Goal: Contribute content: Add original content to the website for others to see

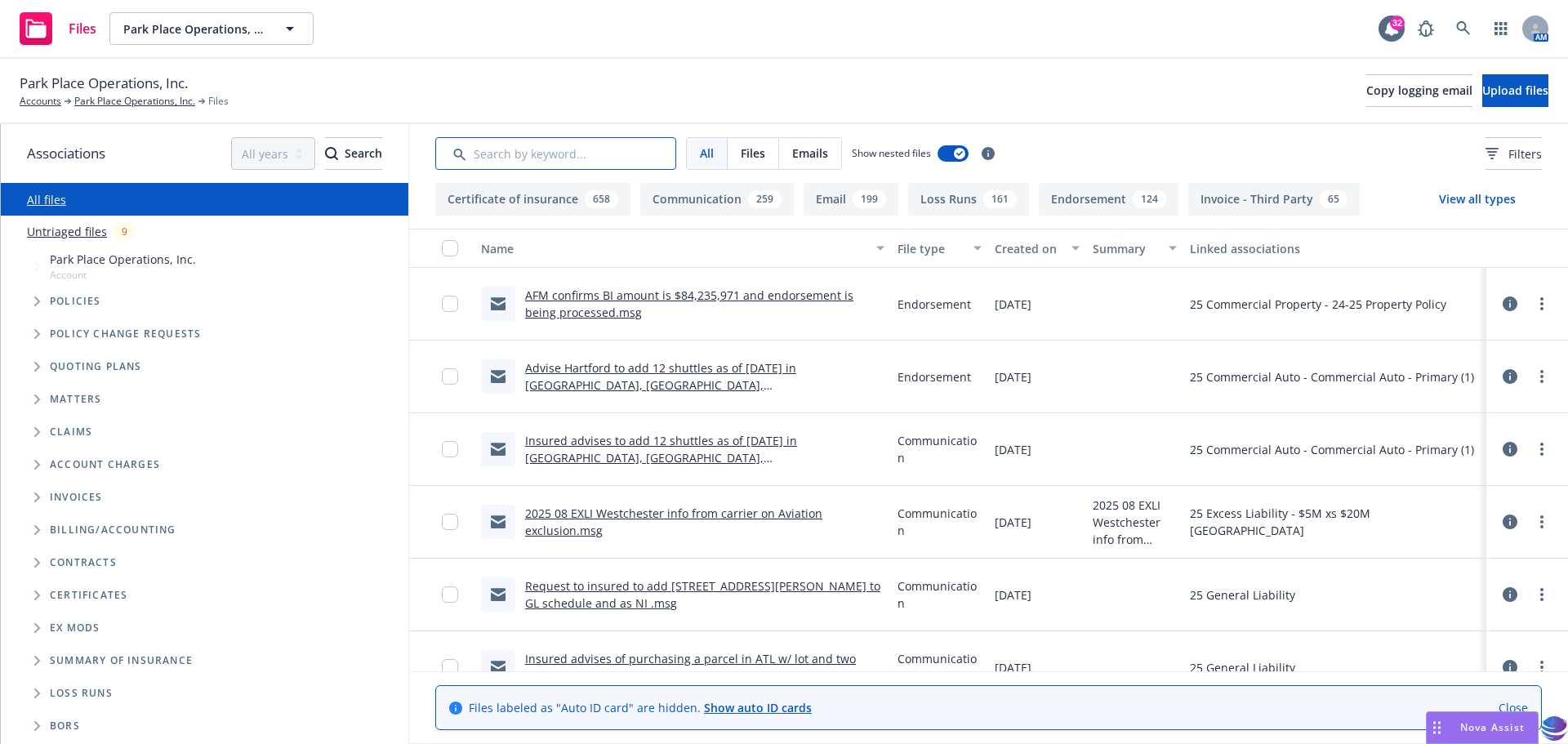
click at [487, 156] on input "Search by keyword..." at bounding box center [555, 153] width 241 height 32
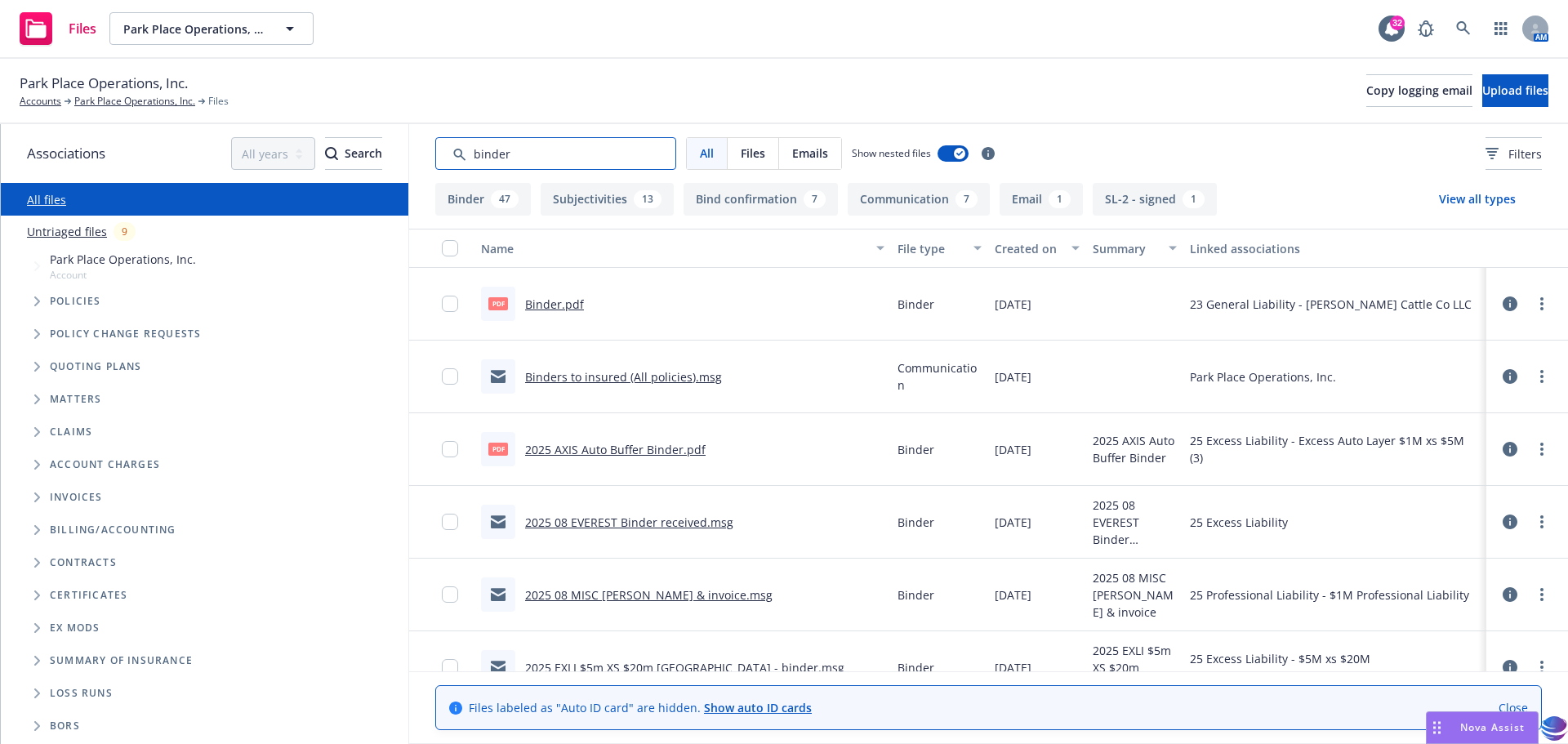
type input "binder"
click at [451, 305] on input "checkbox" at bounding box center [450, 304] width 16 height 16
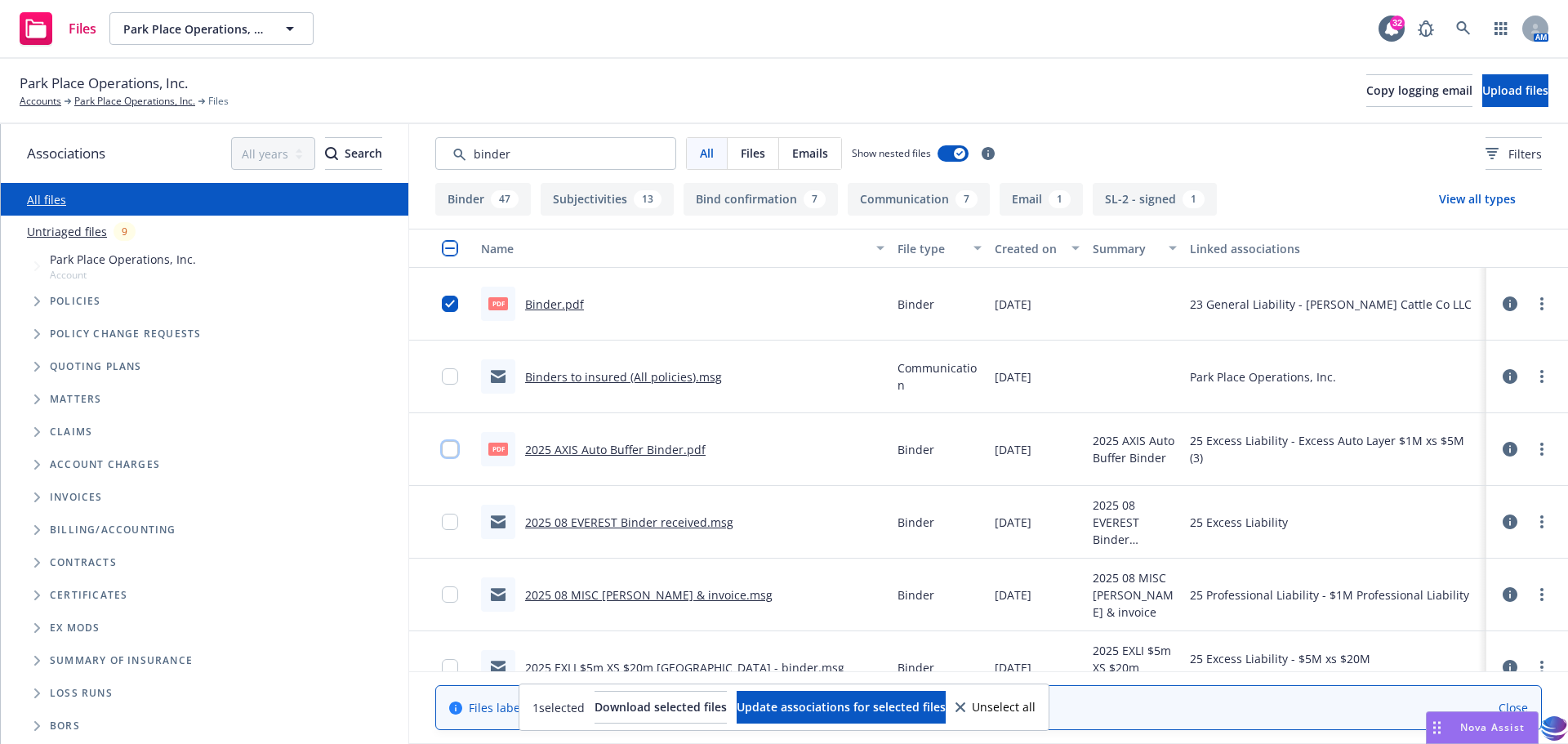
click at [456, 449] on input "checkbox" at bounding box center [450, 449] width 16 height 16
click at [452, 526] on input "checkbox" at bounding box center [450, 521] width 16 height 16
click at [450, 598] on input "checkbox" at bounding box center [450, 594] width 16 height 16
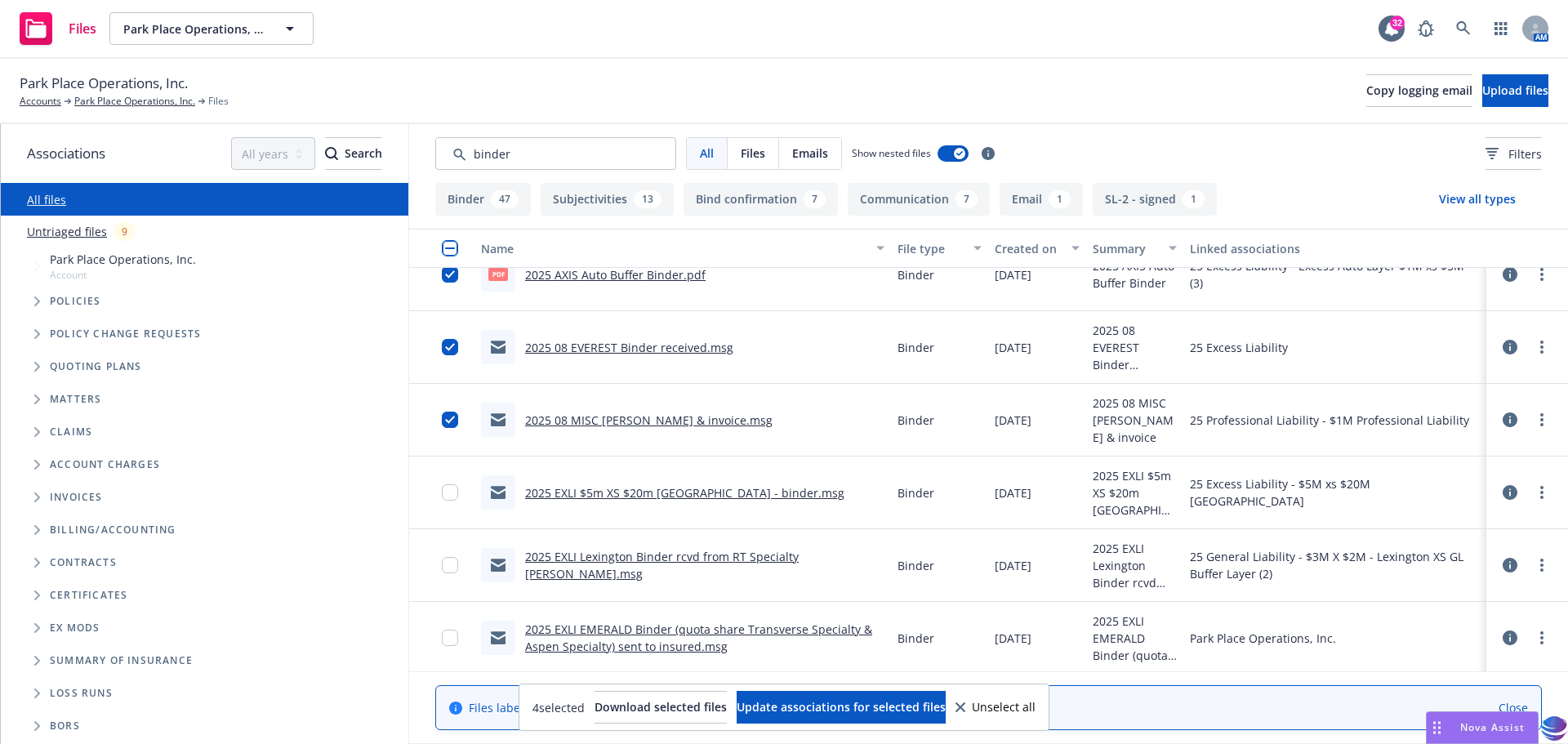
scroll to position [207, 0]
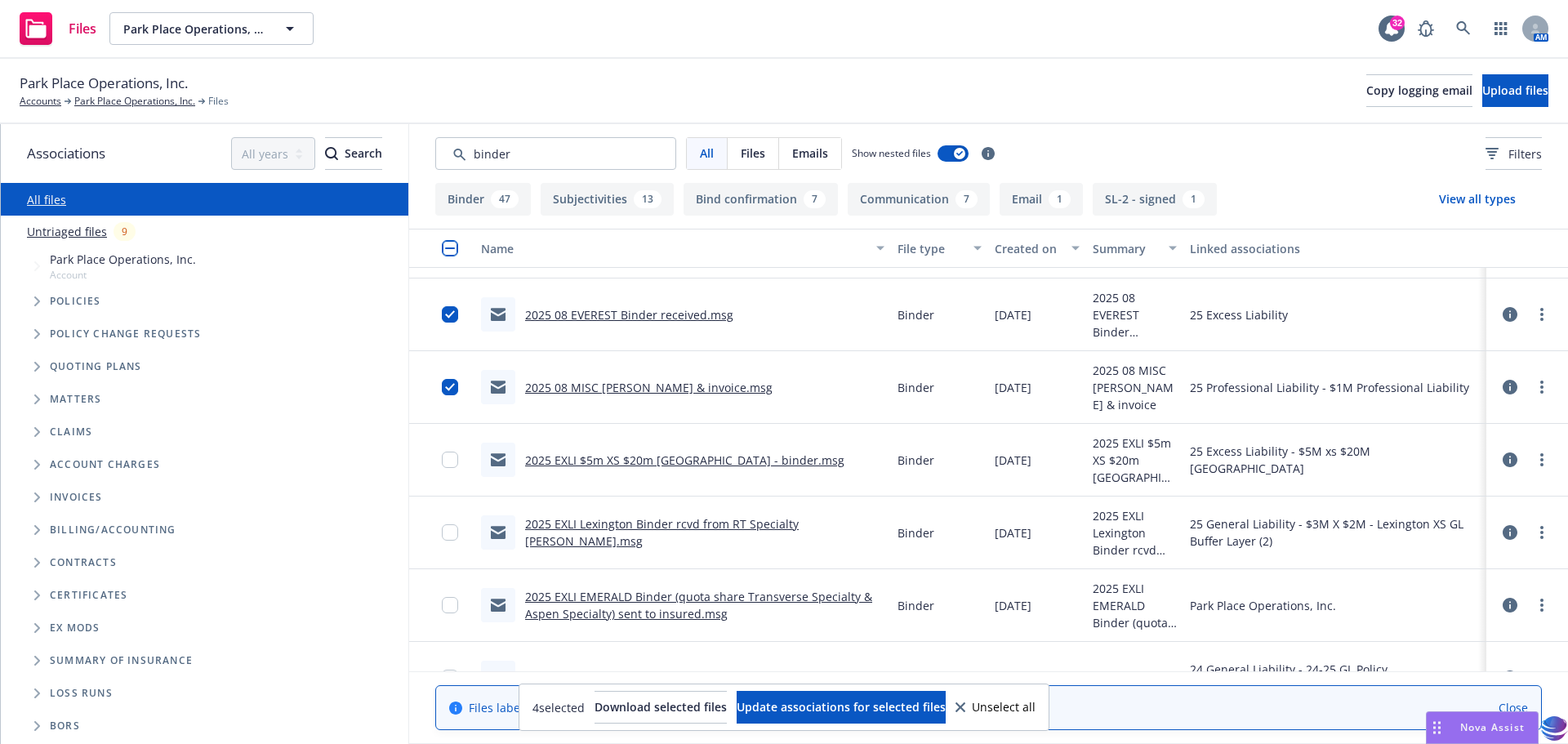
click at [440, 458] on div at bounding box center [441, 461] width 65 height 73
click at [450, 536] on input "checkbox" at bounding box center [450, 532] width 16 height 16
click at [450, 605] on input "checkbox" at bounding box center [450, 605] width 16 height 16
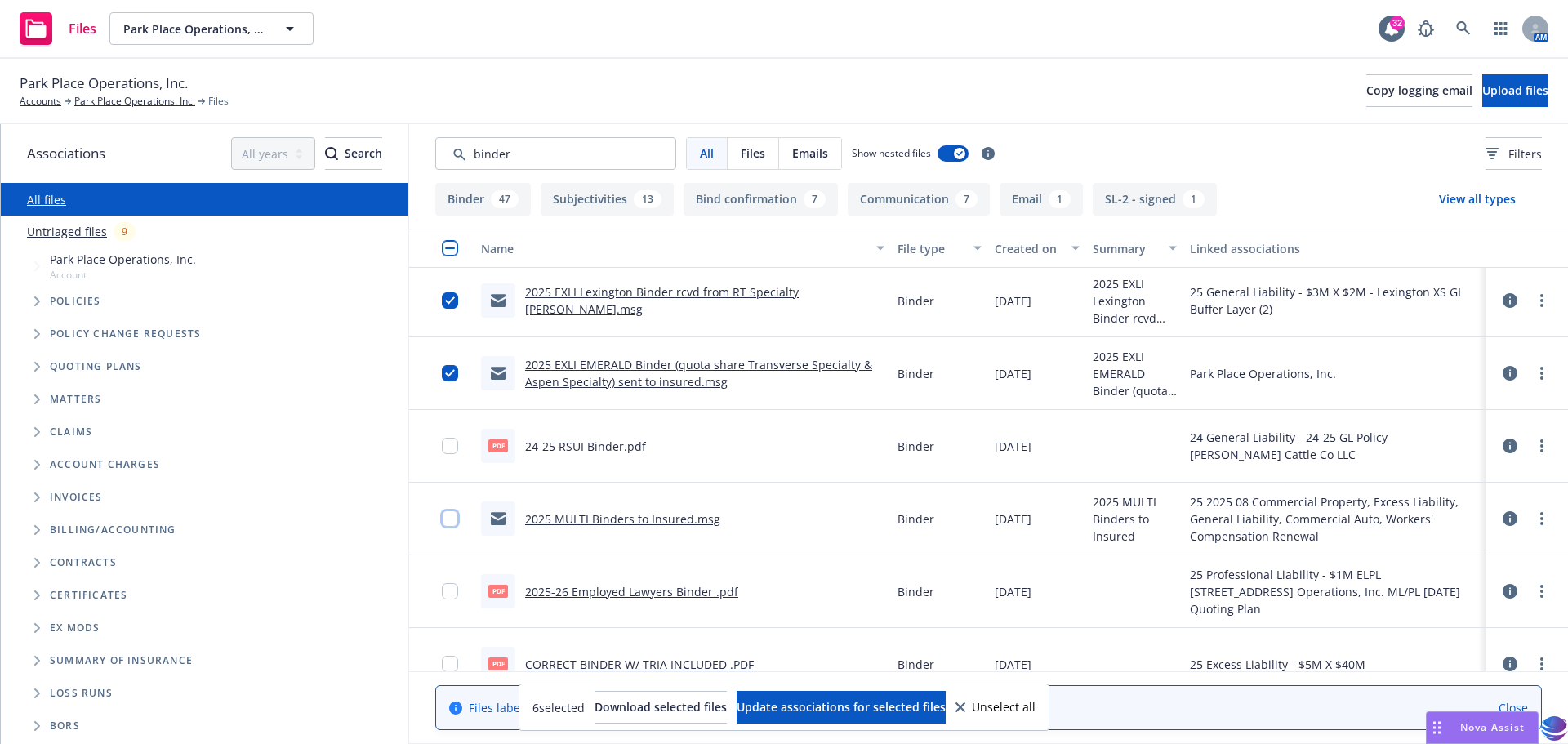
click at [452, 519] on input "checkbox" at bounding box center [450, 518] width 16 height 16
click at [449, 596] on input "checkbox" at bounding box center [450, 591] width 16 height 16
click at [447, 662] on input "checkbox" at bounding box center [450, 663] width 16 height 16
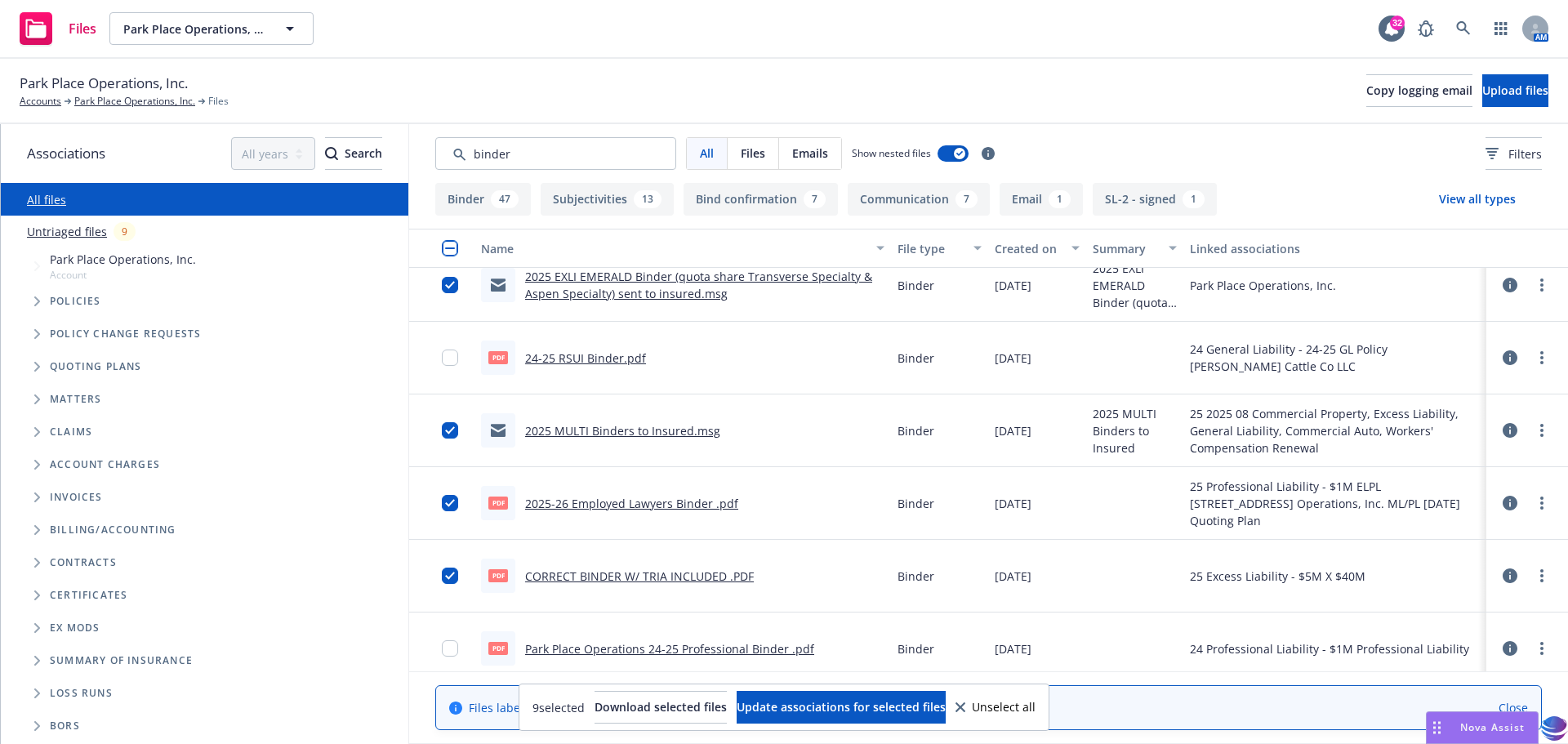
scroll to position [642, 0]
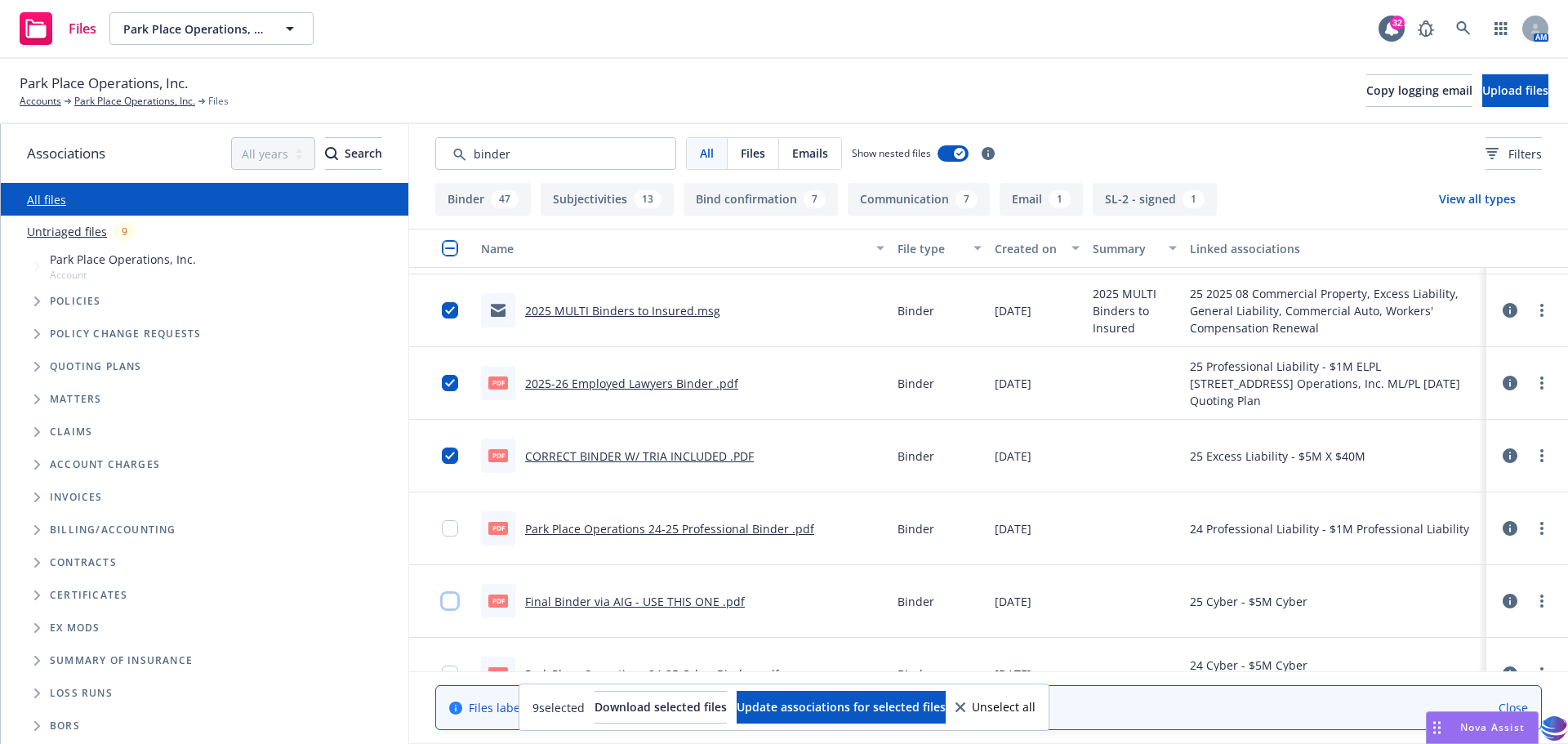
click at [450, 604] on input "checkbox" at bounding box center [450, 600] width 16 height 16
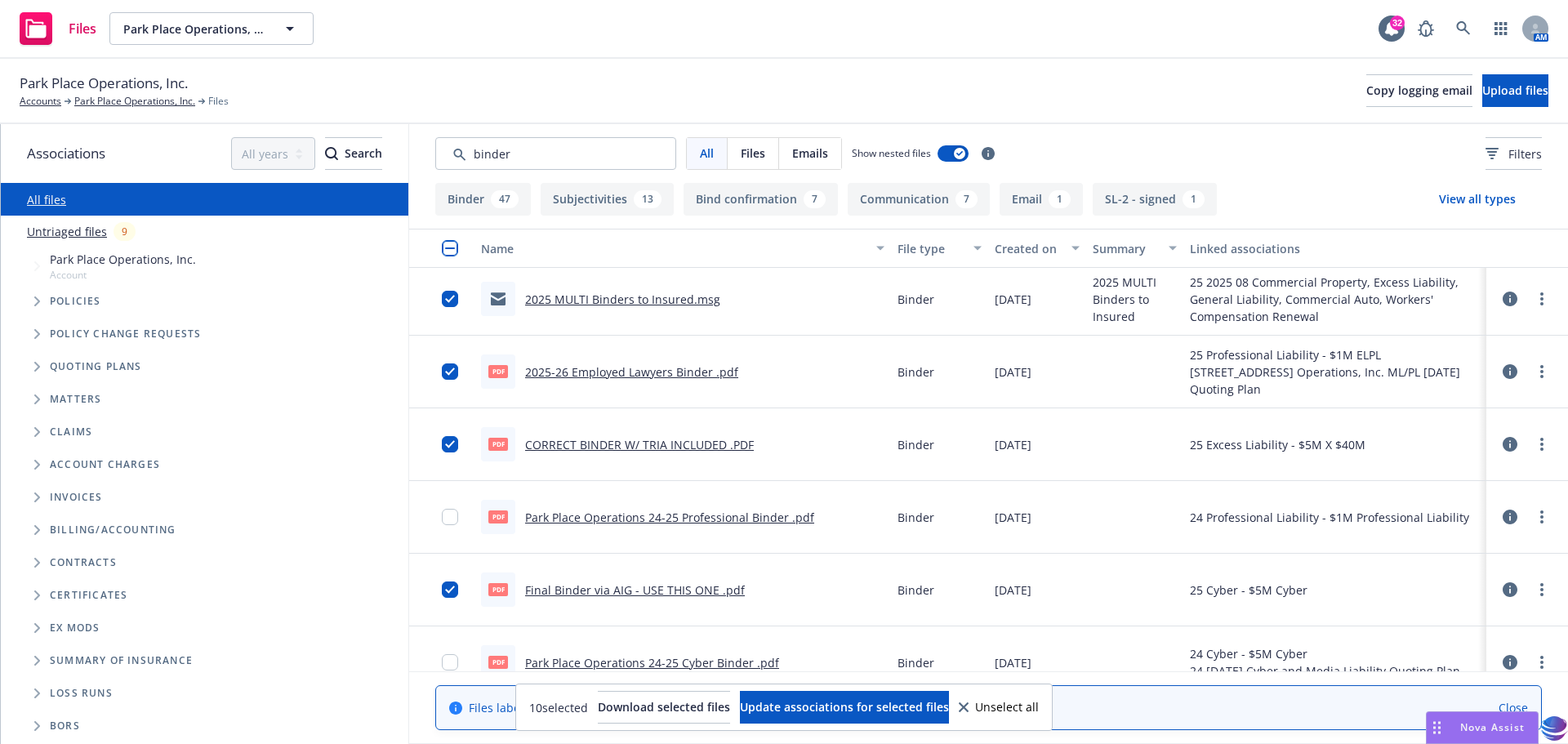
scroll to position [773, 0]
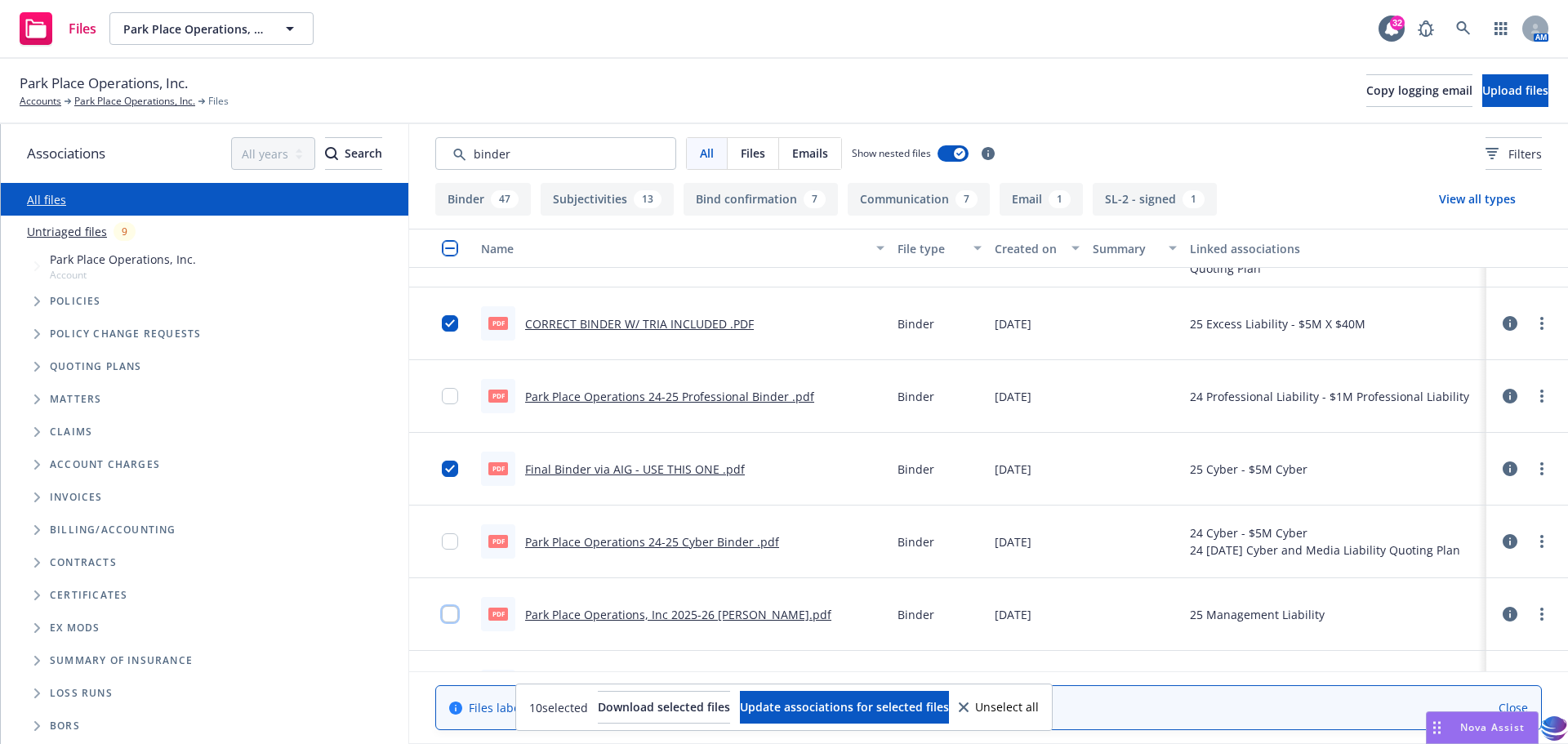
click at [450, 616] on input "checkbox" at bounding box center [450, 614] width 16 height 16
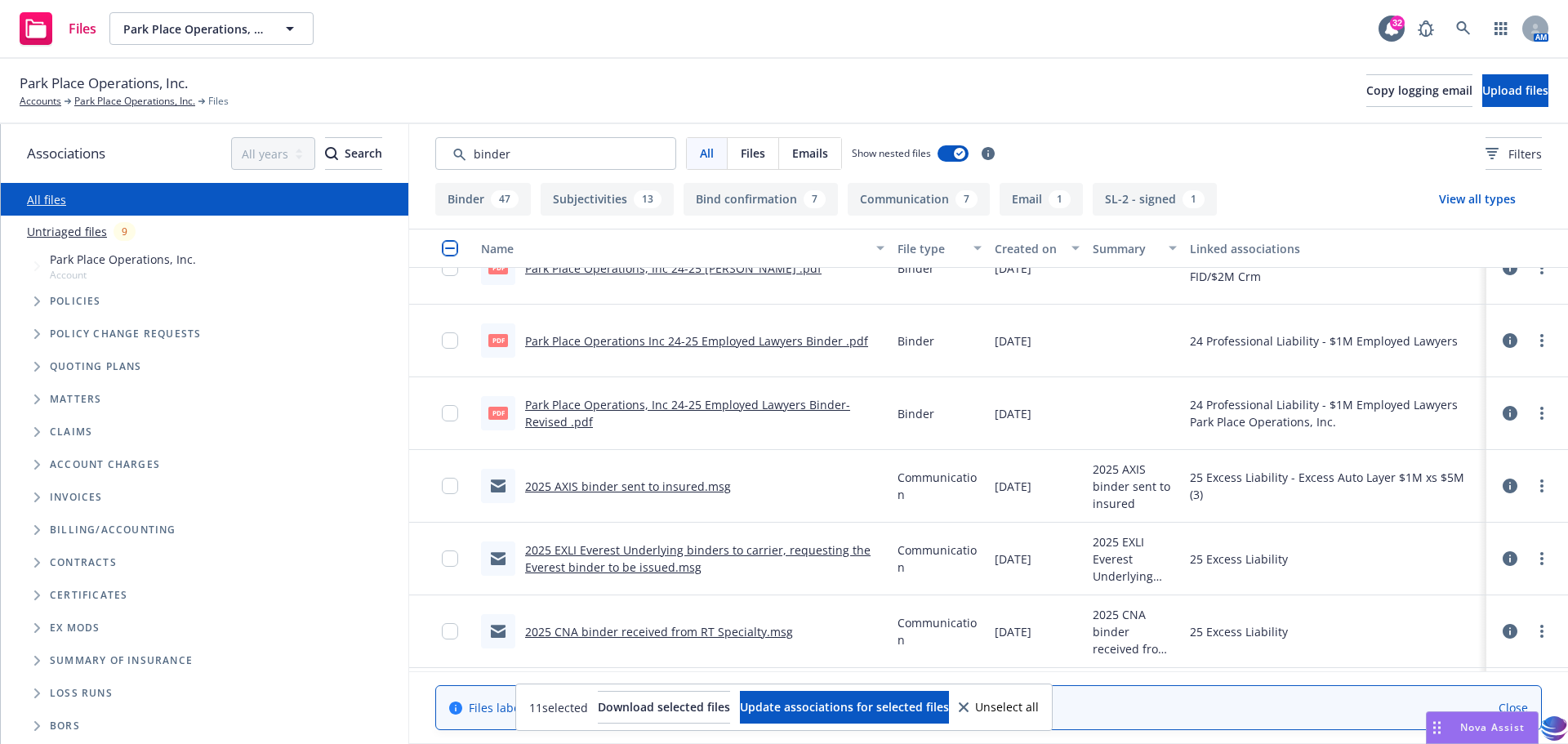
scroll to position [1208, 0]
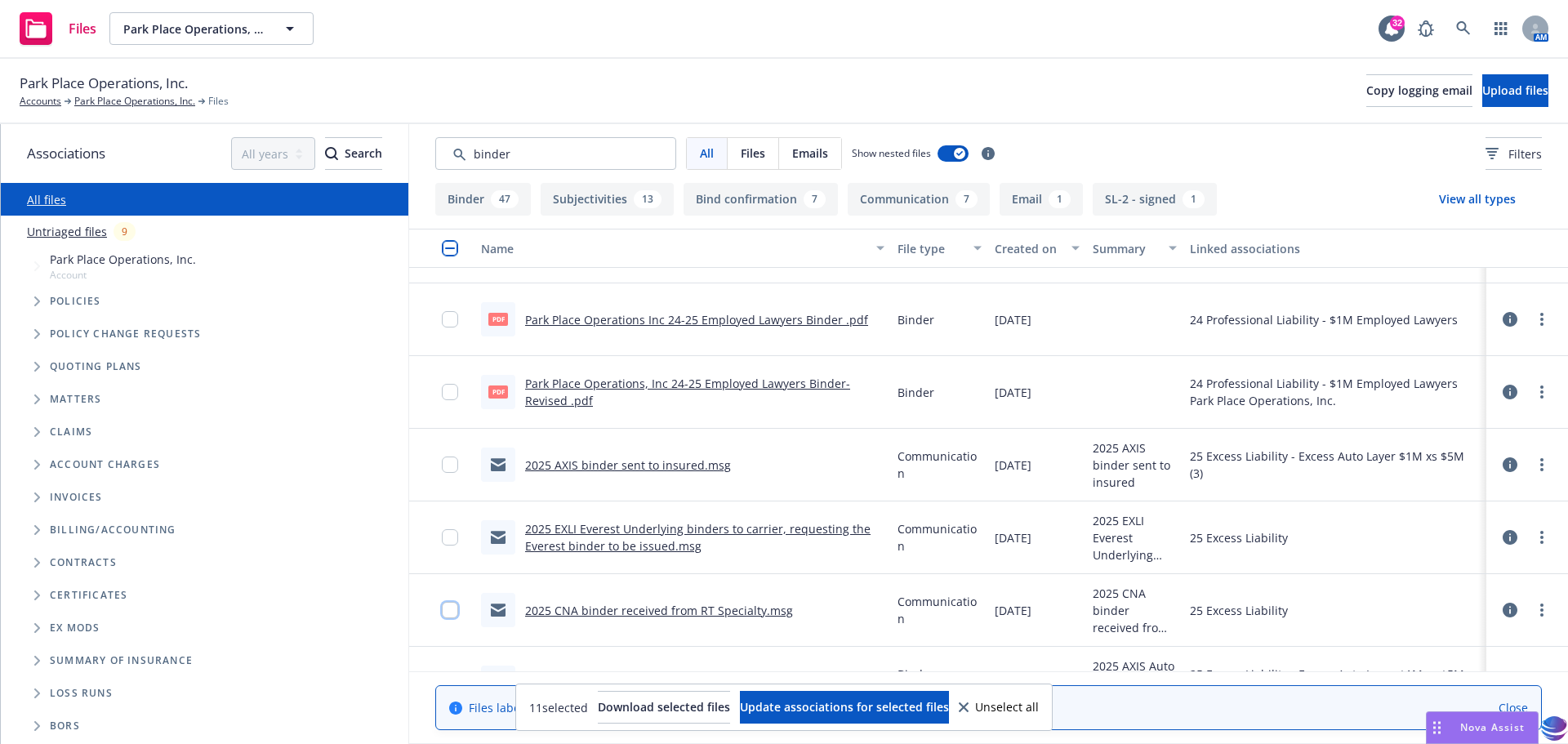
click at [449, 613] on input "checkbox" at bounding box center [450, 610] width 16 height 16
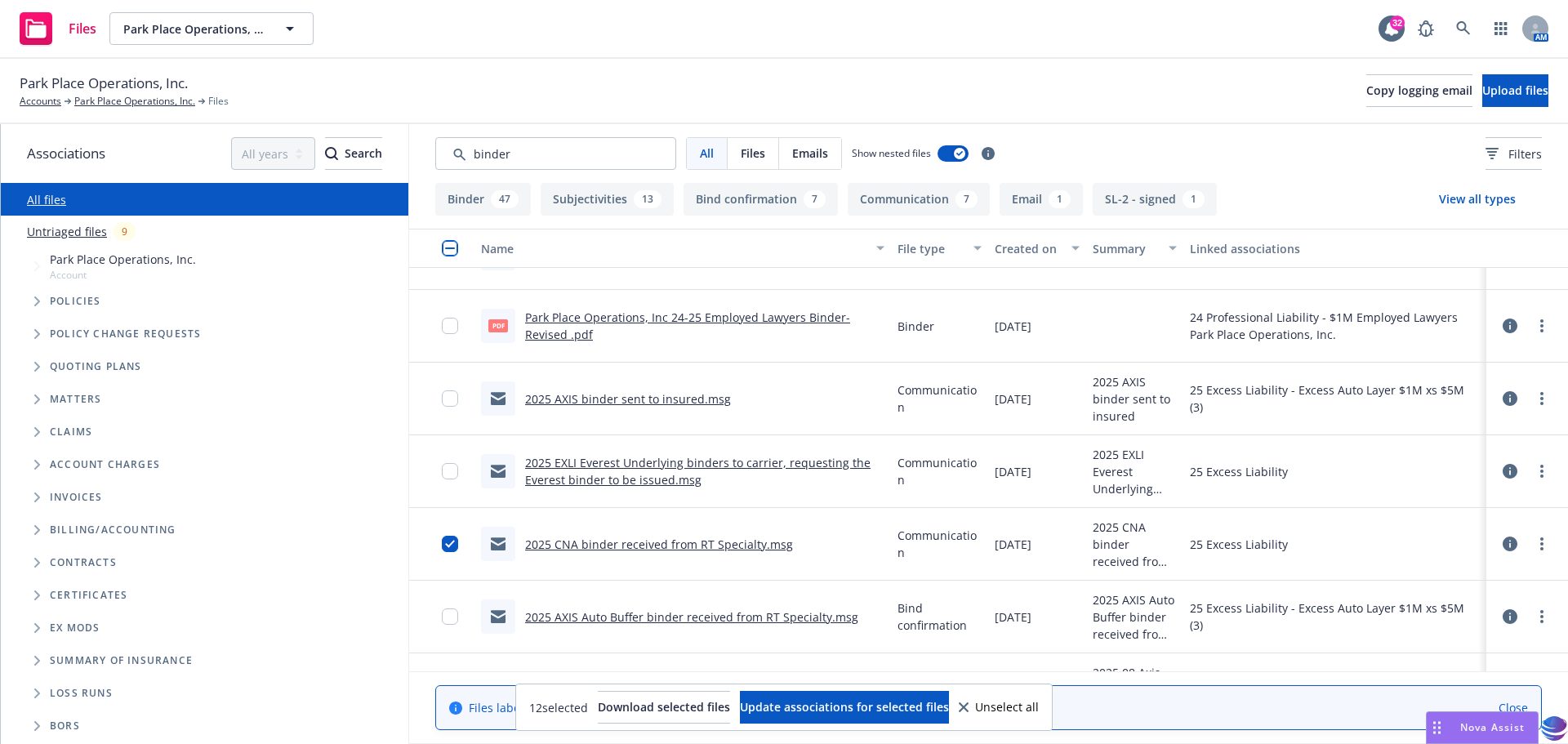
scroll to position [1306, 0]
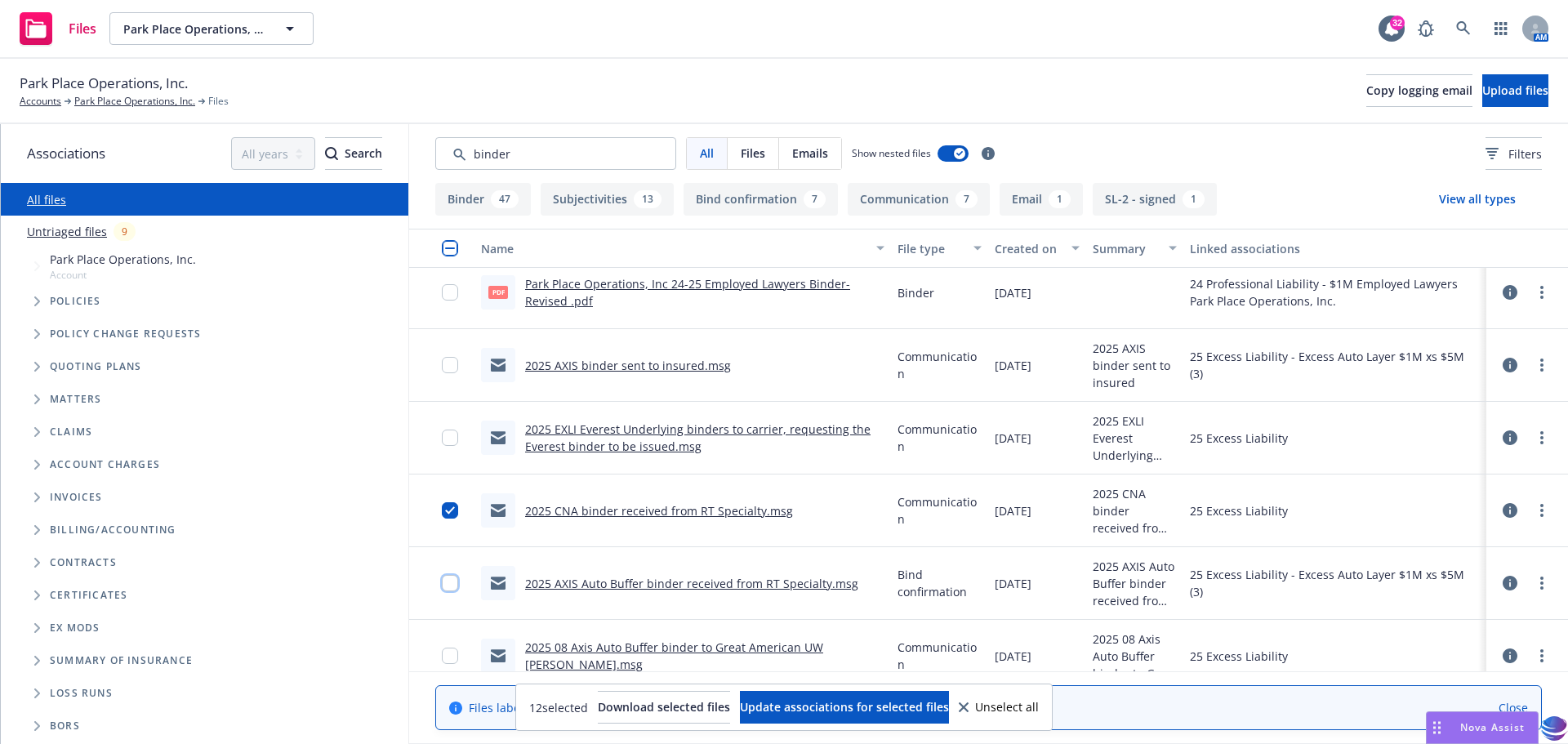
click at [448, 587] on input "checkbox" at bounding box center [450, 582] width 16 height 16
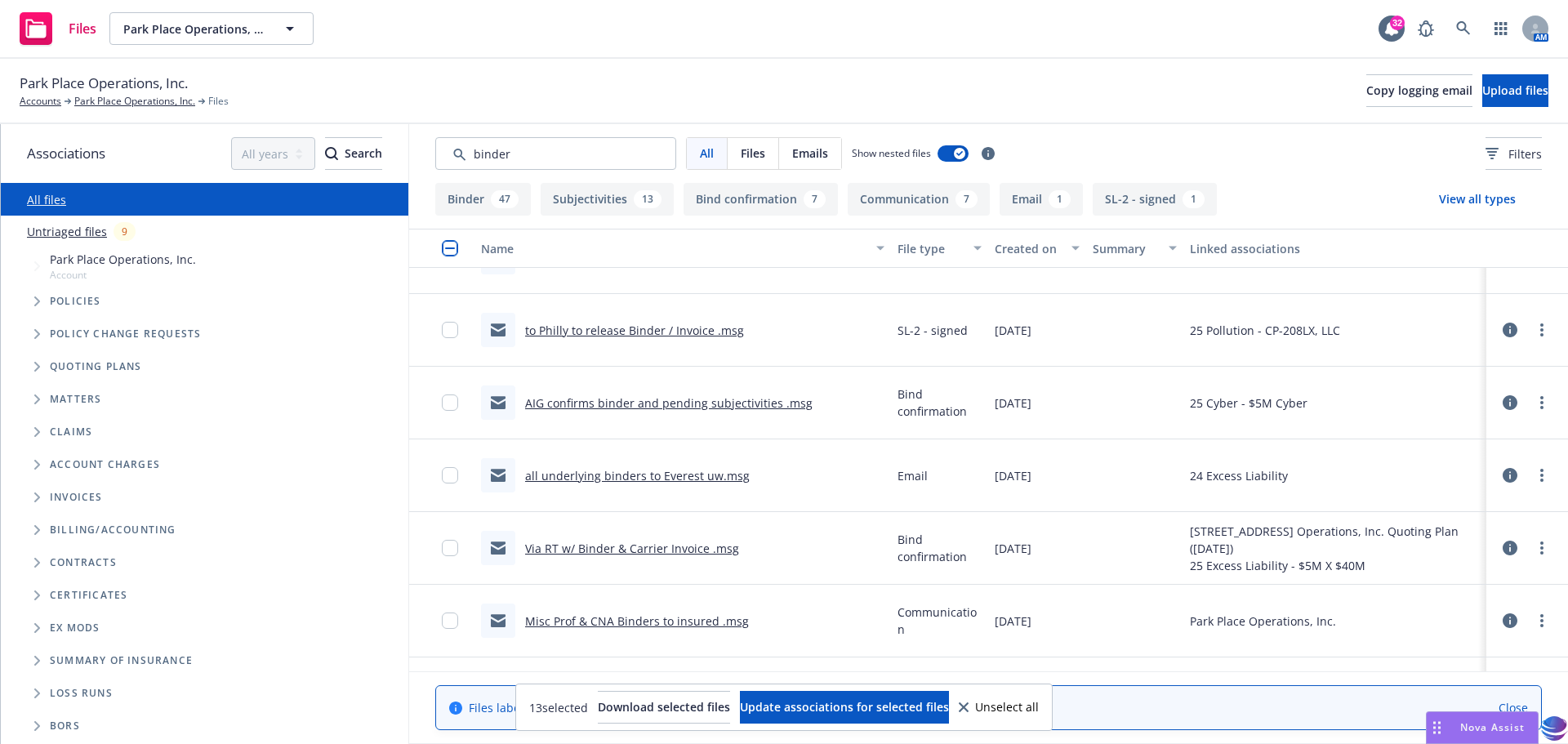
scroll to position [2309, 0]
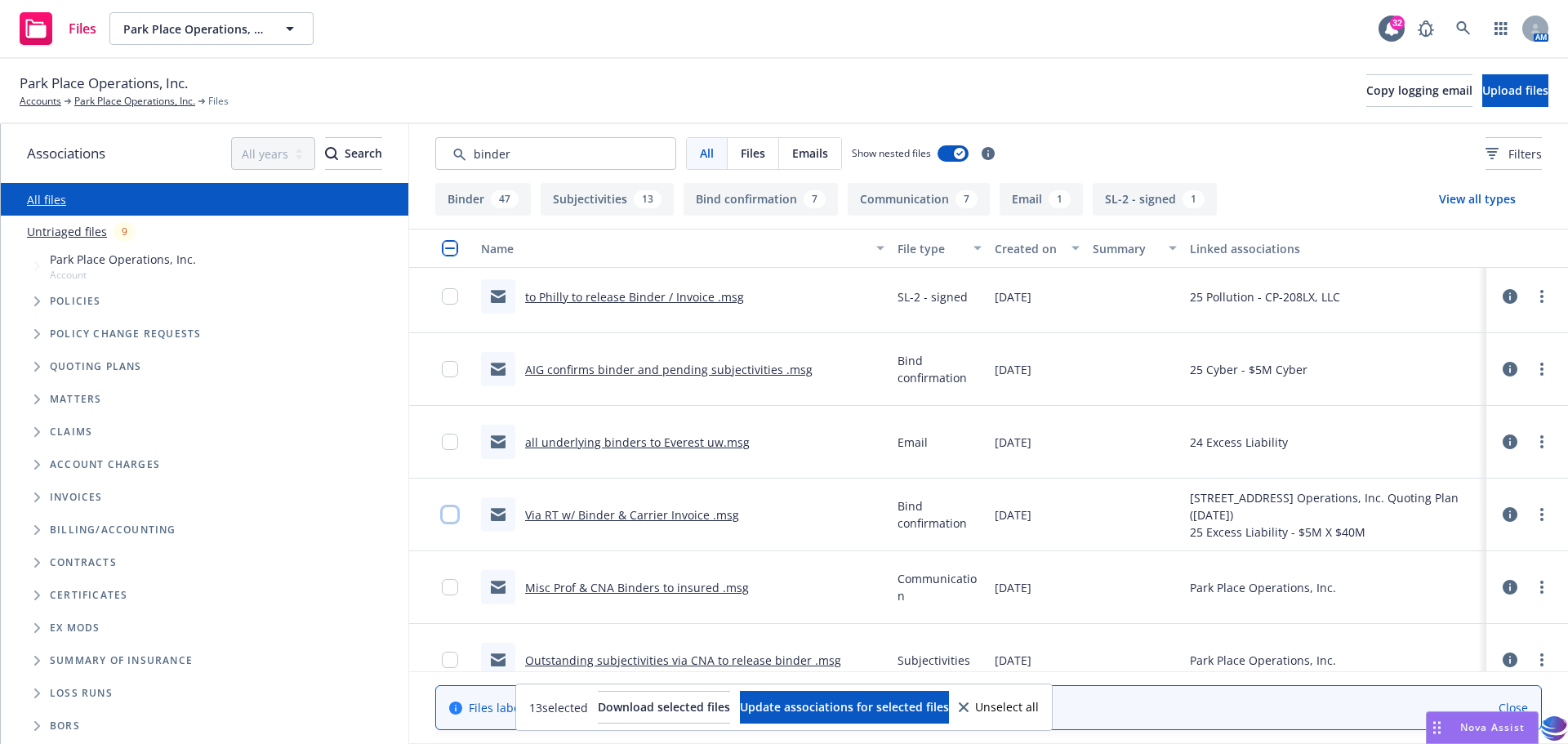
click at [447, 516] on input "checkbox" at bounding box center [450, 514] width 16 height 16
click at [441, 591] on div at bounding box center [441, 588] width 65 height 73
click at [446, 589] on input "checkbox" at bounding box center [450, 587] width 16 height 16
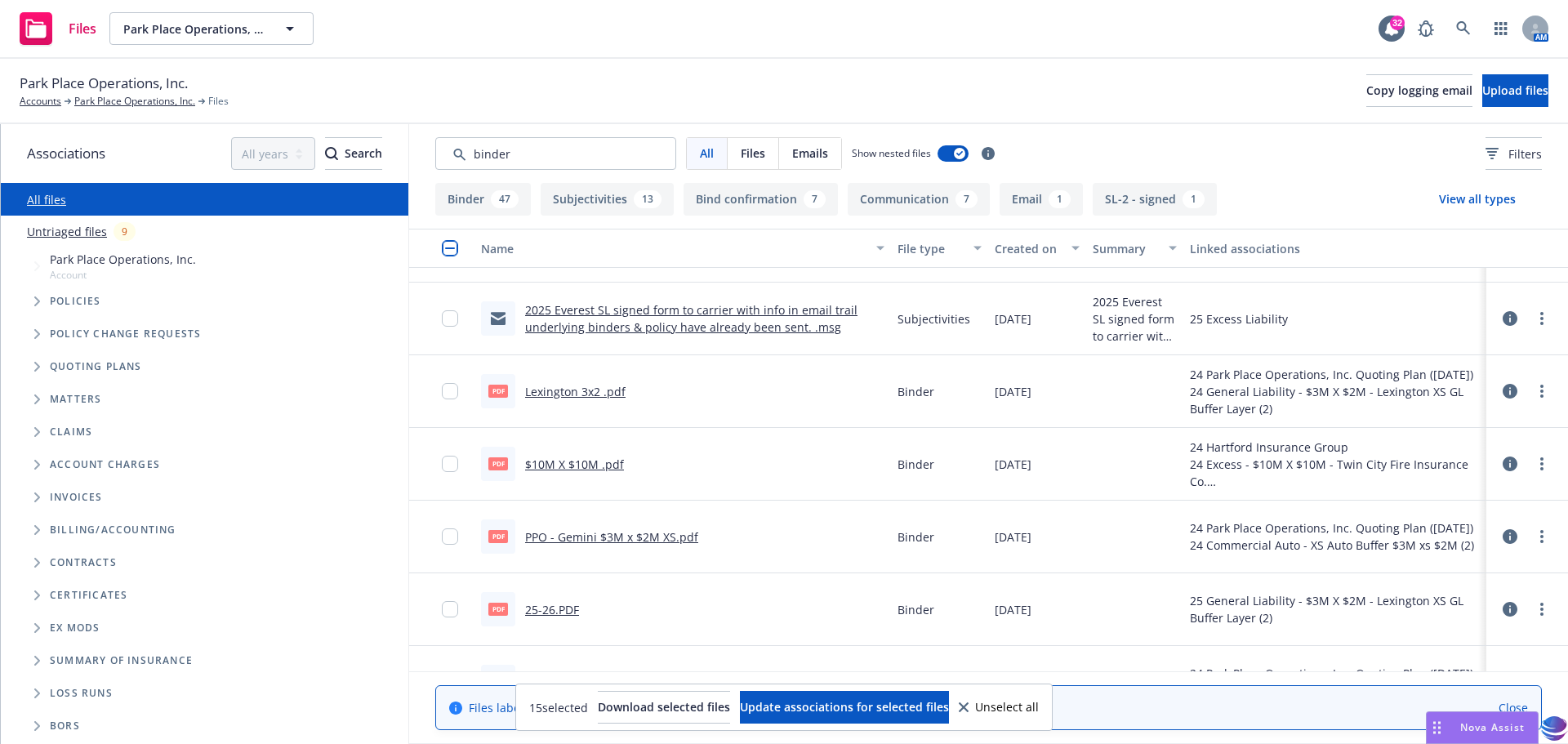
scroll to position [3399, 0]
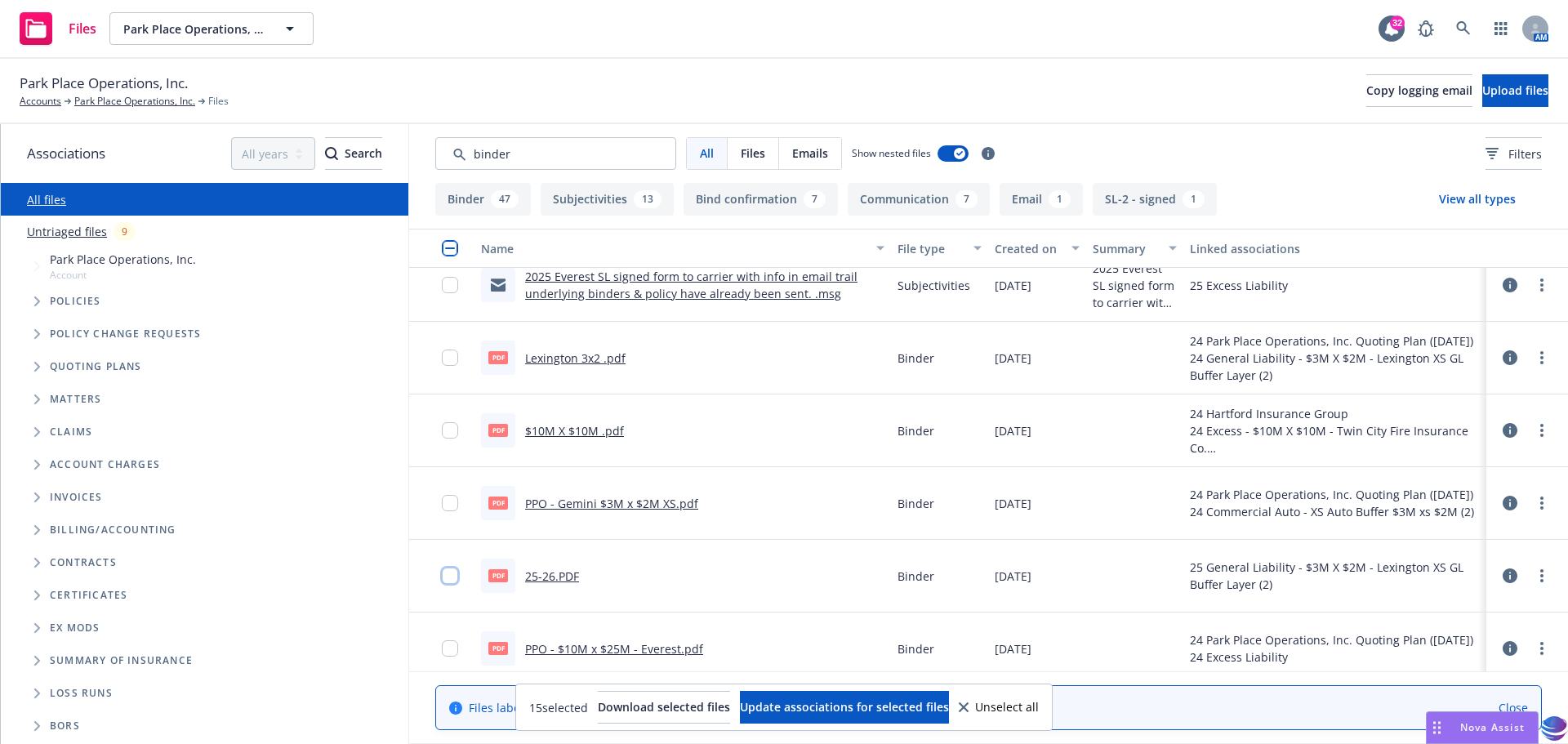
click at [444, 572] on input "checkbox" at bounding box center [450, 576] width 16 height 16
click at [450, 649] on input "checkbox" at bounding box center [450, 648] width 16 height 16
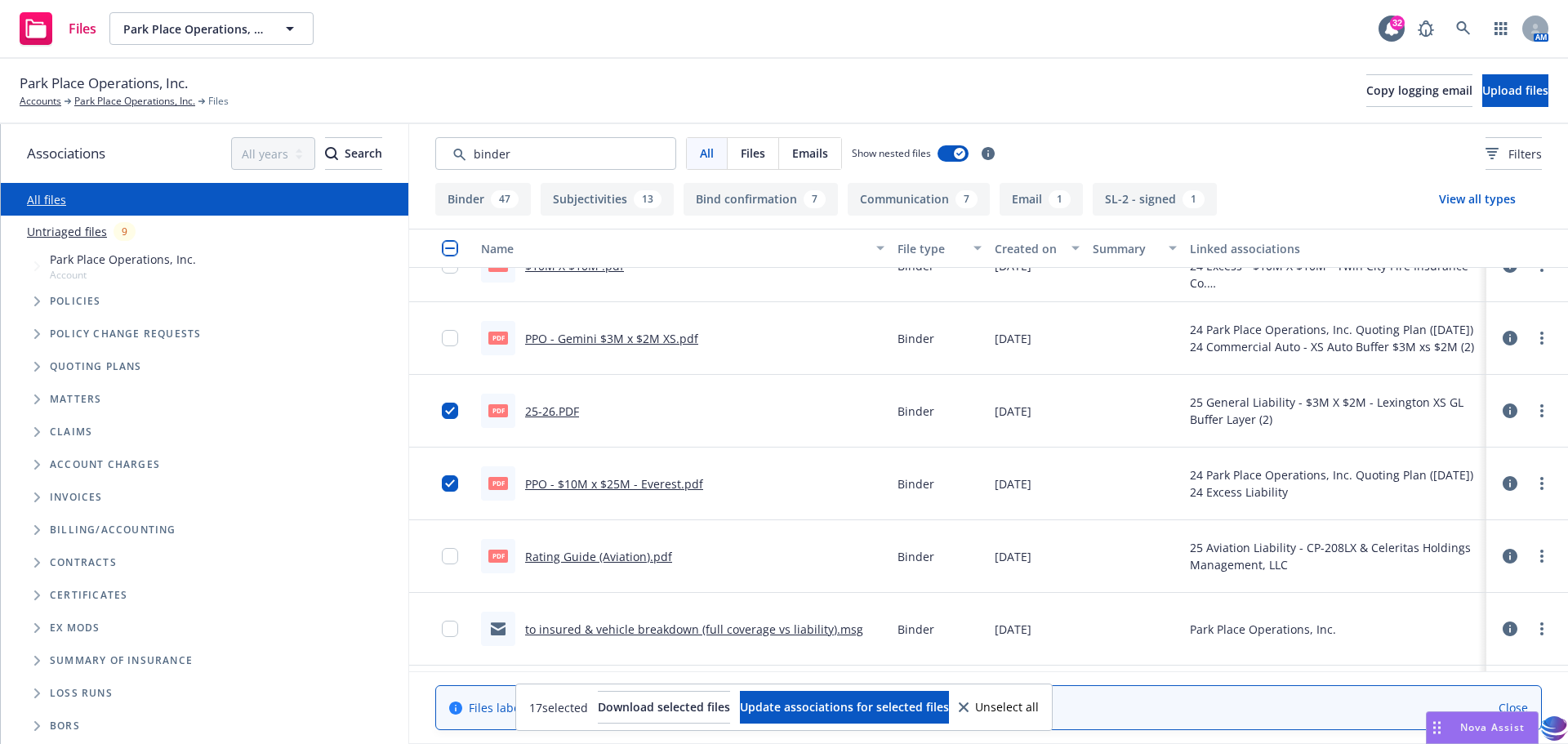
scroll to position [3627, 0]
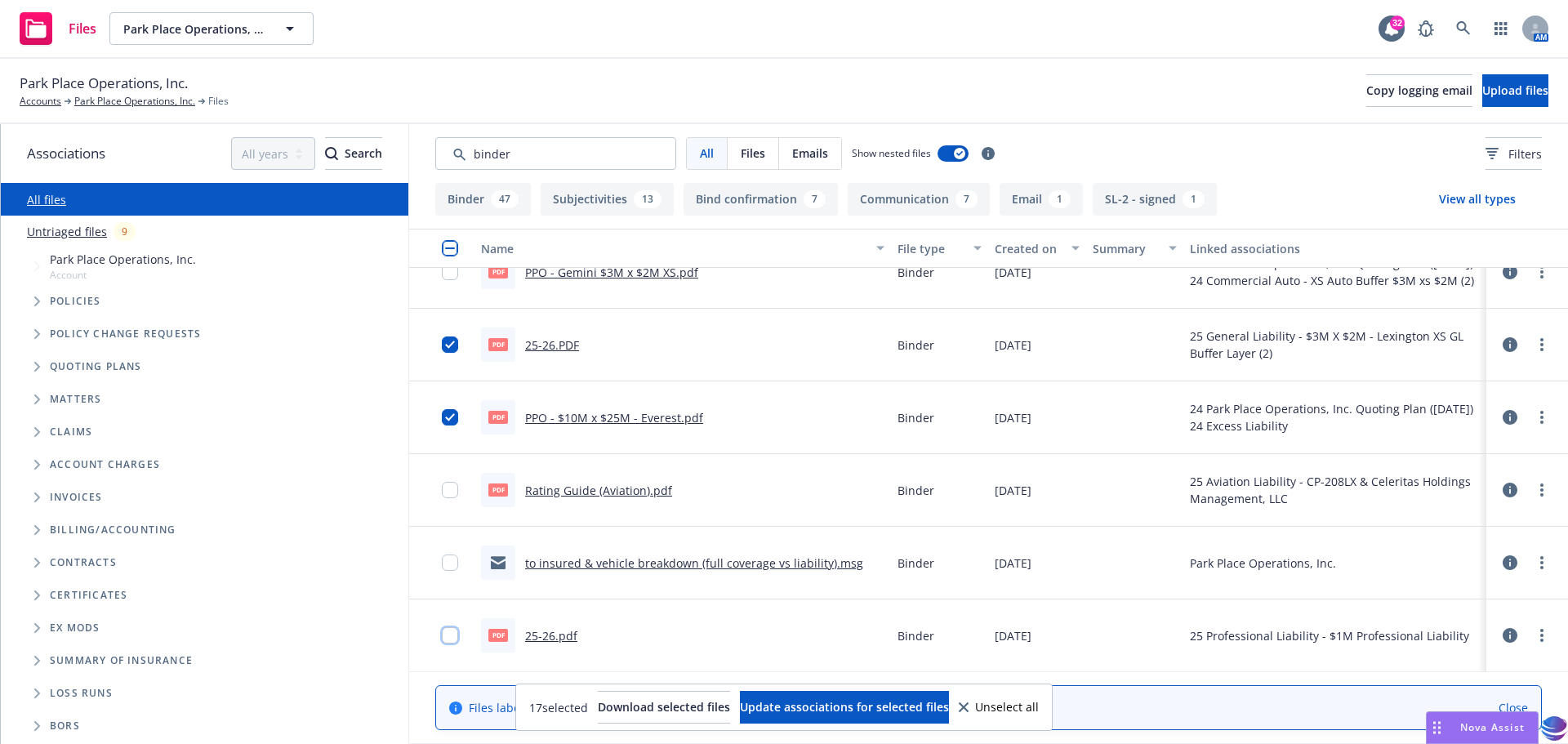
click at [452, 633] on input "checkbox" at bounding box center [450, 635] width 16 height 16
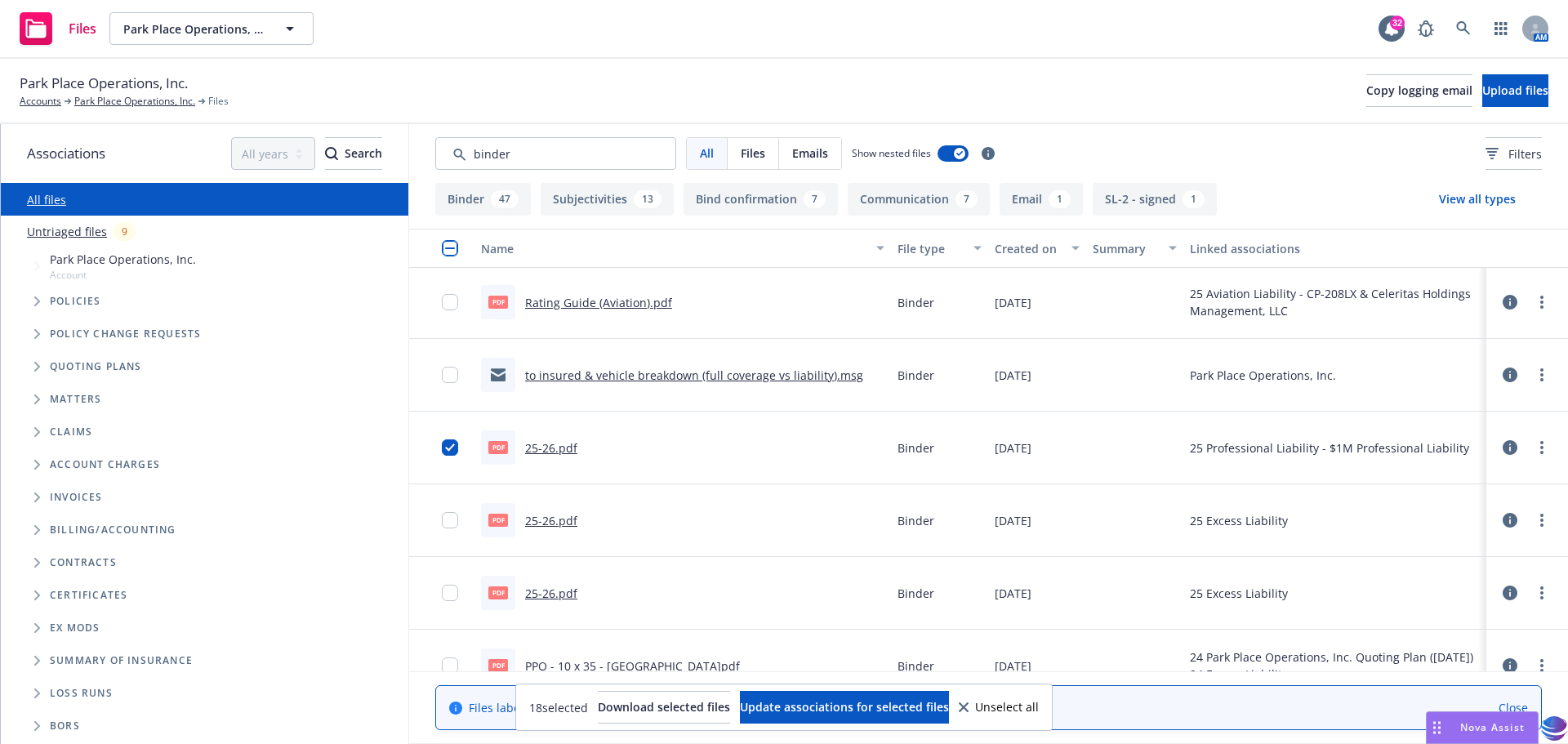
scroll to position [3878, 0]
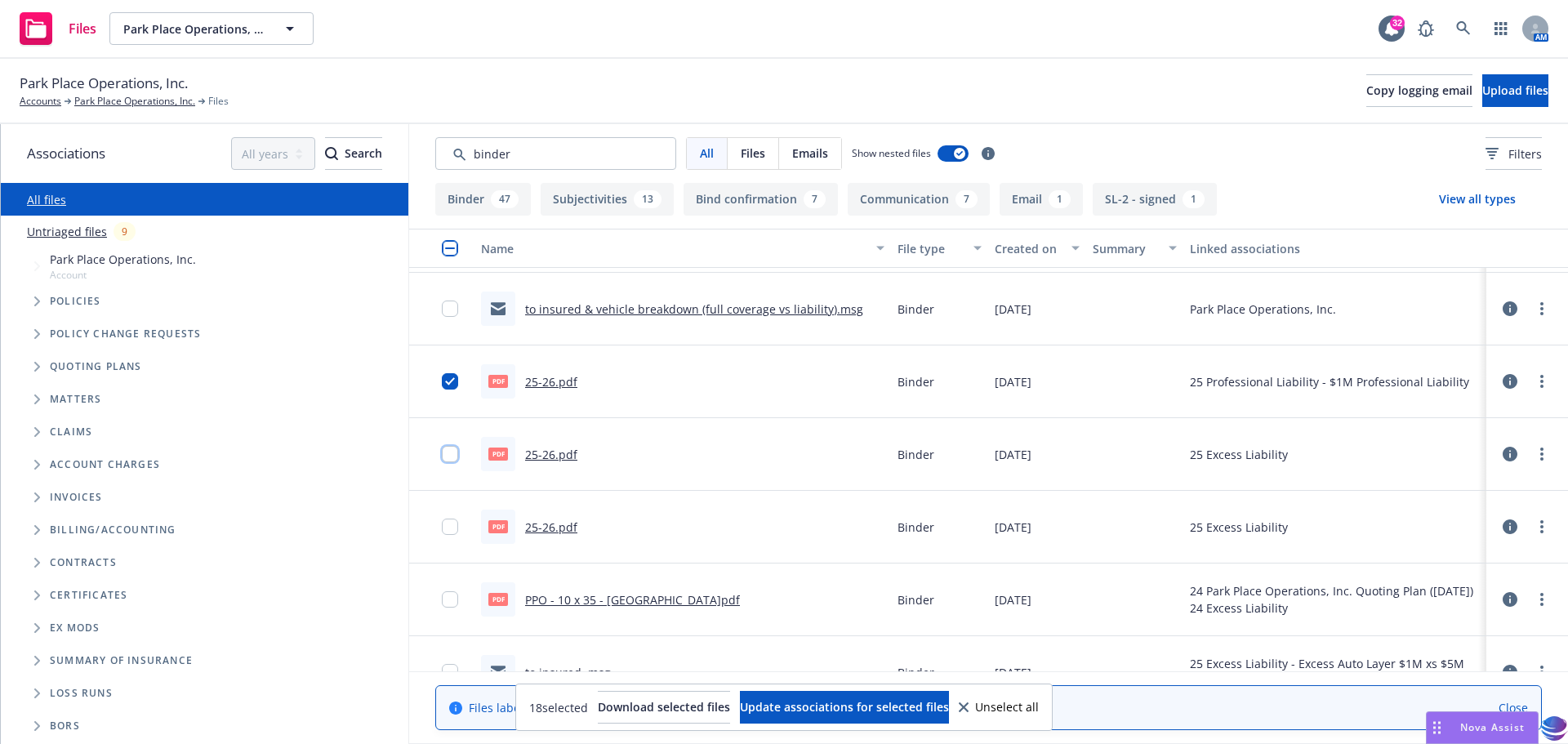
click at [449, 454] on input "checkbox" at bounding box center [450, 454] width 16 height 16
click at [446, 531] on input "checkbox" at bounding box center [450, 526] width 16 height 16
click at [445, 603] on input "checkbox" at bounding box center [450, 599] width 16 height 16
click at [447, 603] on input "checkbox" at bounding box center [450, 599] width 16 height 16
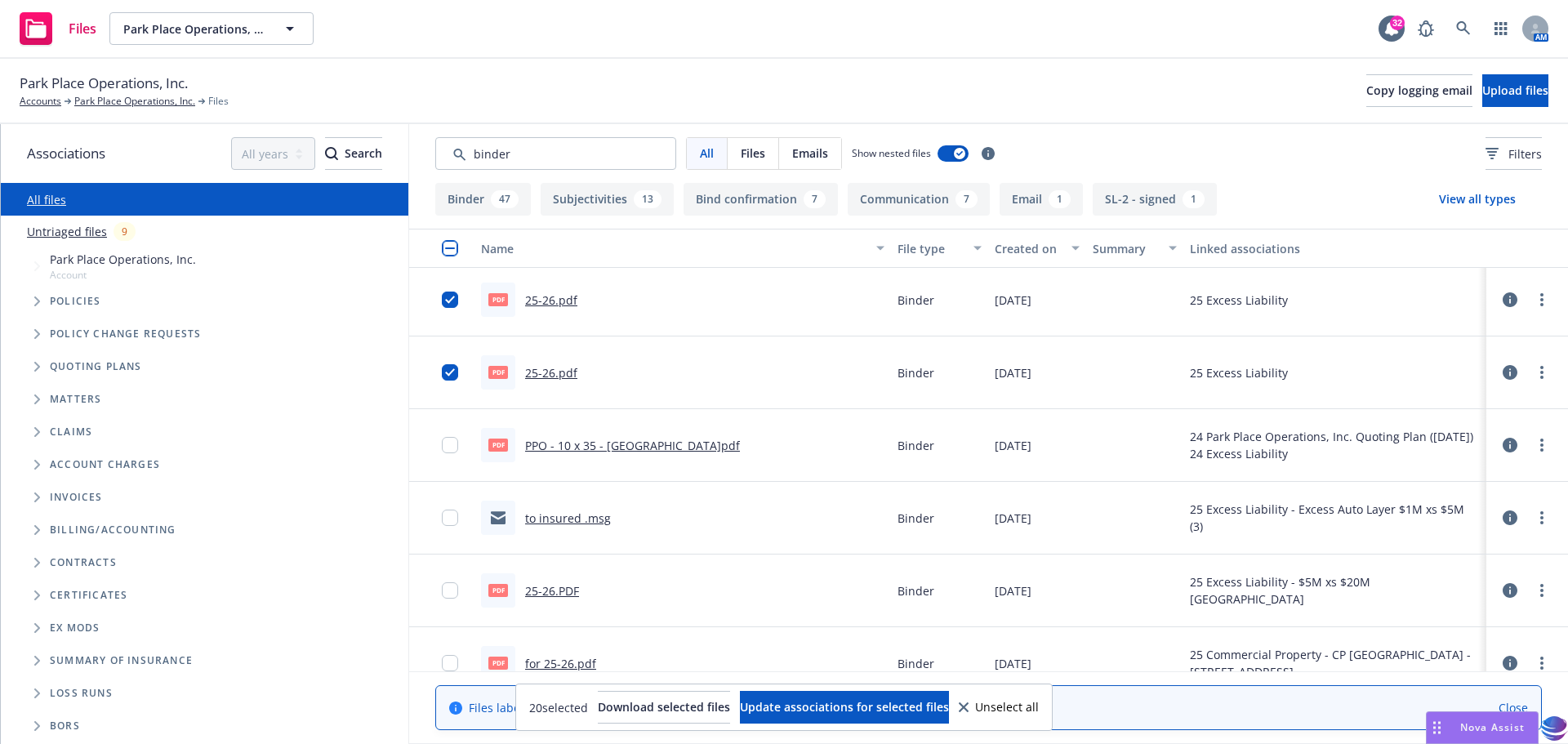
scroll to position [4107, 0]
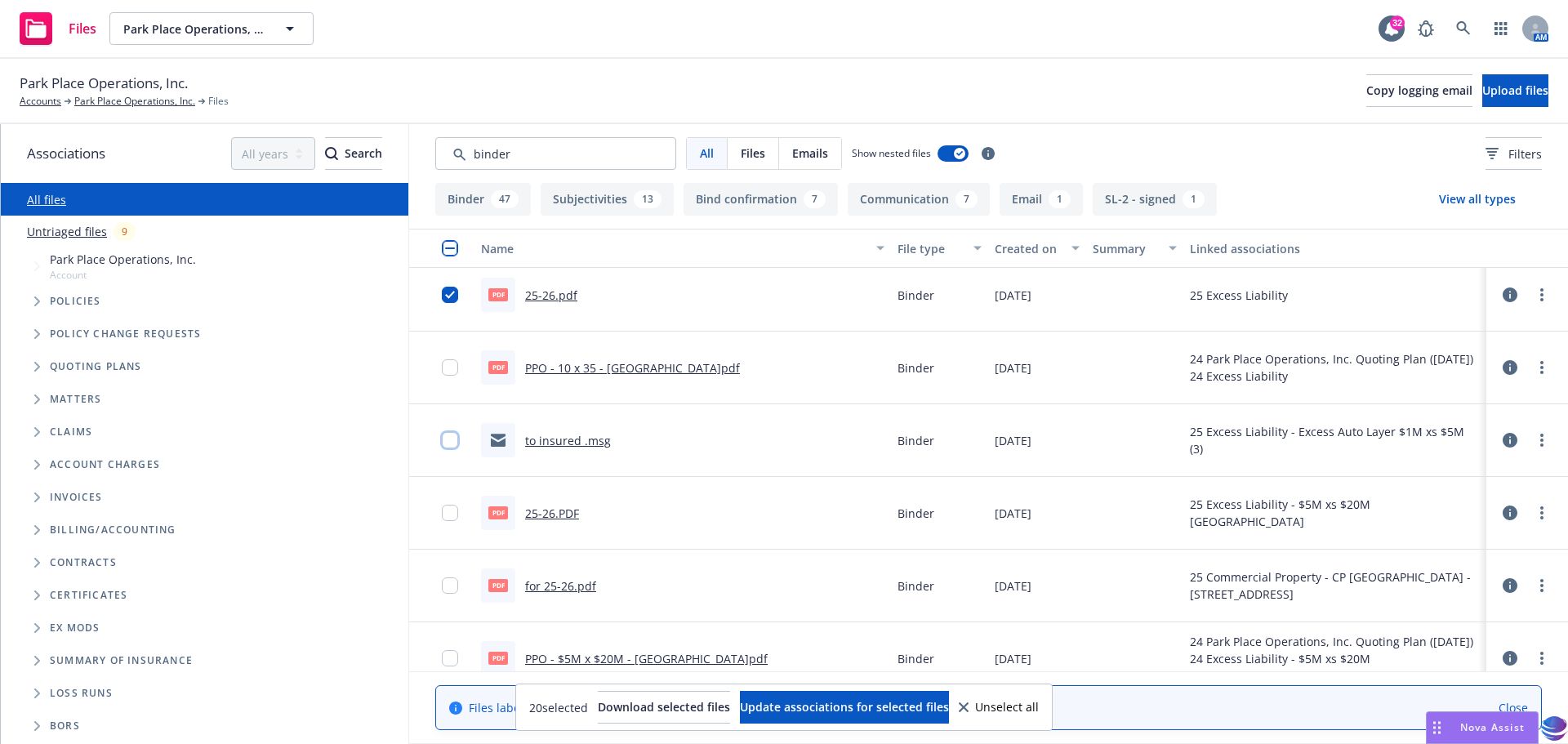
click at [446, 441] on input "checkbox" at bounding box center [450, 440] width 16 height 16
click at [455, 515] on input "checkbox" at bounding box center [450, 513] width 16 height 16
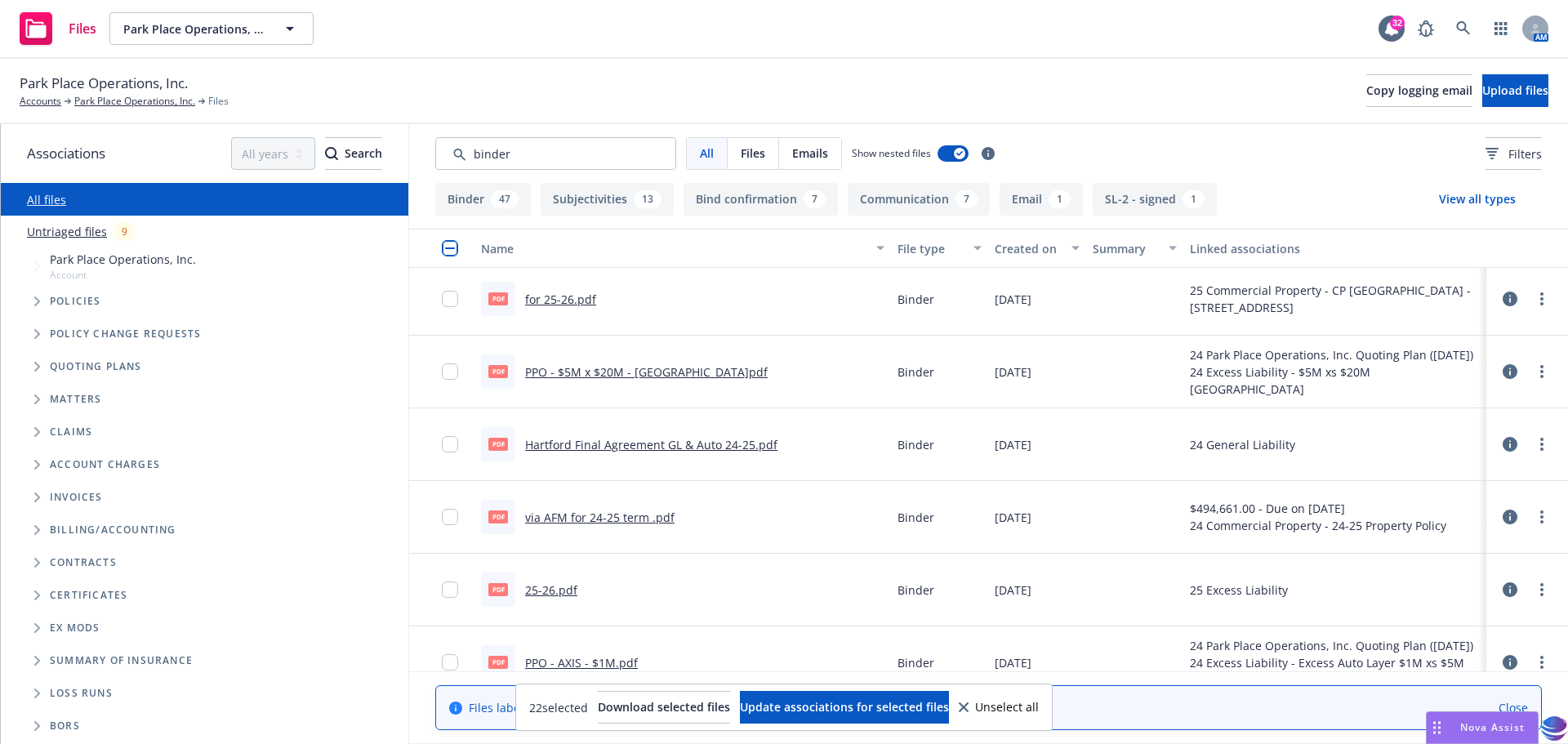
scroll to position [4456, 0]
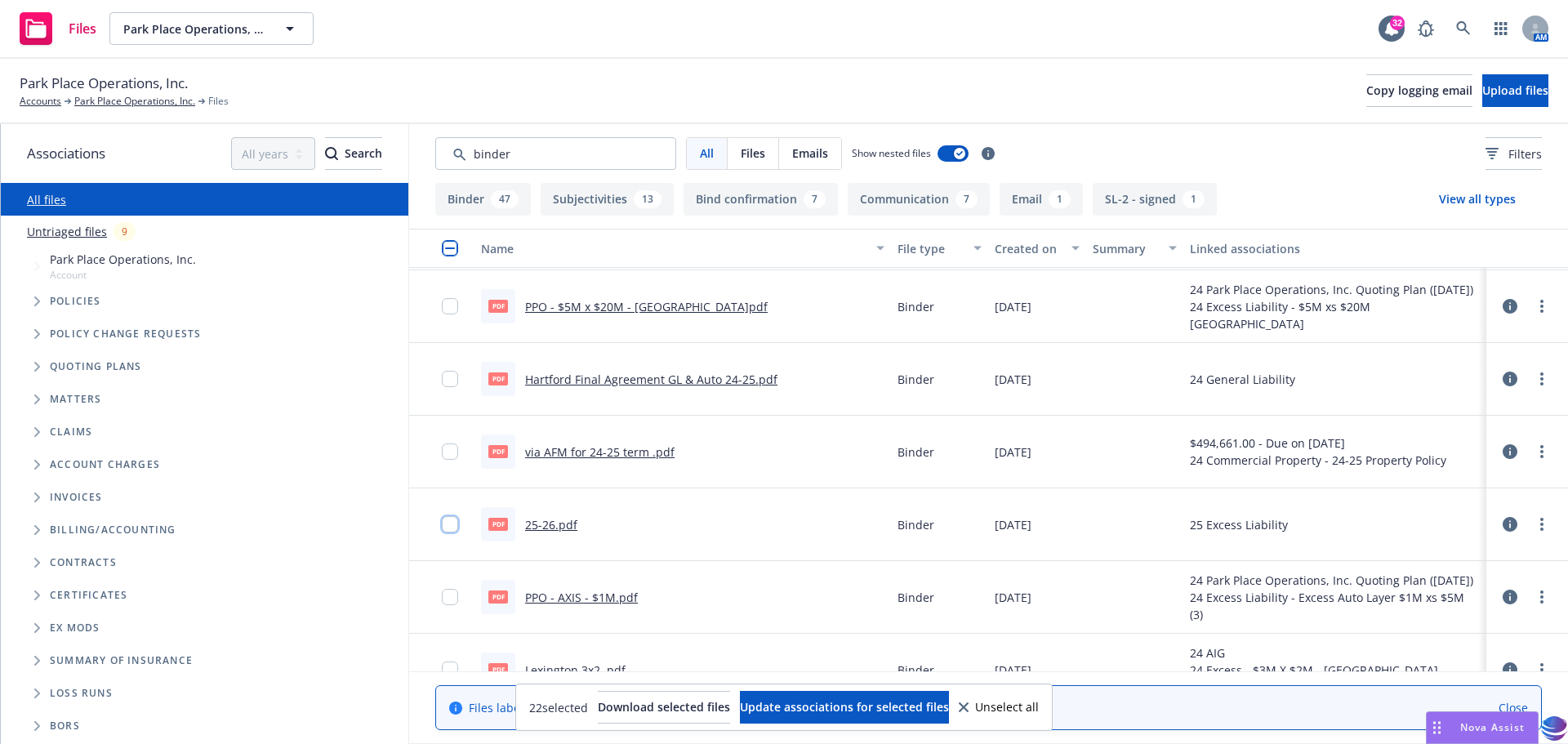
click at [443, 528] on input "checkbox" at bounding box center [450, 524] width 16 height 16
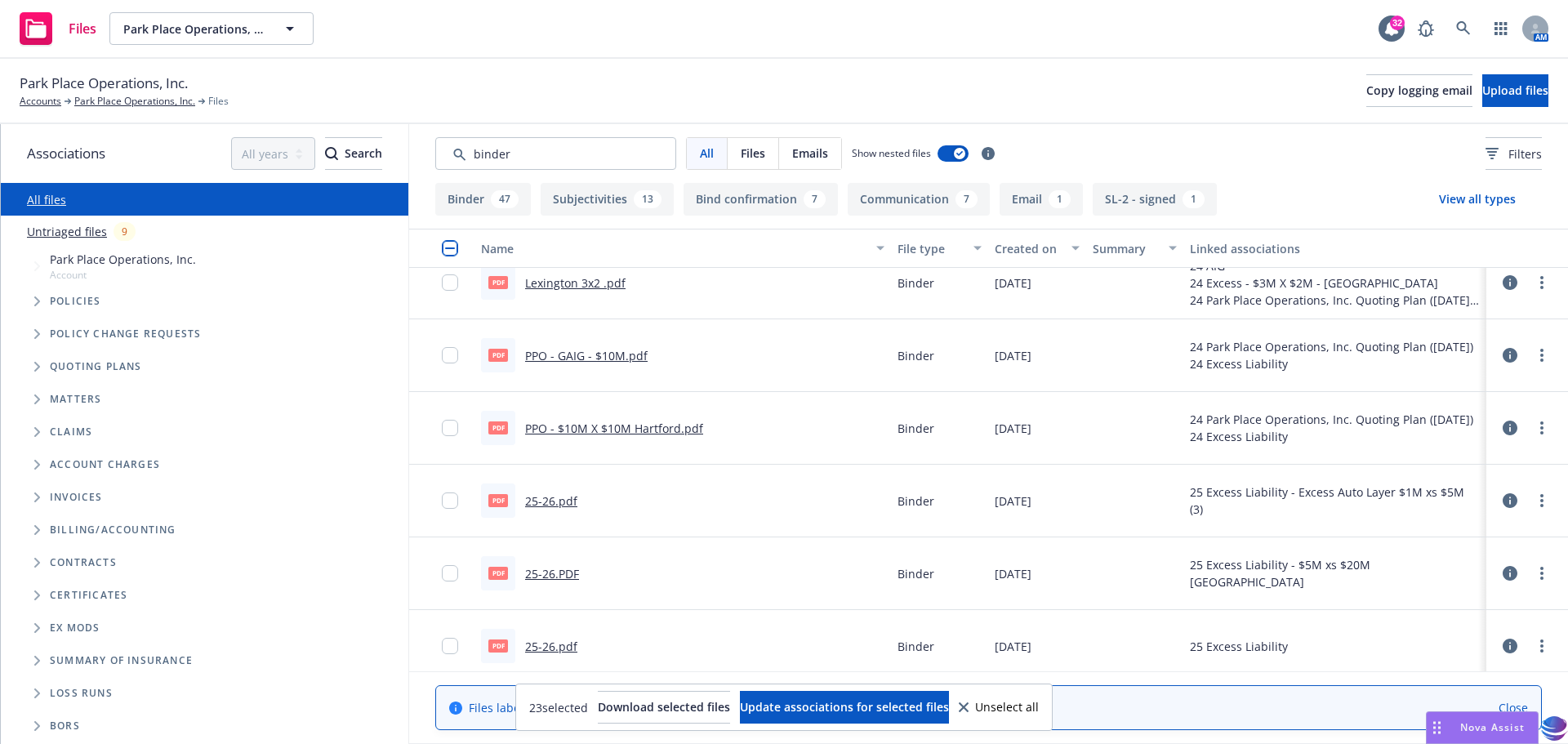
scroll to position [4881, 0]
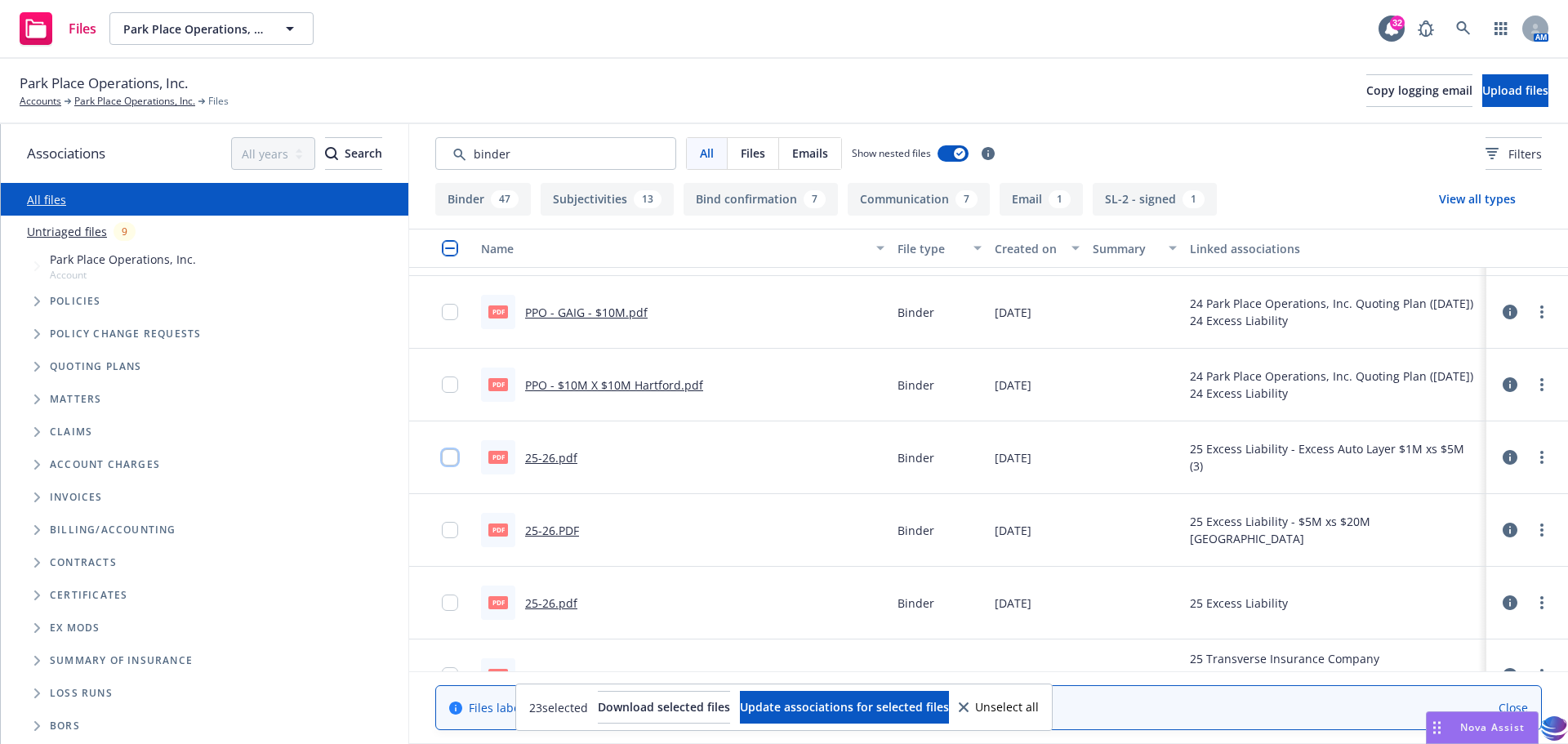
click at [444, 460] on input "checkbox" at bounding box center [450, 457] width 16 height 16
click at [448, 532] on input "checkbox" at bounding box center [450, 530] width 16 height 16
click at [448, 608] on input "checkbox" at bounding box center [450, 602] width 16 height 16
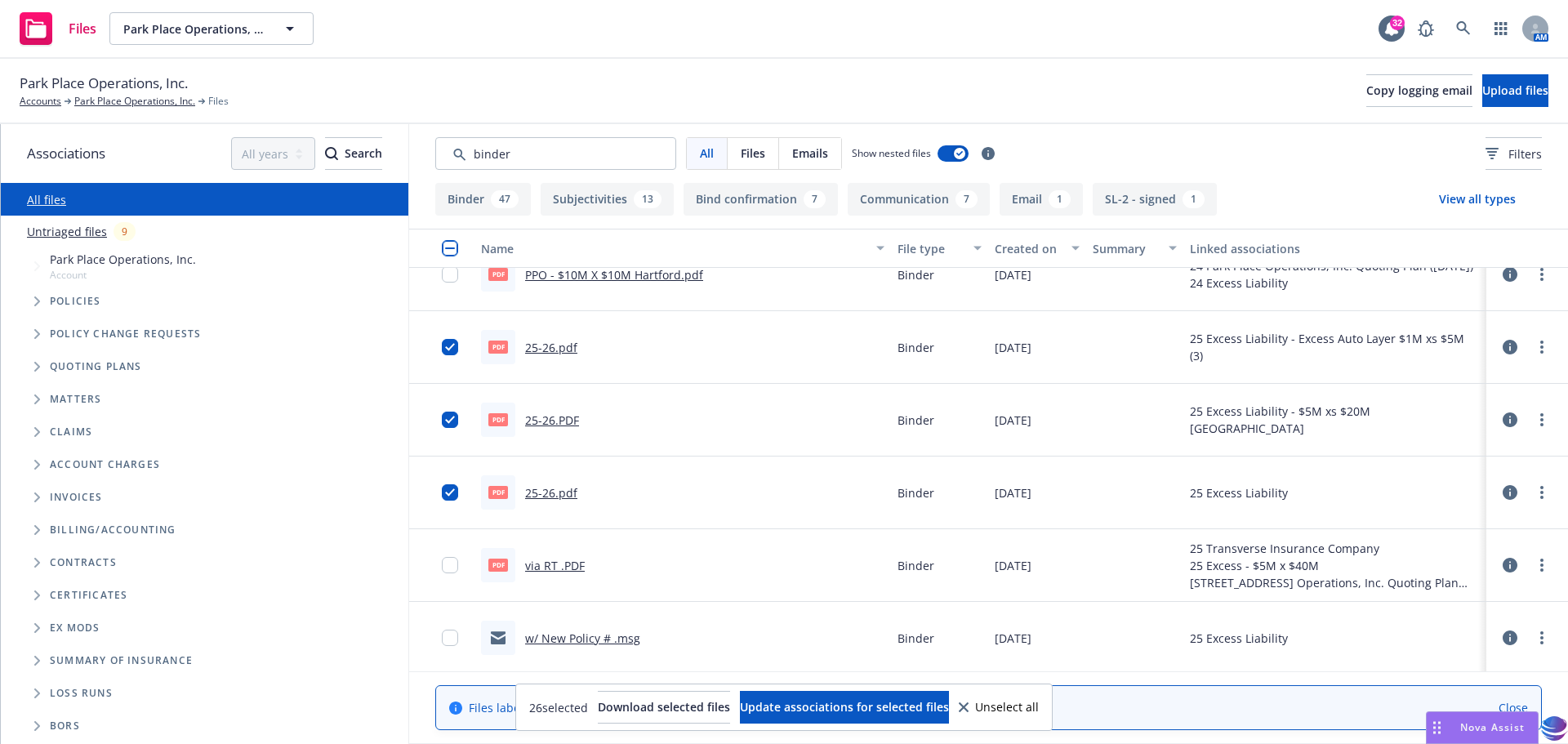
scroll to position [5065, 0]
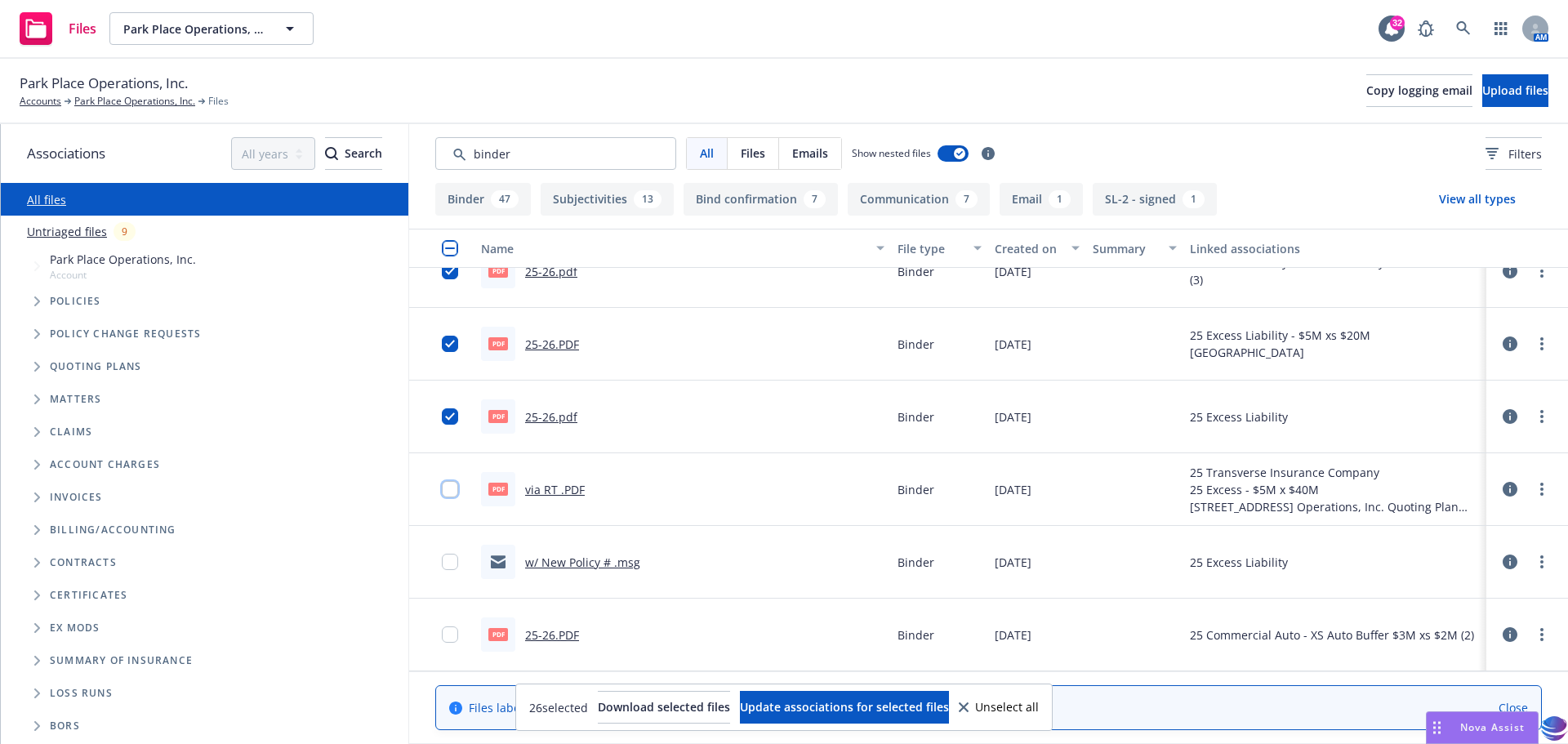
click at [448, 484] on input "checkbox" at bounding box center [450, 489] width 16 height 16
click at [443, 637] on input "checkbox" at bounding box center [450, 634] width 16 height 16
click at [641, 707] on span "Download selected files" at bounding box center [664, 707] width 133 height 15
click at [1482, 93] on button "Upload files" at bounding box center [1515, 90] width 66 height 32
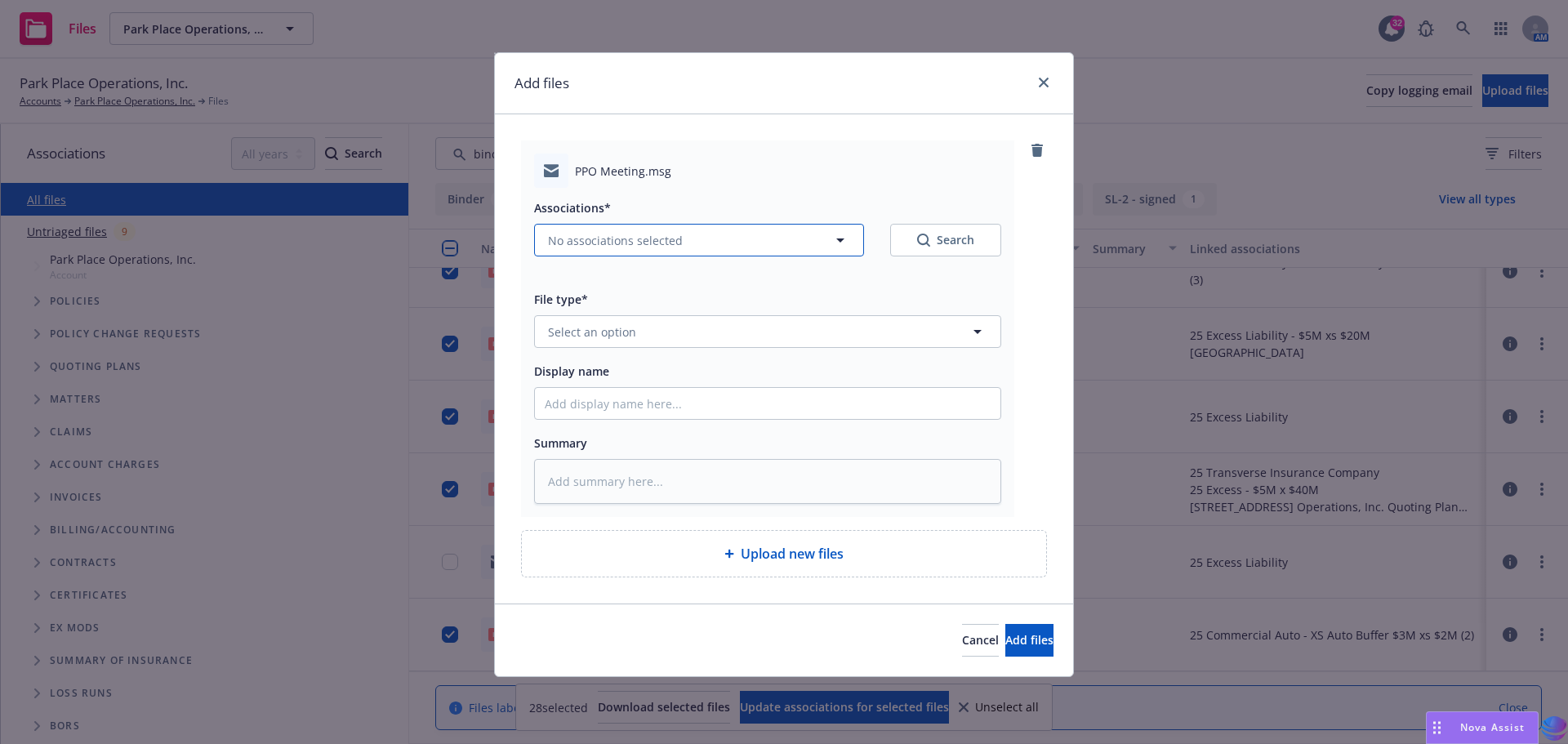
click at [847, 245] on icon "button" at bounding box center [840, 240] width 20 height 20
type textarea "x"
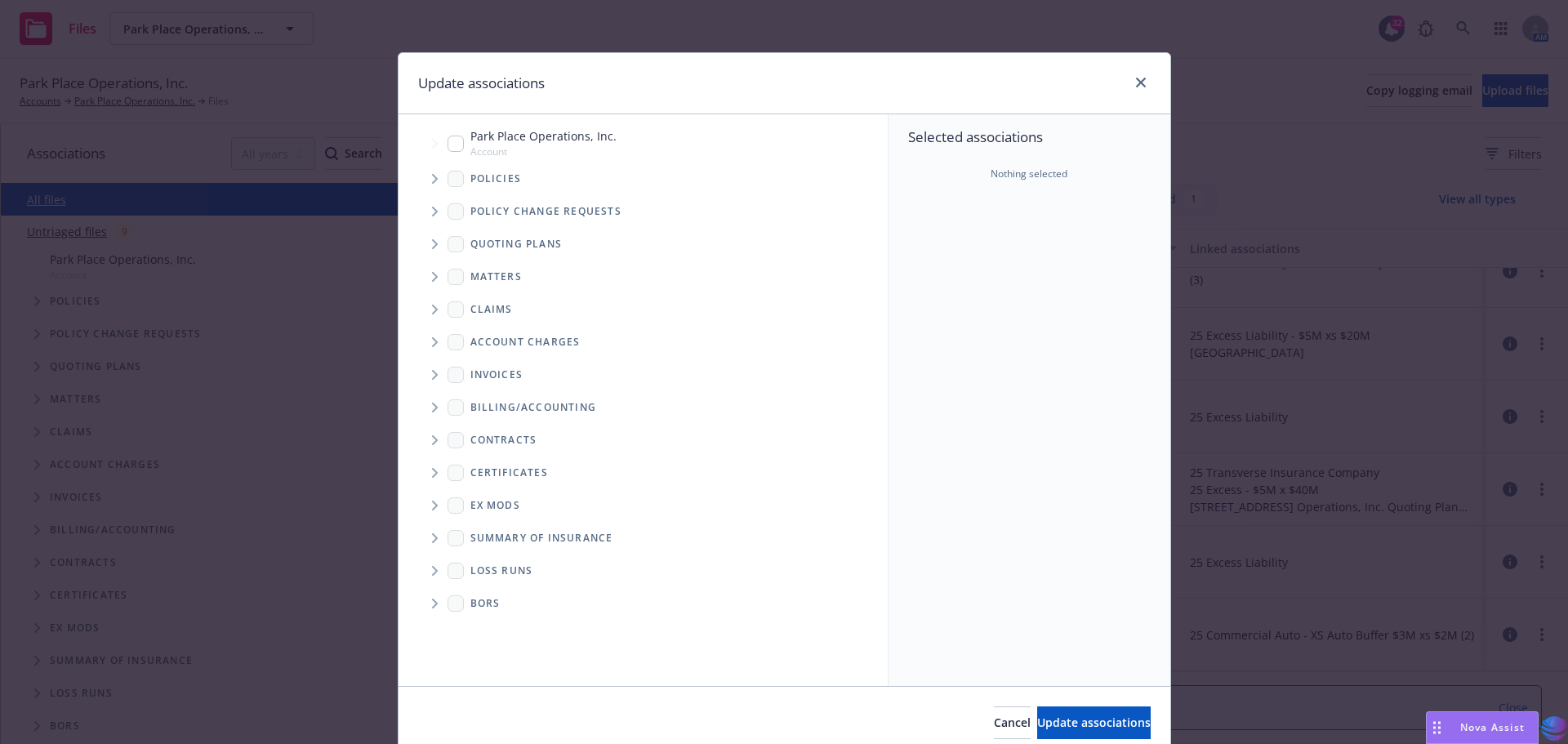
click at [450, 138] on input "Tree Example" at bounding box center [455, 143] width 16 height 16
checkbox input "true"
click at [1037, 711] on button "Update associations" at bounding box center [1094, 723] width 114 height 32
type textarea "x"
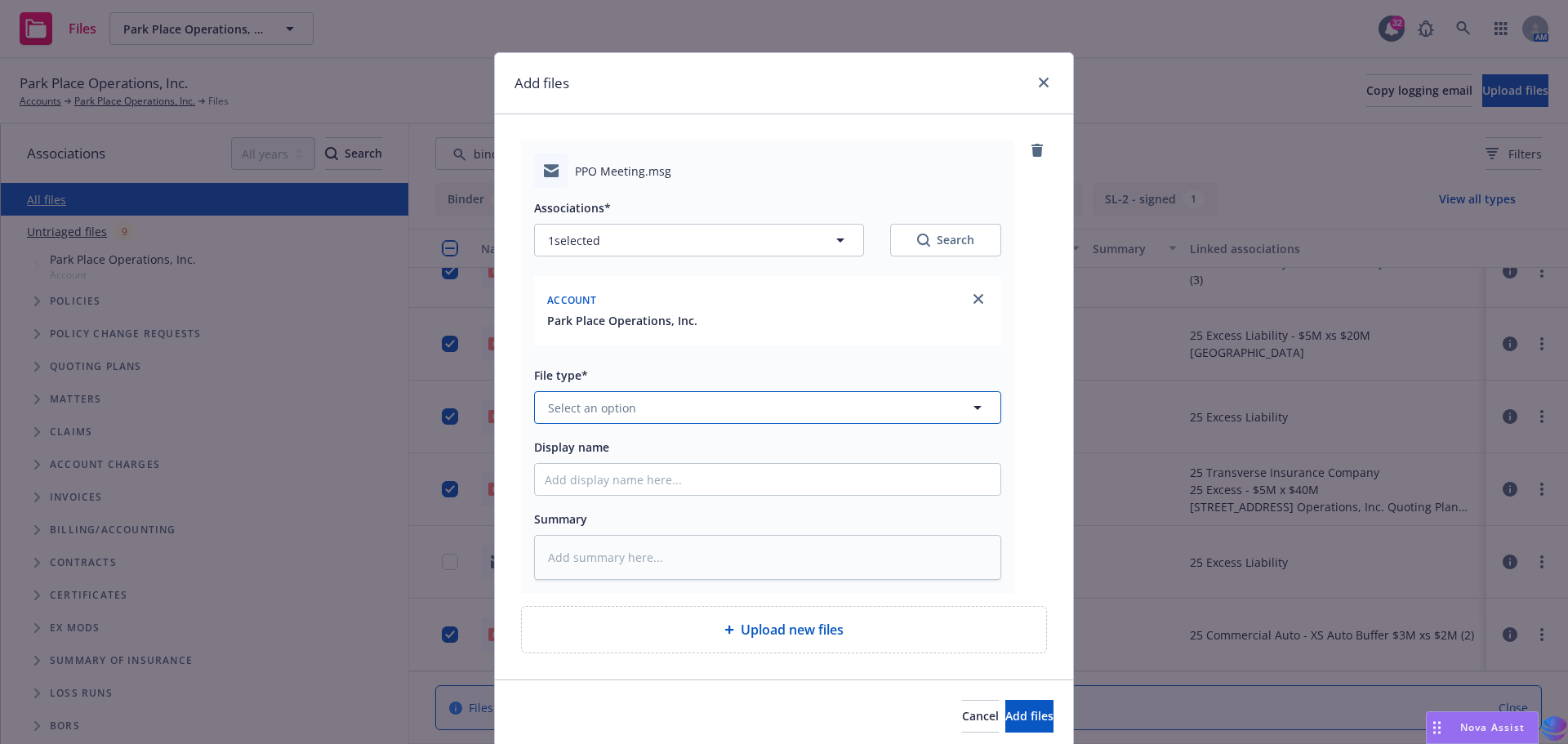
click at [972, 412] on icon "button" at bounding box center [976, 407] width 20 height 20
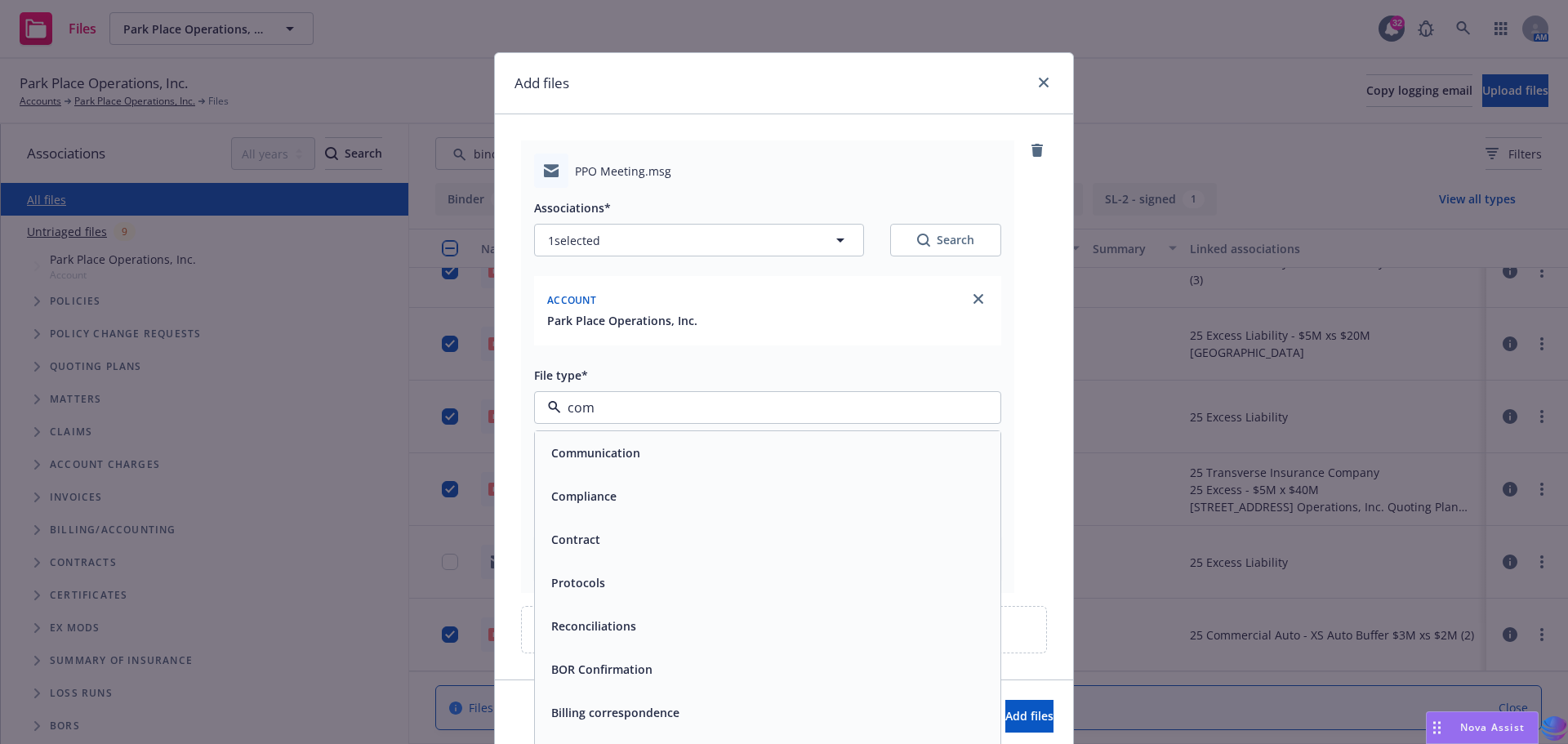
type input "comm"
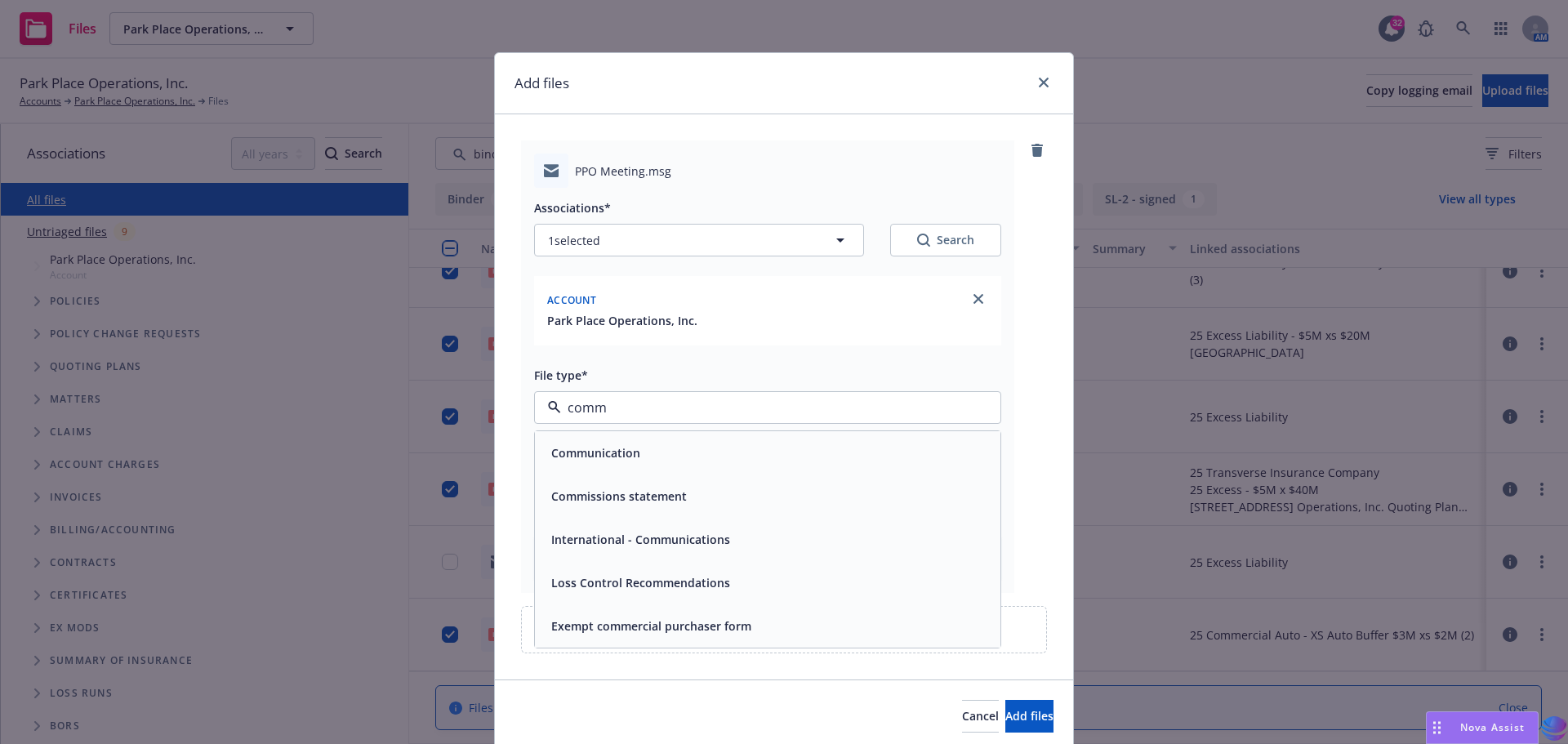
click at [623, 458] on span "Communication" at bounding box center [595, 453] width 89 height 17
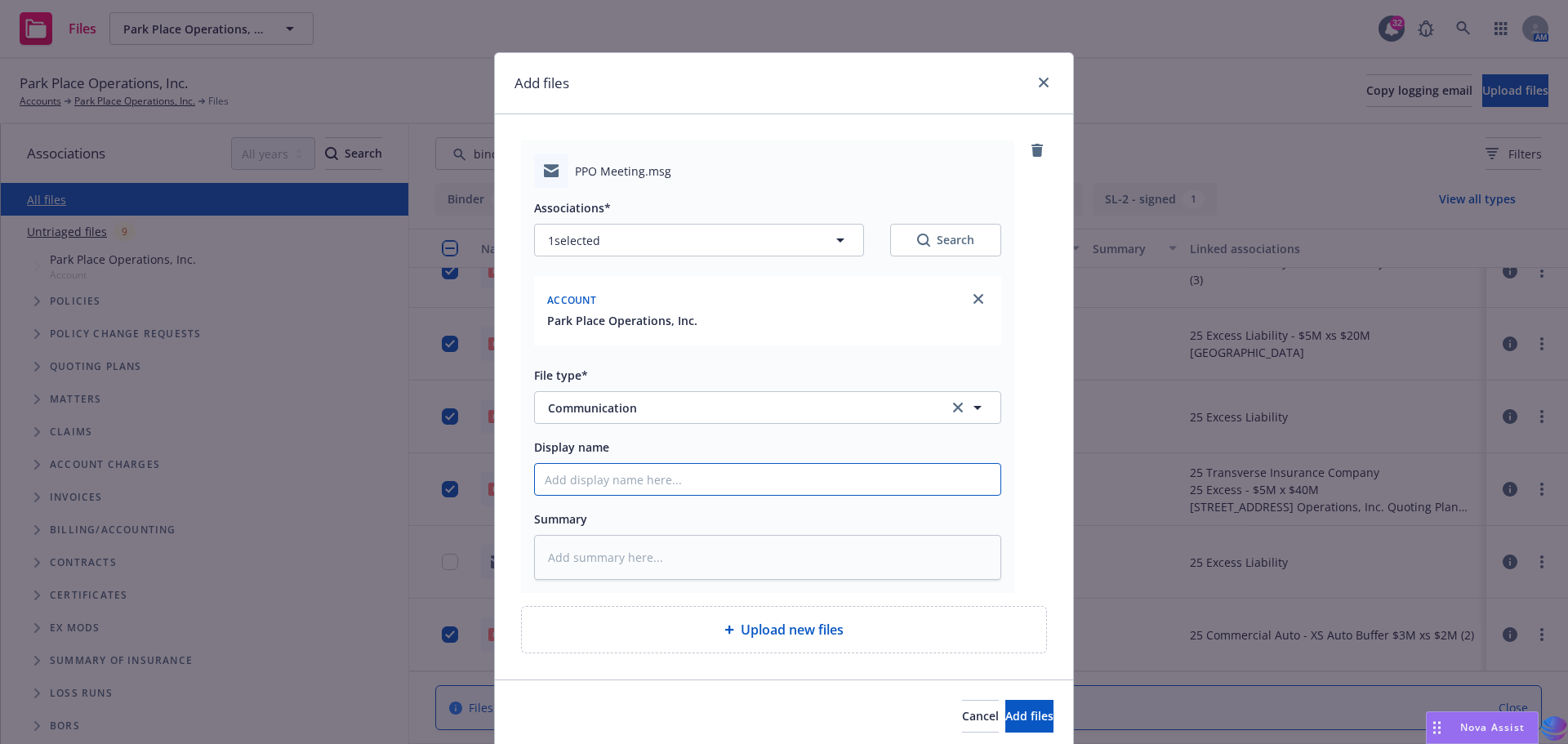
click at [607, 490] on input "Display name" at bounding box center [767, 480] width 466 height 31
type textarea "x"
type input "2"
type textarea "x"
type input "20"
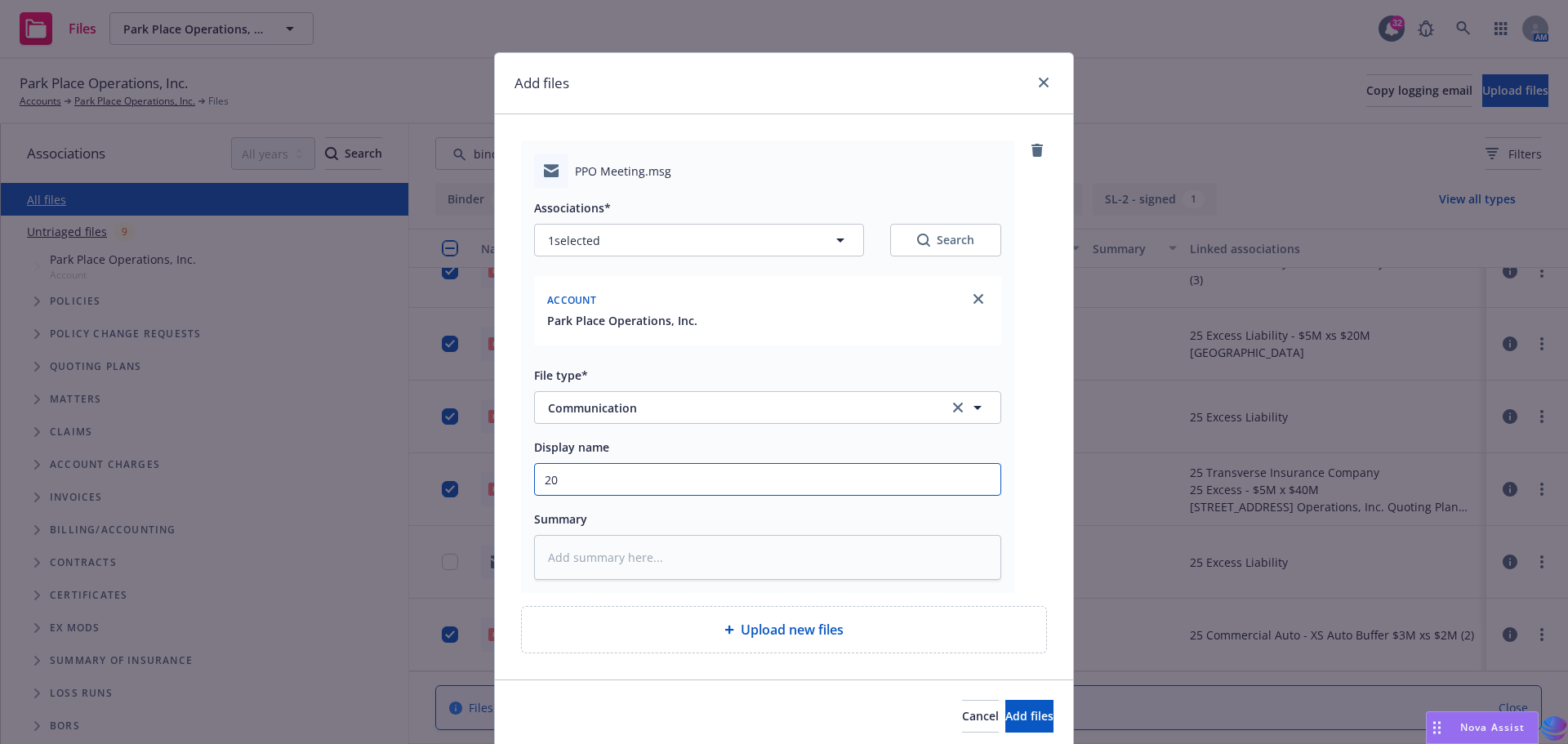
type textarea "x"
type input "202"
type textarea "x"
type input "2025"
type textarea "x"
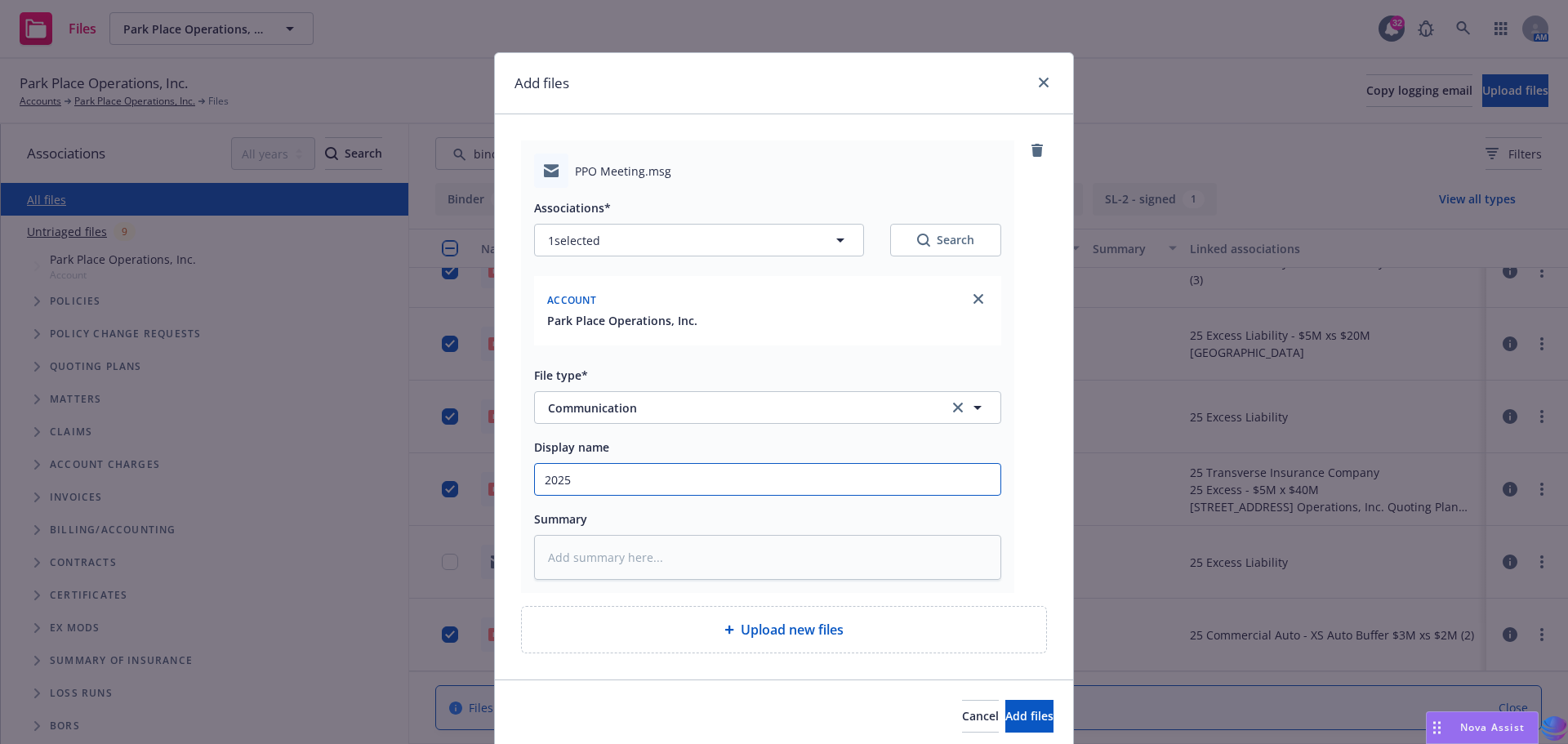
type input "2025"
type textarea "x"
type input "2025 I"
type textarea "x"
type input "2025 In"
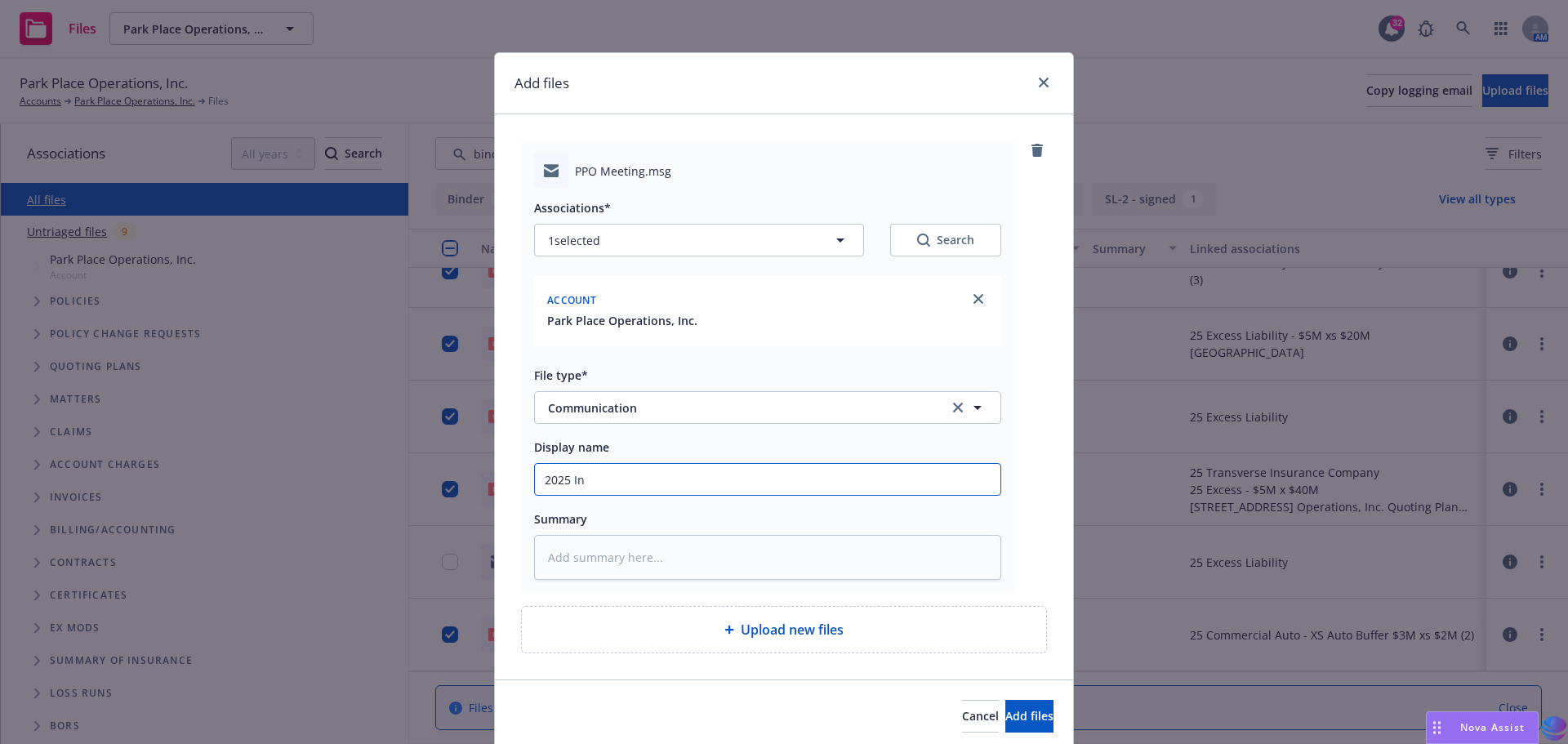
type textarea "x"
type input "2025 Inf"
type textarea "x"
type input "2025 Info"
type textarea "x"
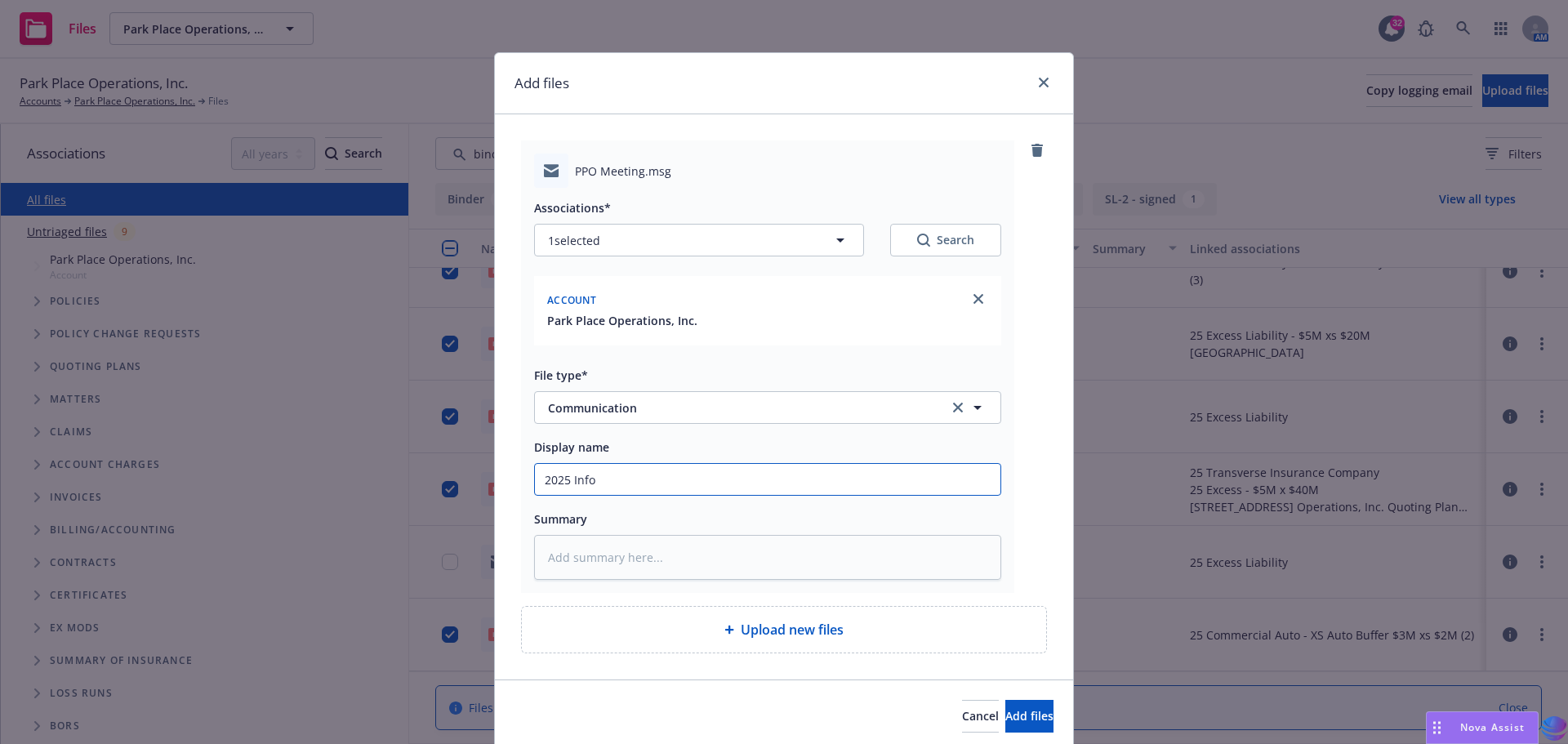
type input "2025 Info"
type textarea "x"
type input "2025 Info f"
type textarea "x"
type input "2025 Info fr"
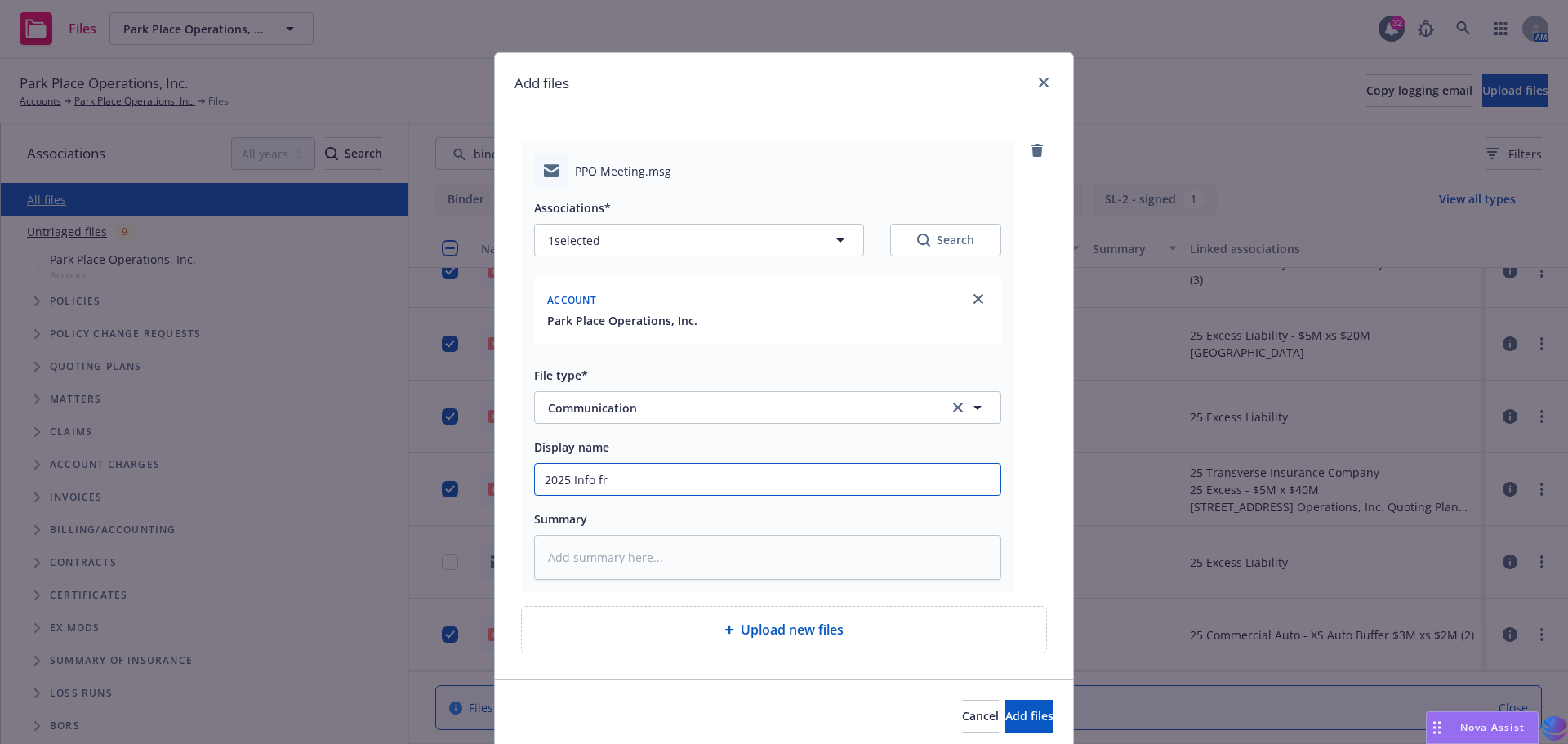
type textarea "x"
type input "2025 Info fro"
type textarea "x"
type input "2025 Info from"
type textarea "x"
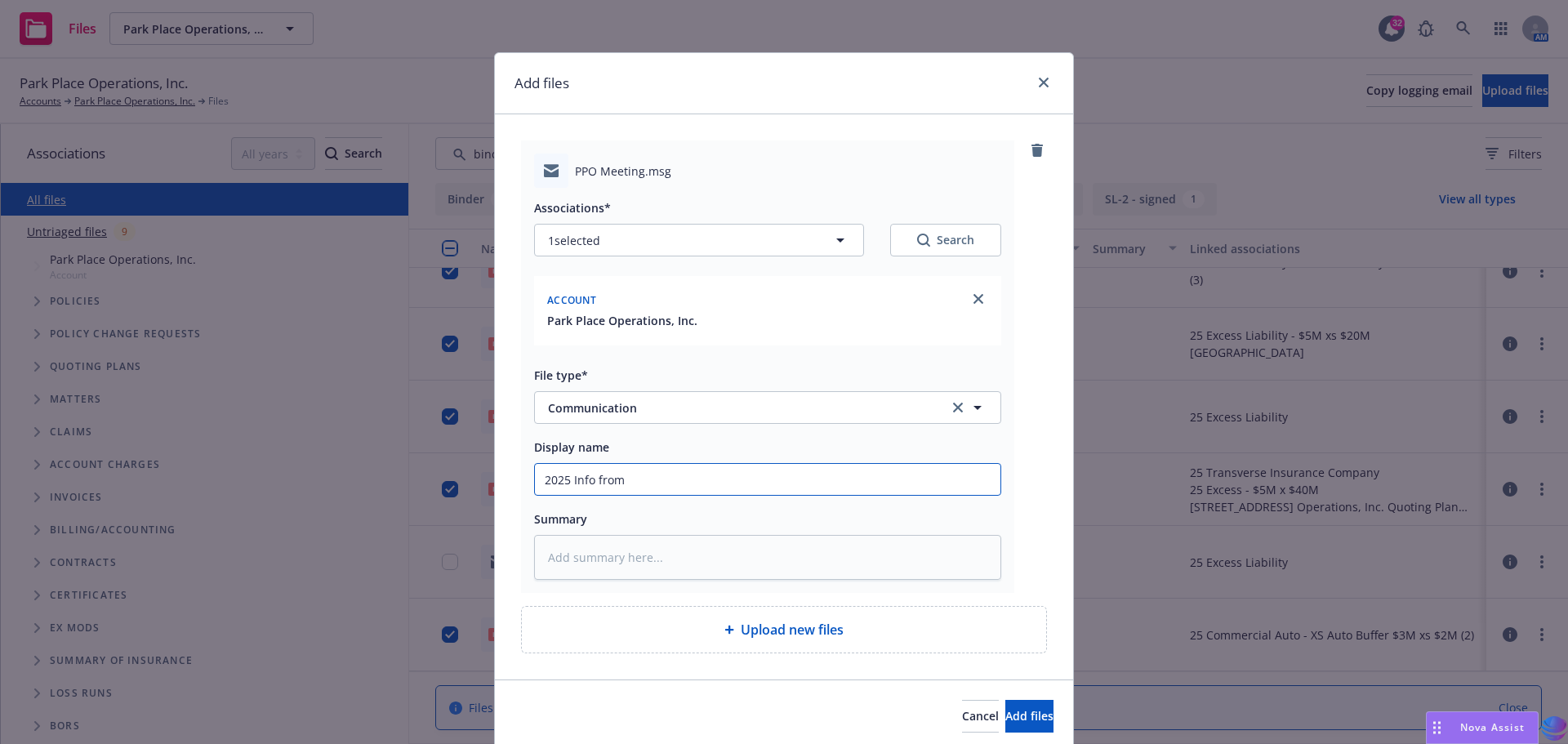
type input "2025 Info from"
type textarea "x"
type input "2025 Info from c"
type textarea "x"
type input "2025 Info from cl"
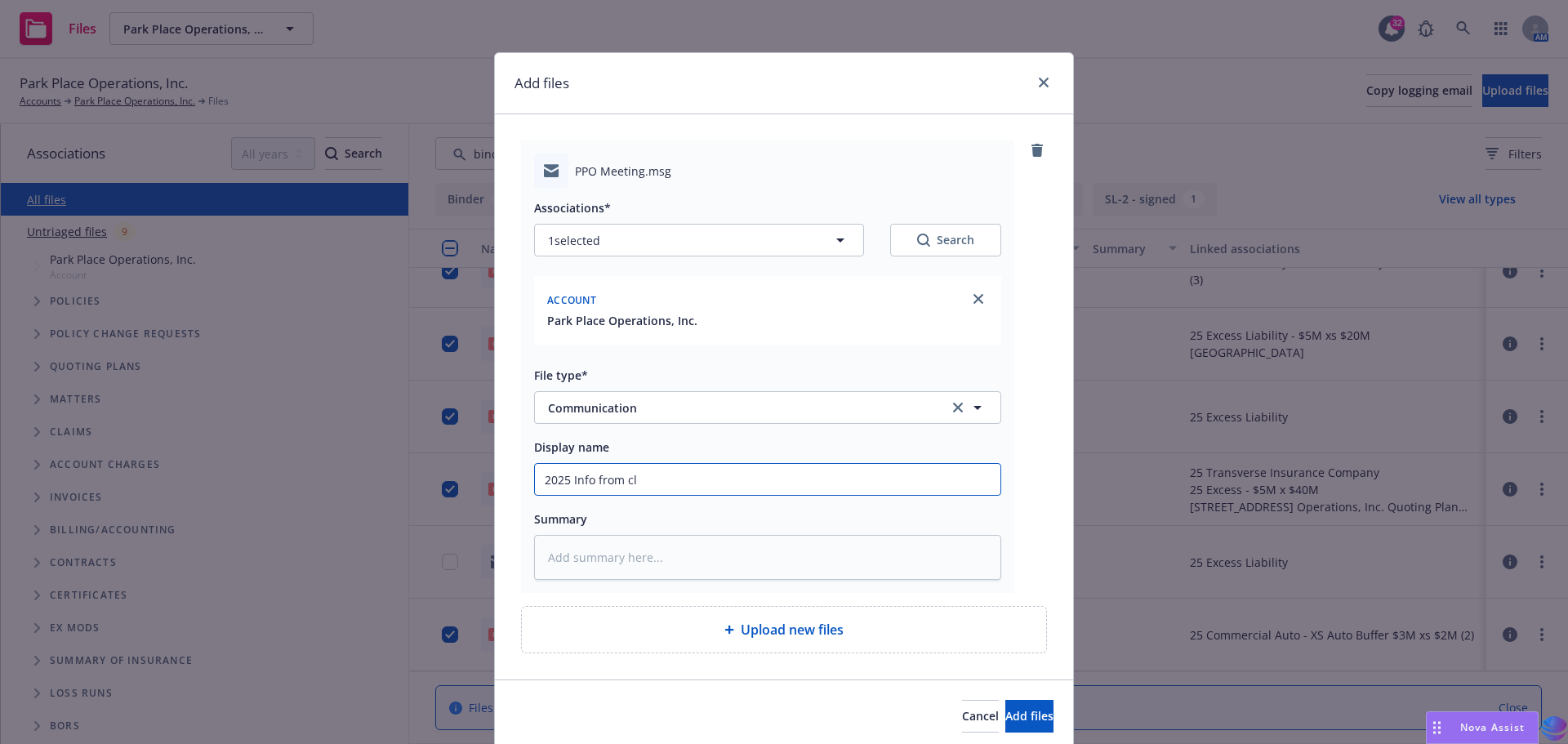
type textarea "x"
type input "2025 Info from cla"
type textarea "x"
type input "2025 Info from clai"
type textarea "x"
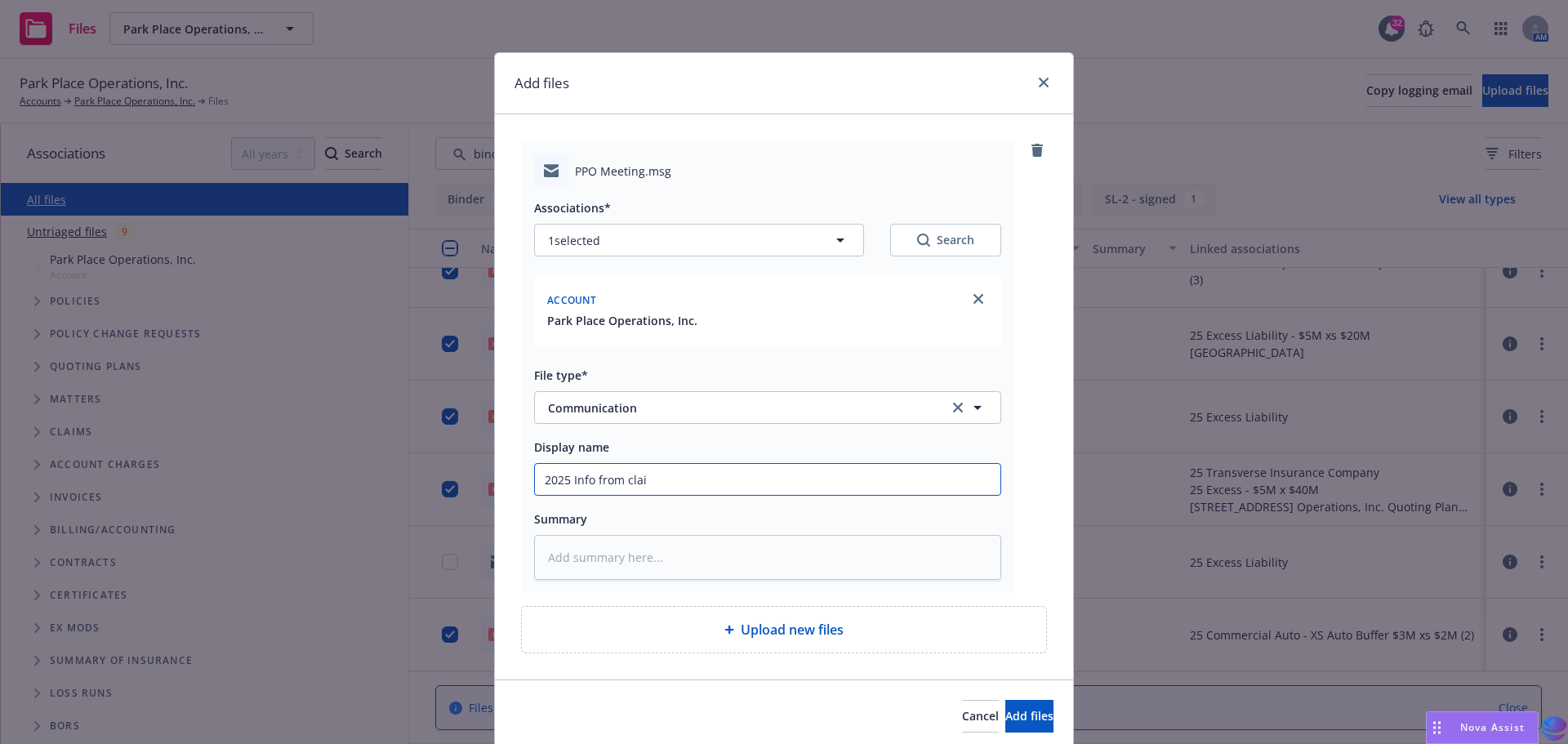
type input "2025 Info from claim"
type textarea "x"
type input "2025 Info from claims"
type textarea "x"
type input "2025 Info from claims"
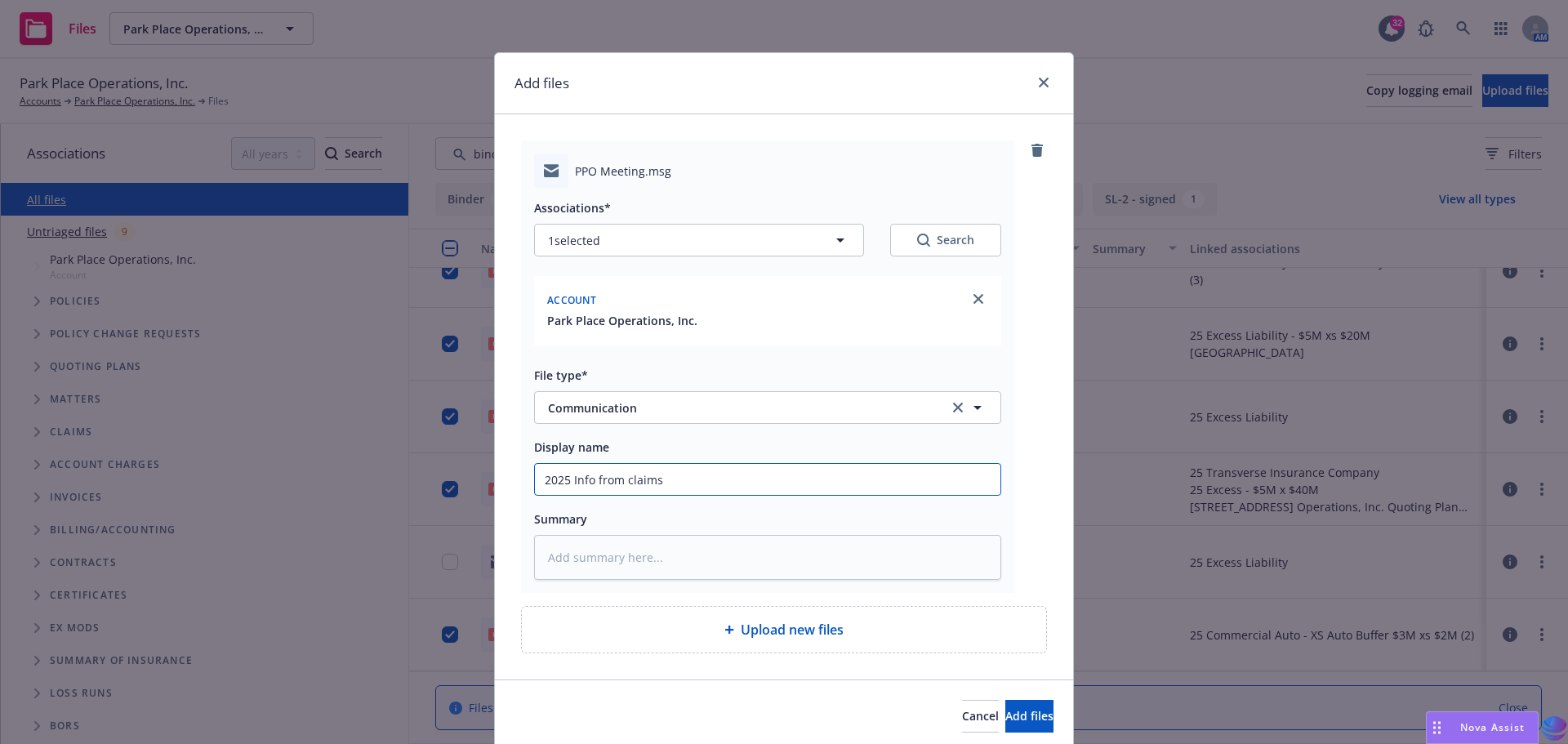
type textarea "x"
type input "2025 Info from claims m"
type textarea "x"
type input "2025 Info from claims me"
type textarea "x"
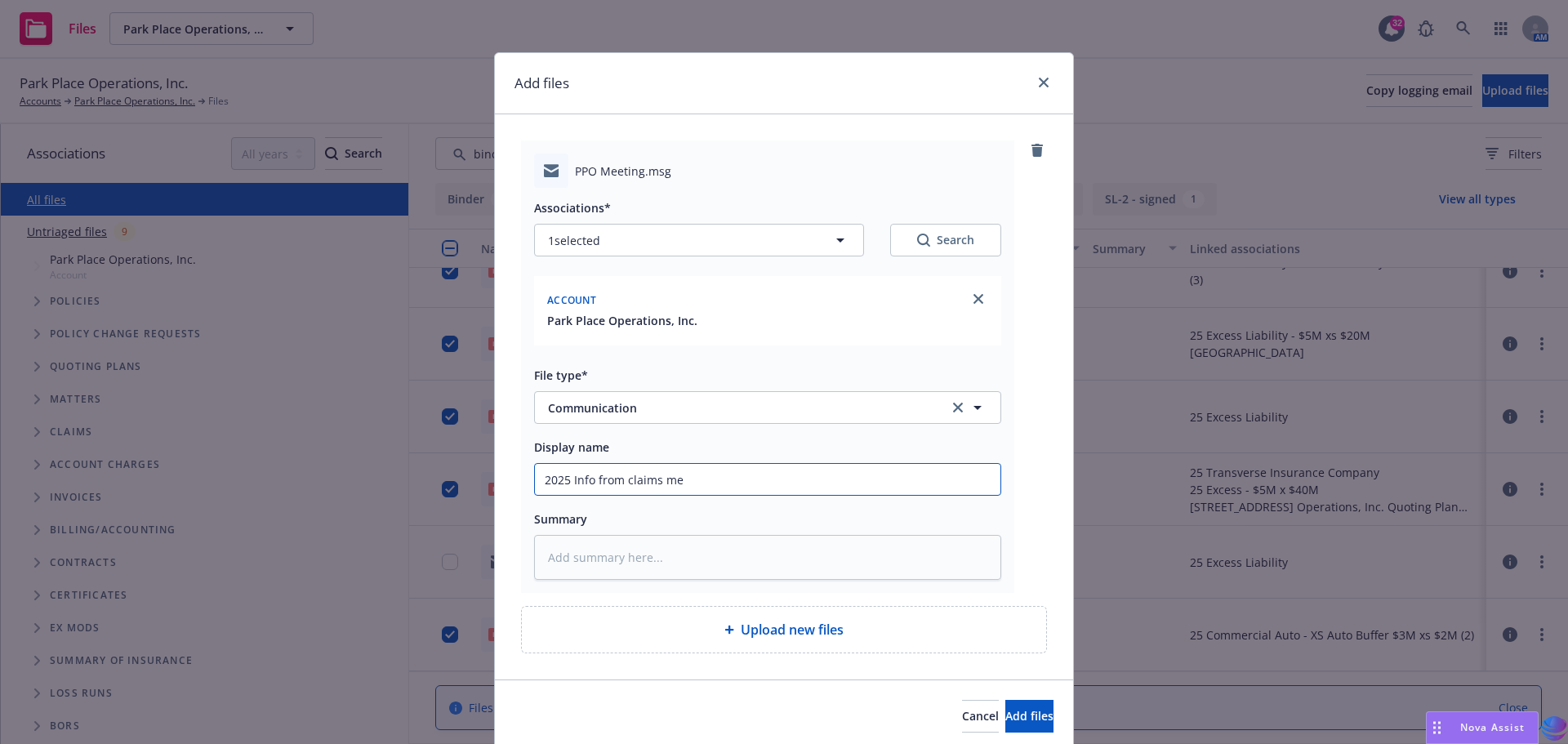
type input "2025 Info from claims mee"
type textarea "x"
type input "2025 Info from claims meet"
type textarea "x"
type input "2025 Info from claims meeti"
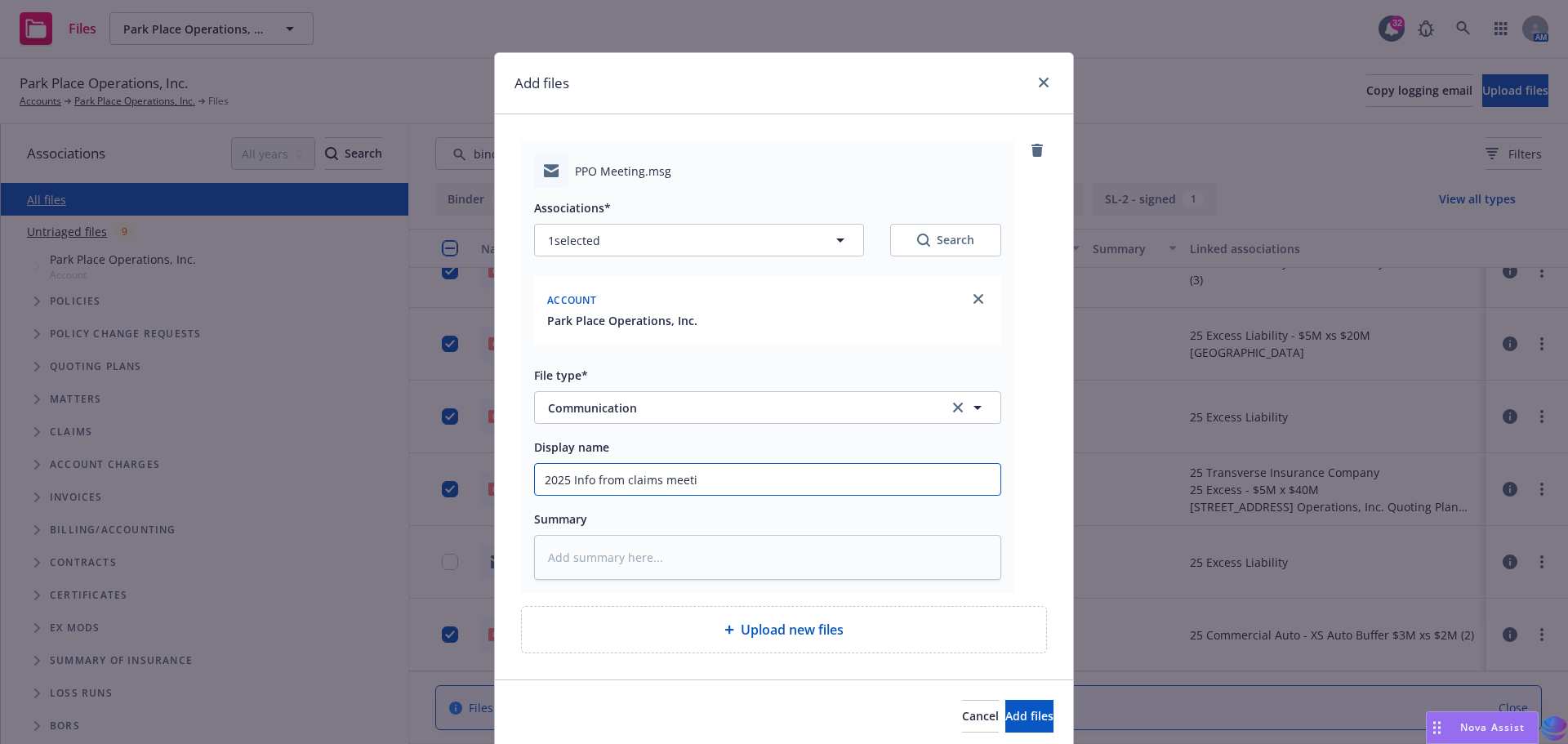
type textarea "x"
type input "2025 Info from claims meetin"
type textarea "x"
type input "2025 Info from claims meeting"
type textarea "x"
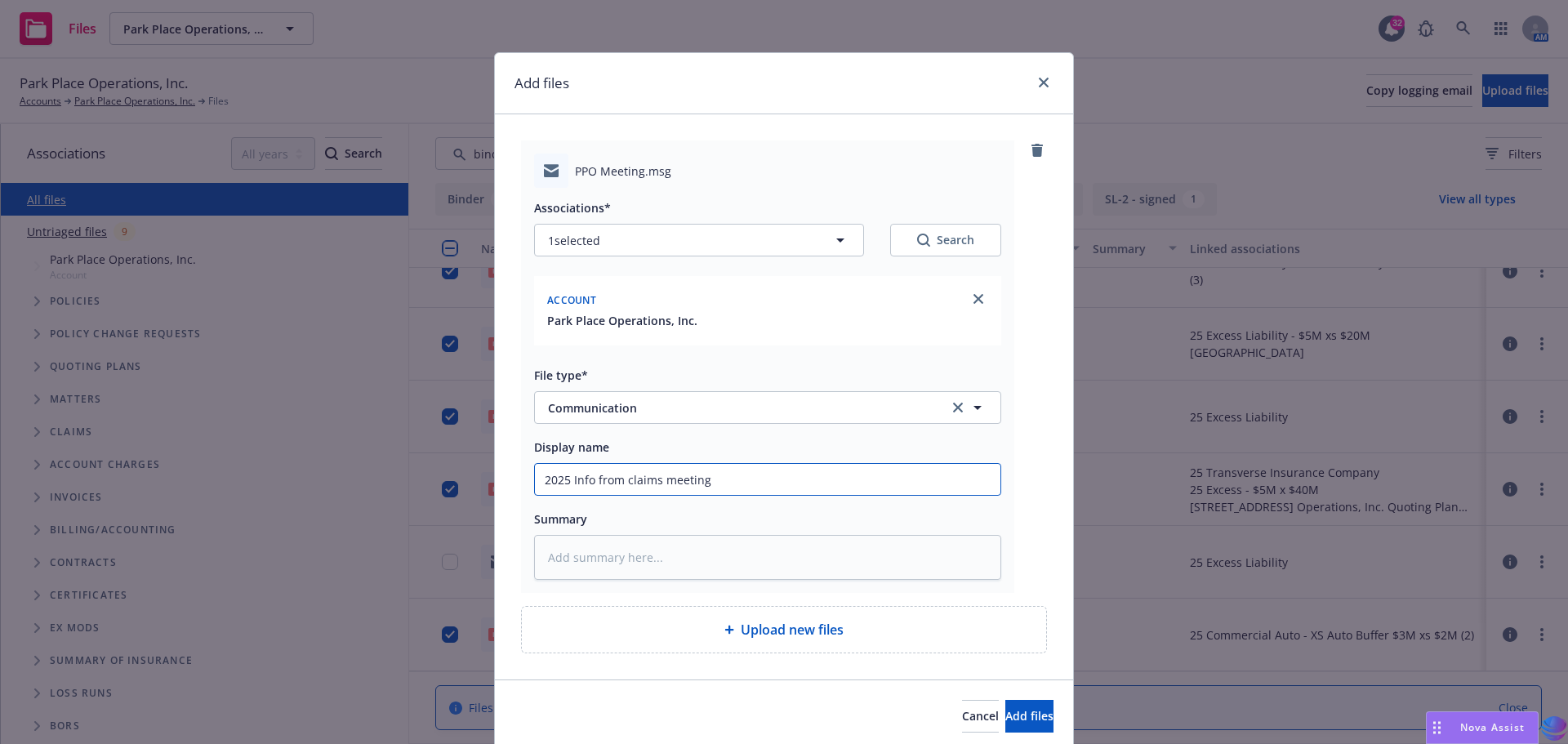
type input "2025 Info from claims meeting"
type textarea "x"
type input "2025 Info from claims meeting w"
type textarea "x"
type input "2025 Info from claims meeting wi"
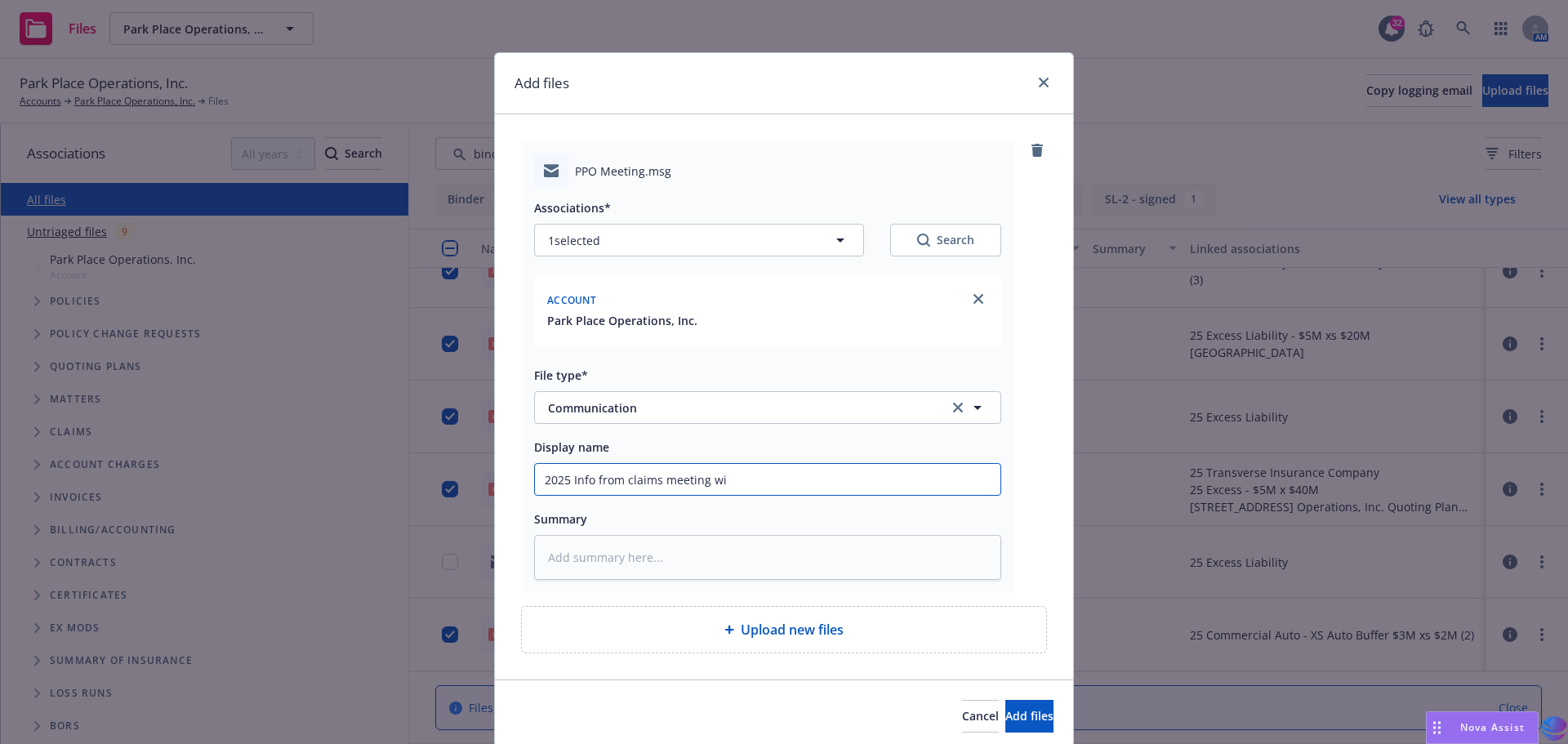
type textarea "x"
type input "2025 Info from claims meeting wit"
type textarea "x"
type input "2025 Info from claims meeting with"
type textarea "x"
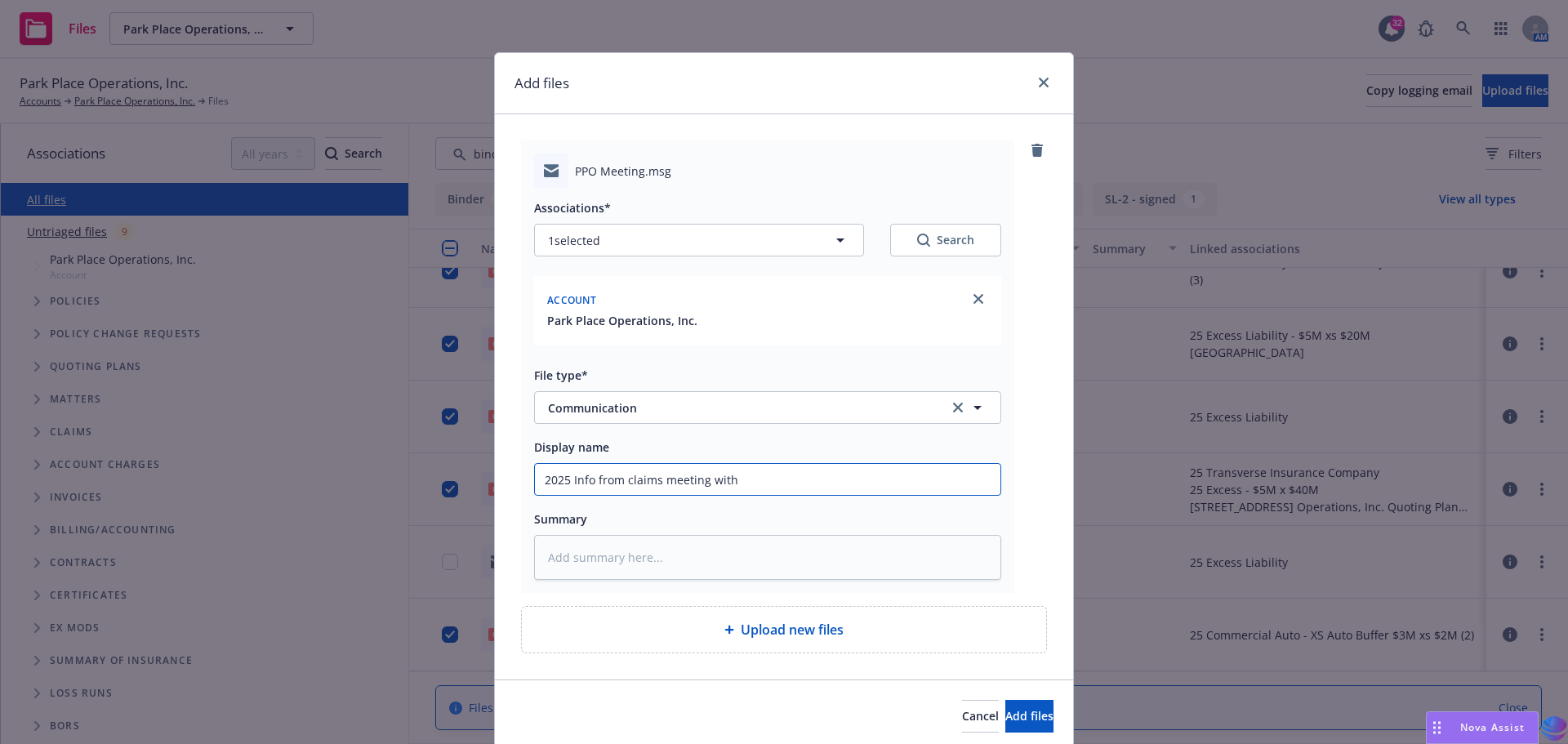
type input "2025 Info from claims meeting with"
type textarea "x"
type input "2025 Info from claims meeting with P"
type textarea "x"
type input "2025 Info from claims meeting with PP"
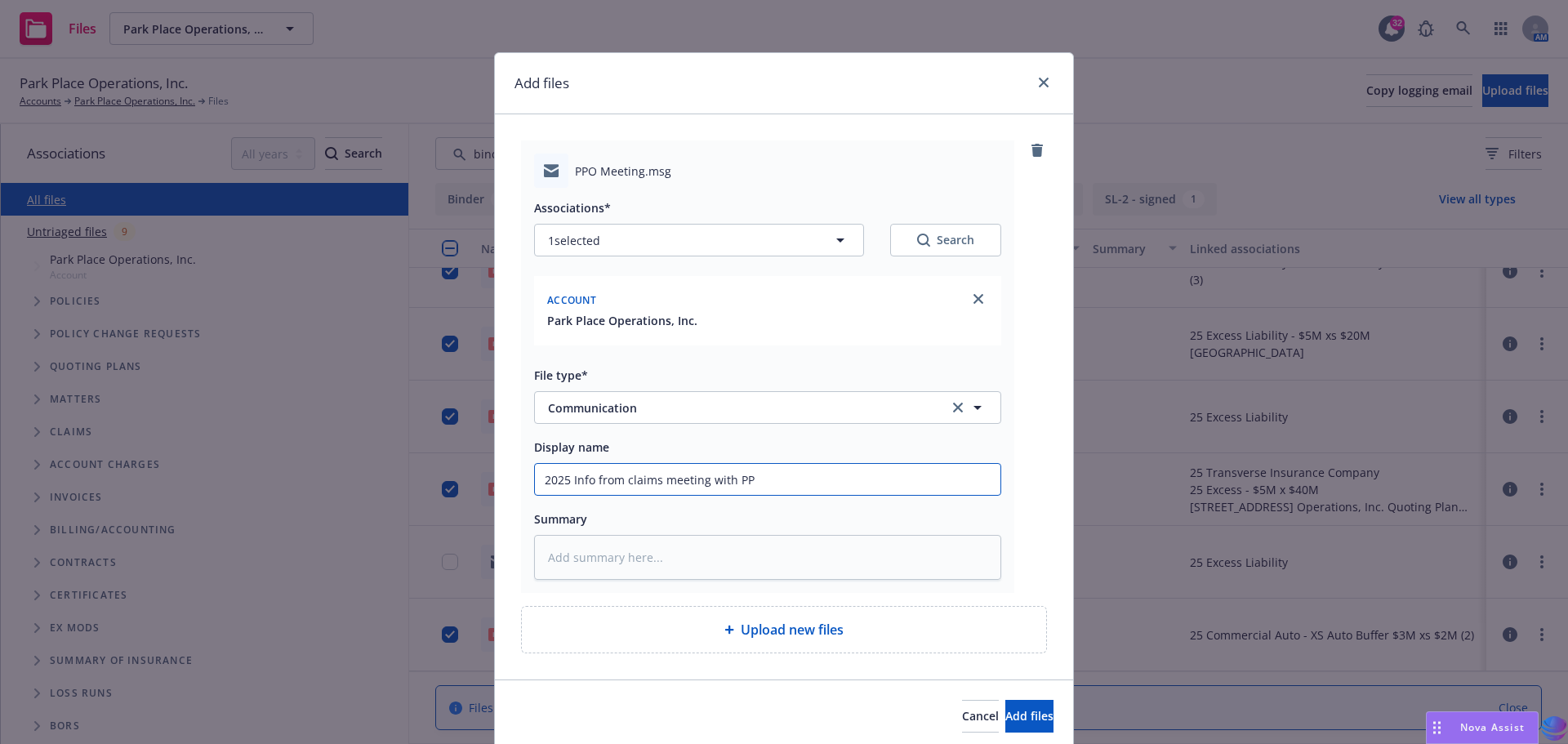
type textarea "x"
type input "2025 Info from claims meeting with PPO"
type textarea "x"
type input "2025 Info from claims meeting with PPO"
type textarea "x"
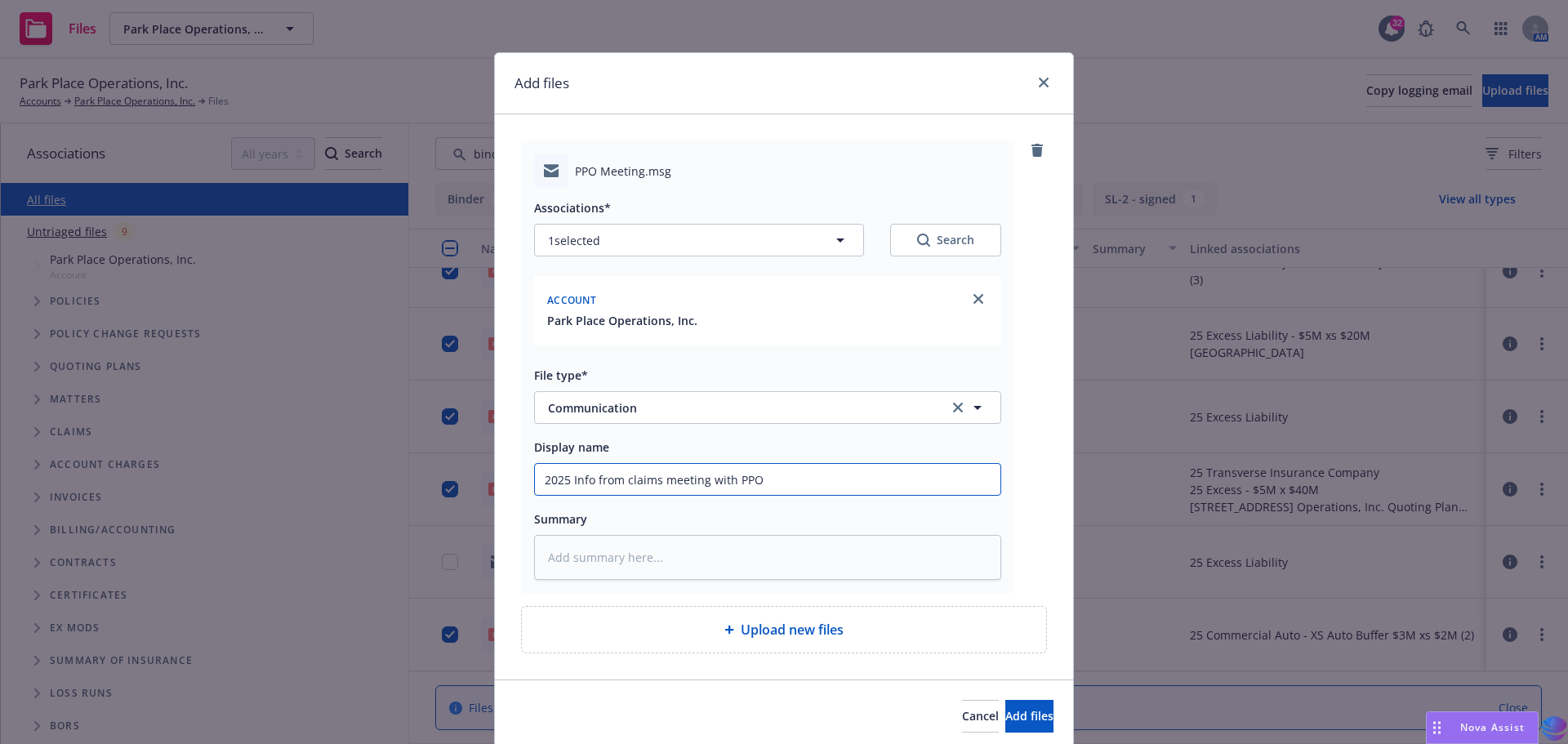
type input "2025 Info from claims meeting with PPO &"
type textarea "x"
type input "2025 Info from claims meeting with PPO &"
type textarea "x"
type input "2025 Info from claims meeting with PPO & N"
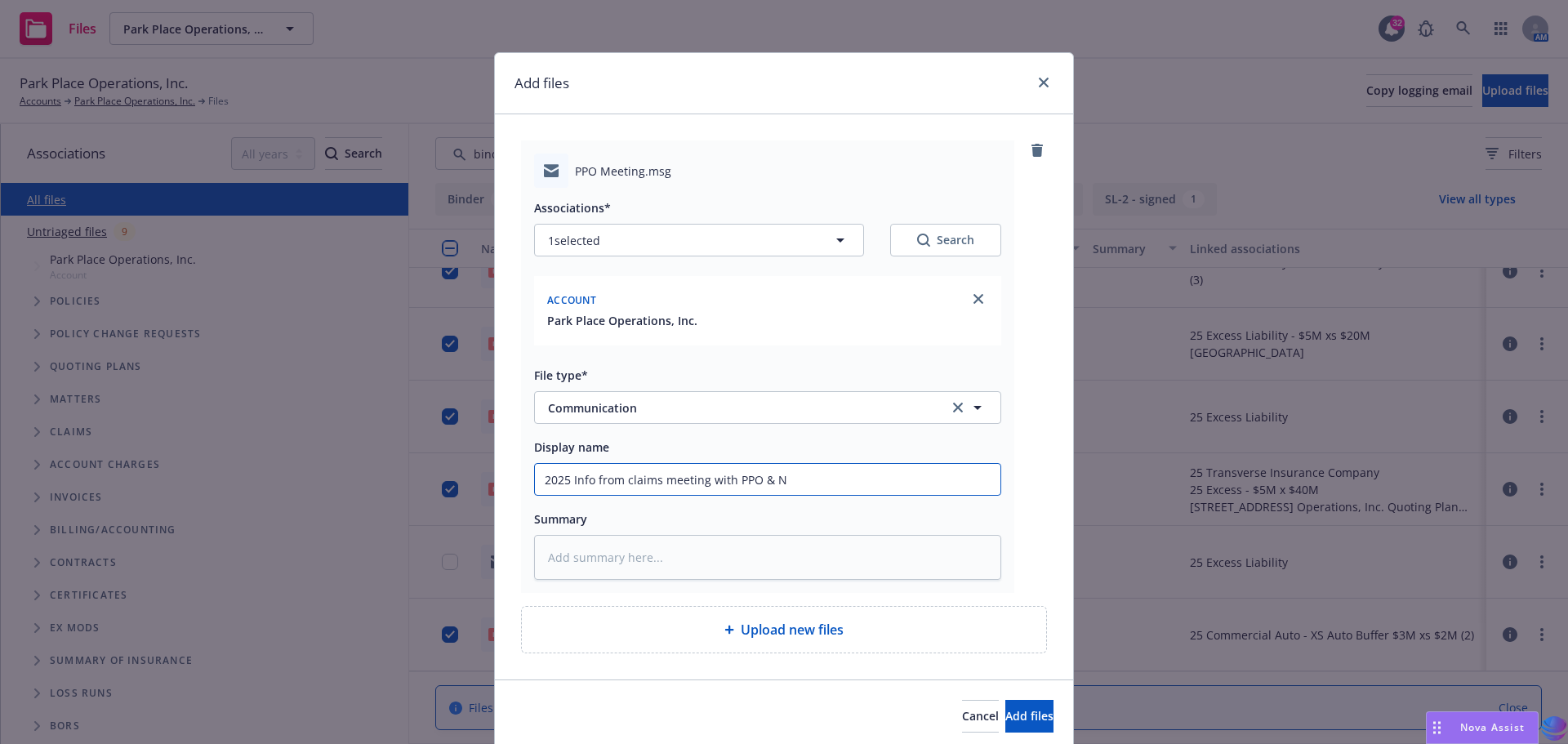
type textarea "x"
drag, startPoint x: 538, startPoint y: 480, endPoint x: 909, endPoint y: 485, distance: 371.0
click at [909, 485] on input "2025 Info from claims meeting with PPO & NF" at bounding box center [767, 480] width 466 height 31
type input "2025 Info from claims meeting with PPO & NF"
click at [586, 551] on textarea at bounding box center [767, 557] width 467 height 45
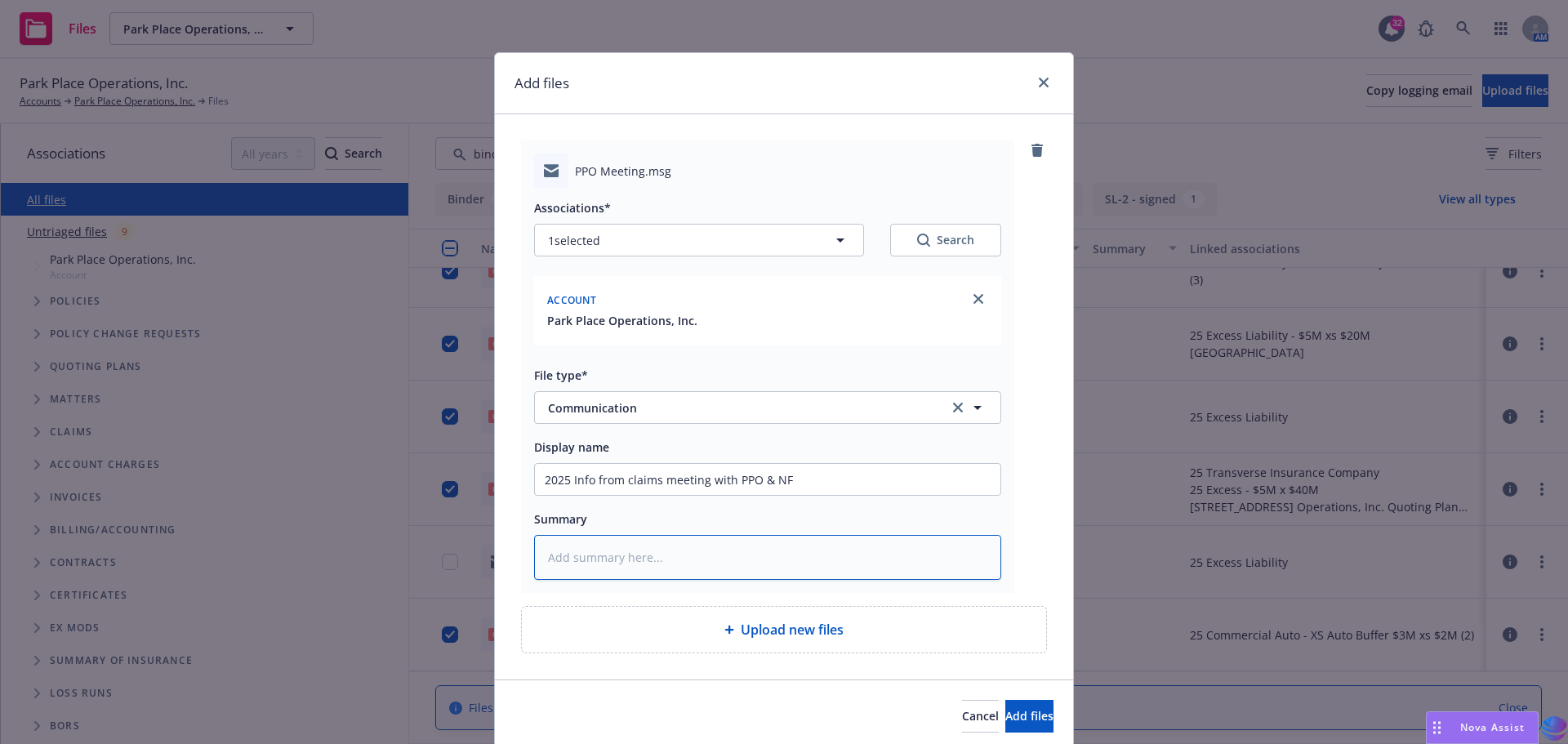
paste textarea "2025 Info from claims meeting with PPO & NF"
type textarea "x"
type textarea "2025 Info from claims meeting with PPO & NF"
click at [1005, 710] on button "Add files" at bounding box center [1029, 716] width 48 height 32
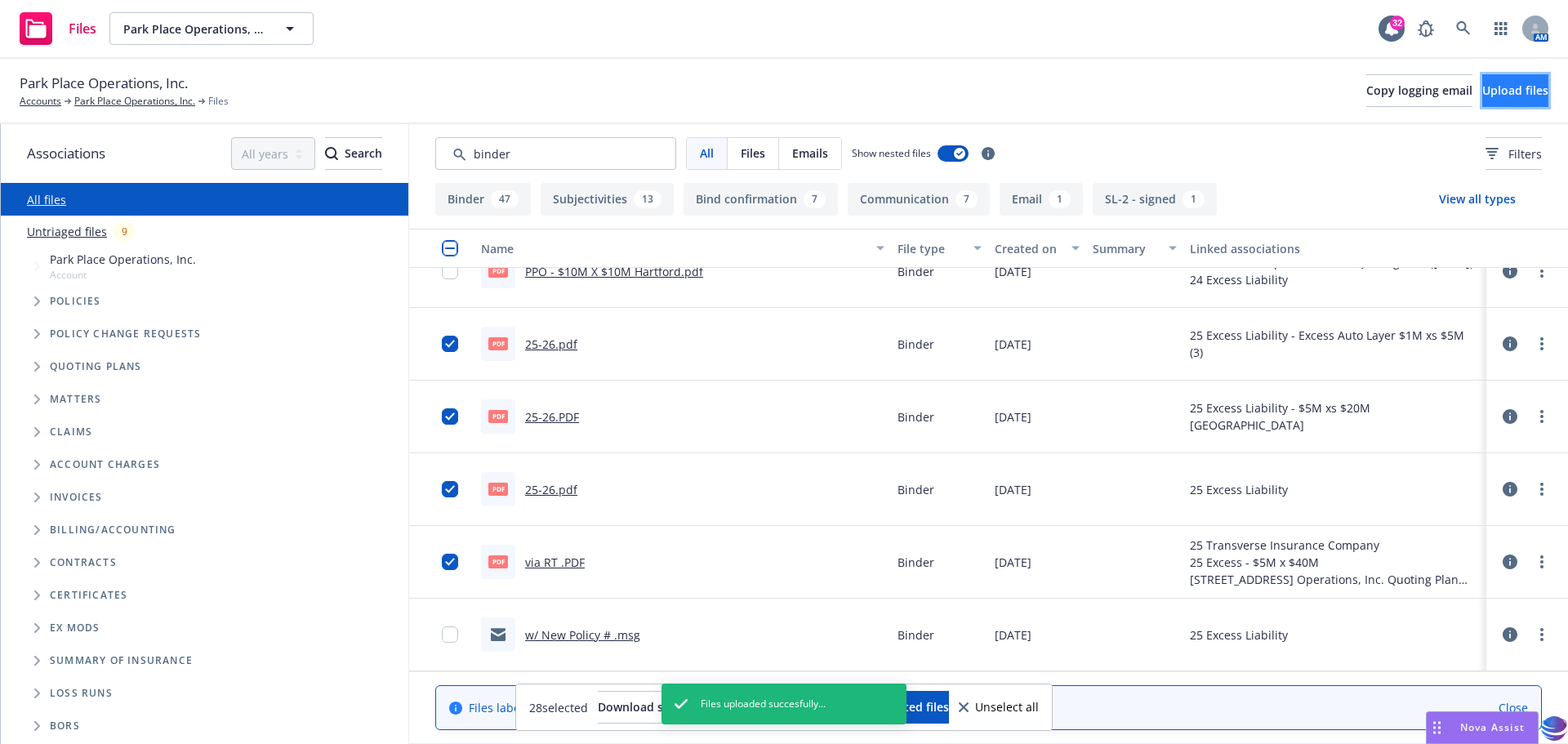
click at [1492, 88] on span "Upload files" at bounding box center [1515, 90] width 66 height 15
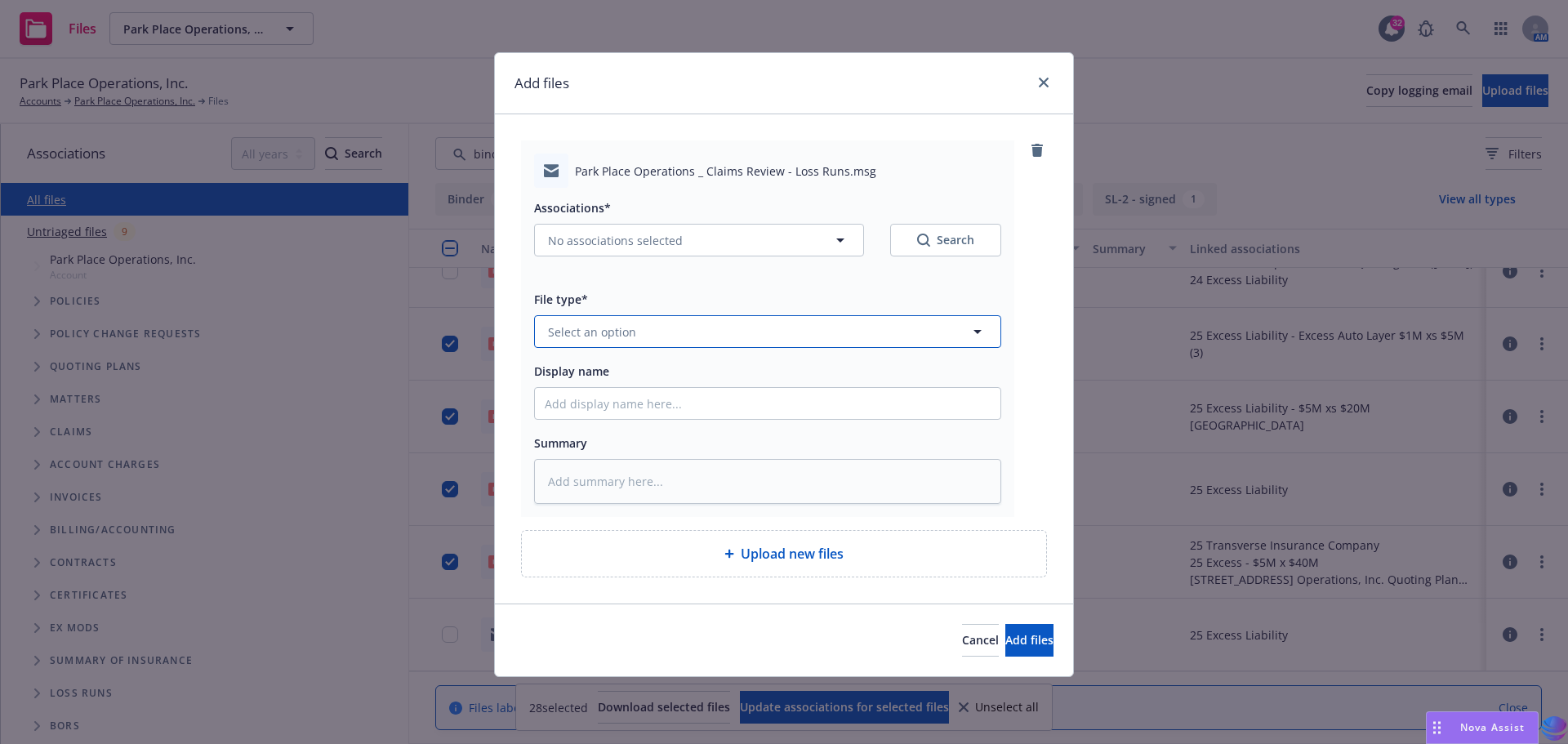
click at [973, 332] on icon "button" at bounding box center [976, 332] width 20 height 20
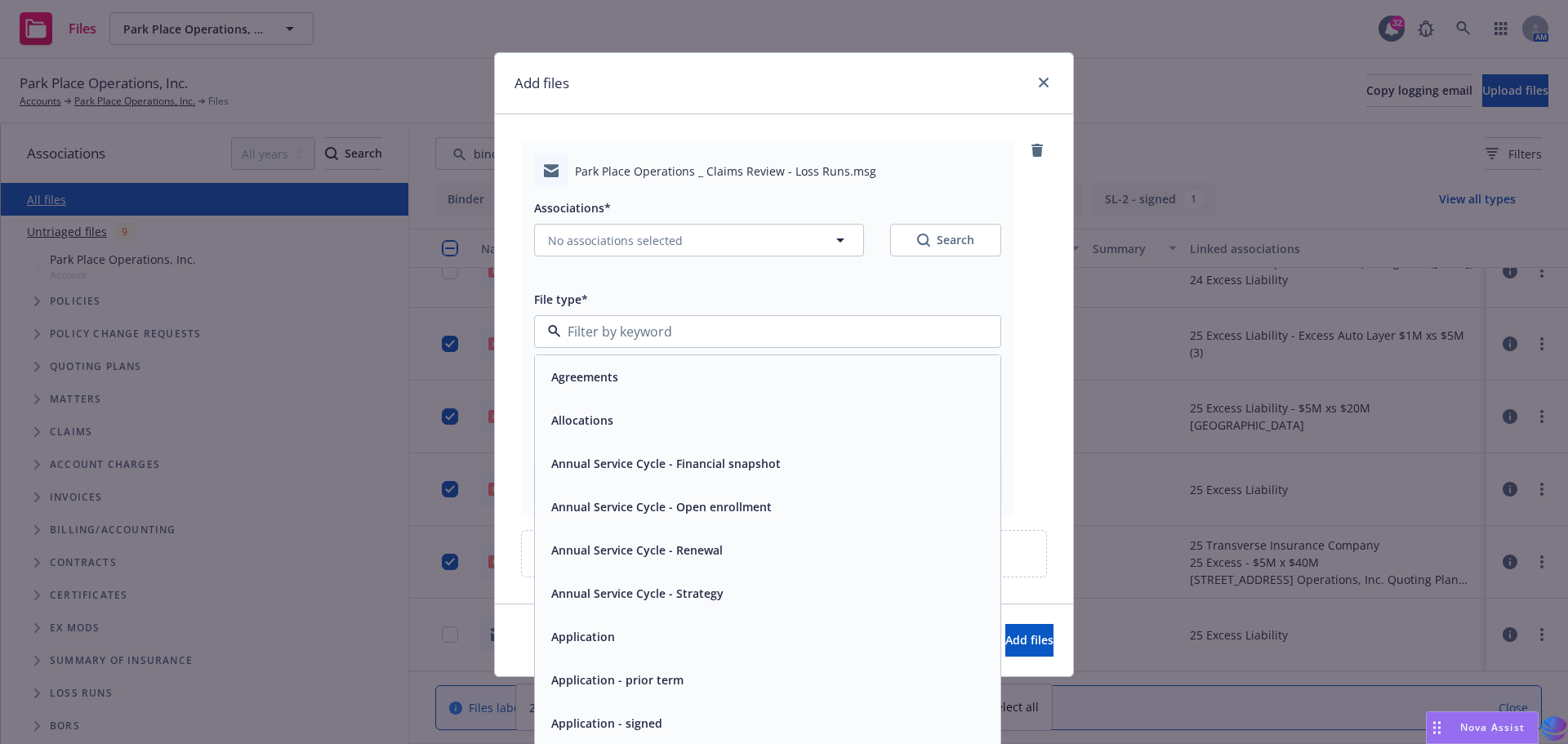
click at [973, 332] on div at bounding box center [767, 332] width 467 height 32
click at [837, 241] on icon "button" at bounding box center [840, 240] width 20 height 20
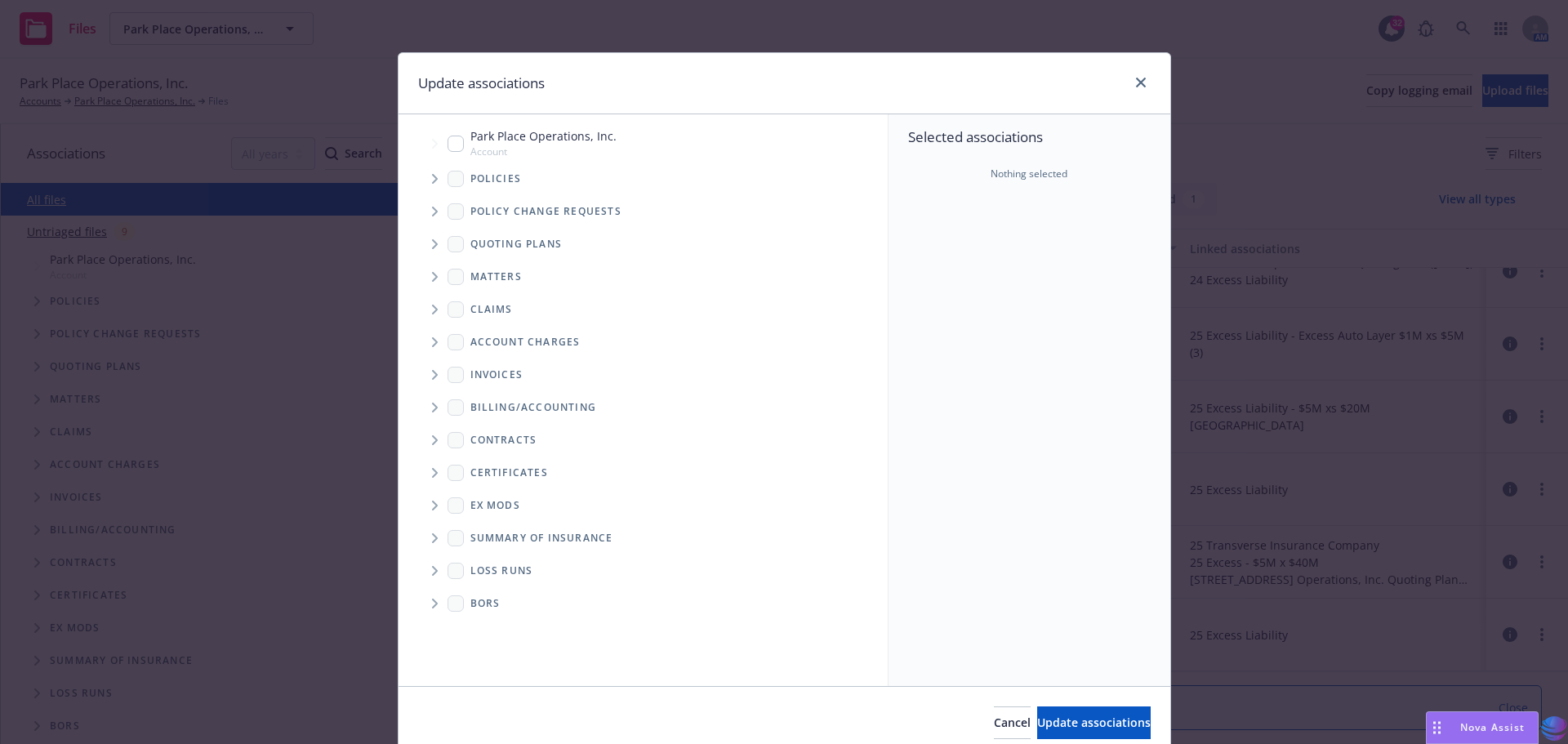
click at [433, 180] on span "Tree Example" at bounding box center [434, 179] width 26 height 26
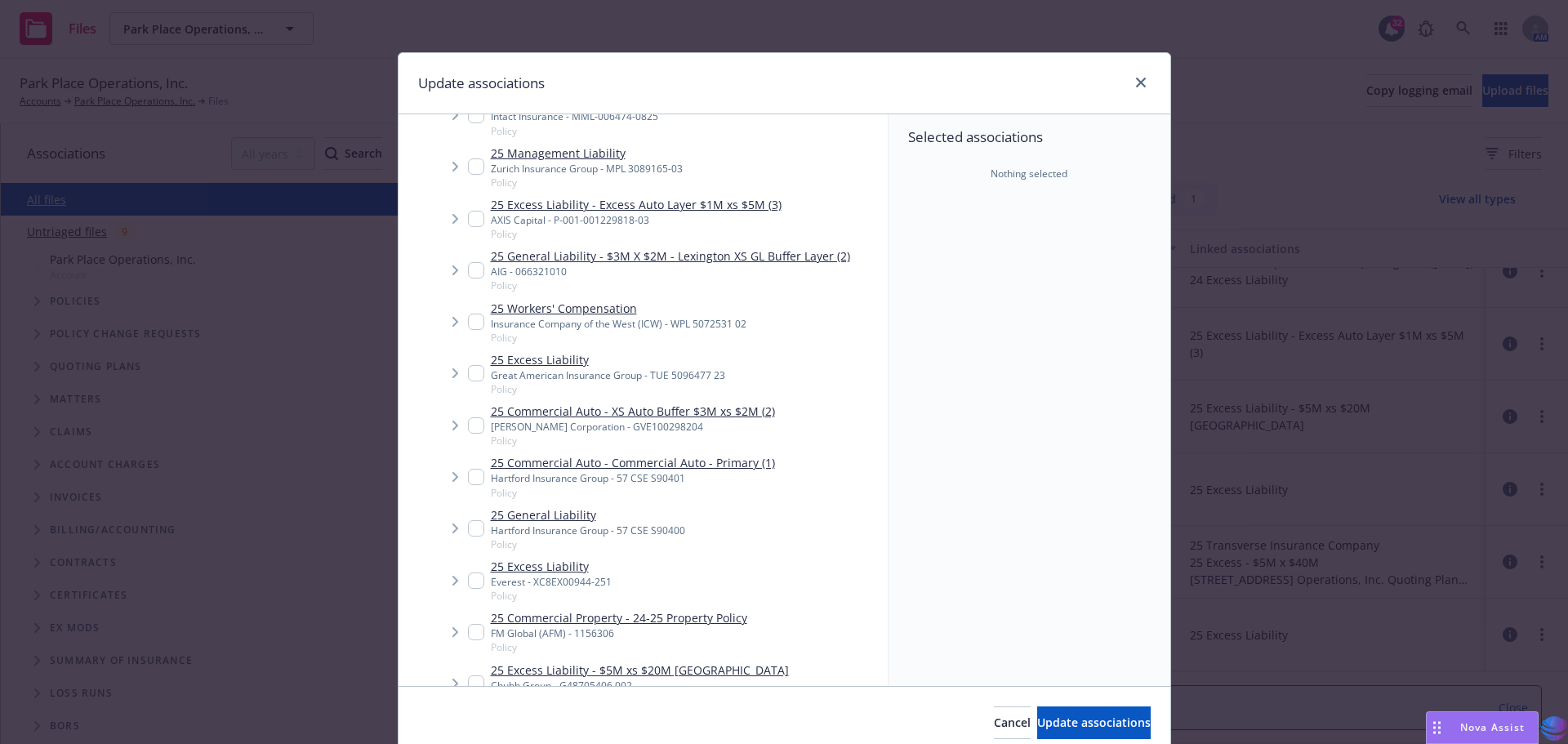
scroll to position [261, 0]
type textarea "x"
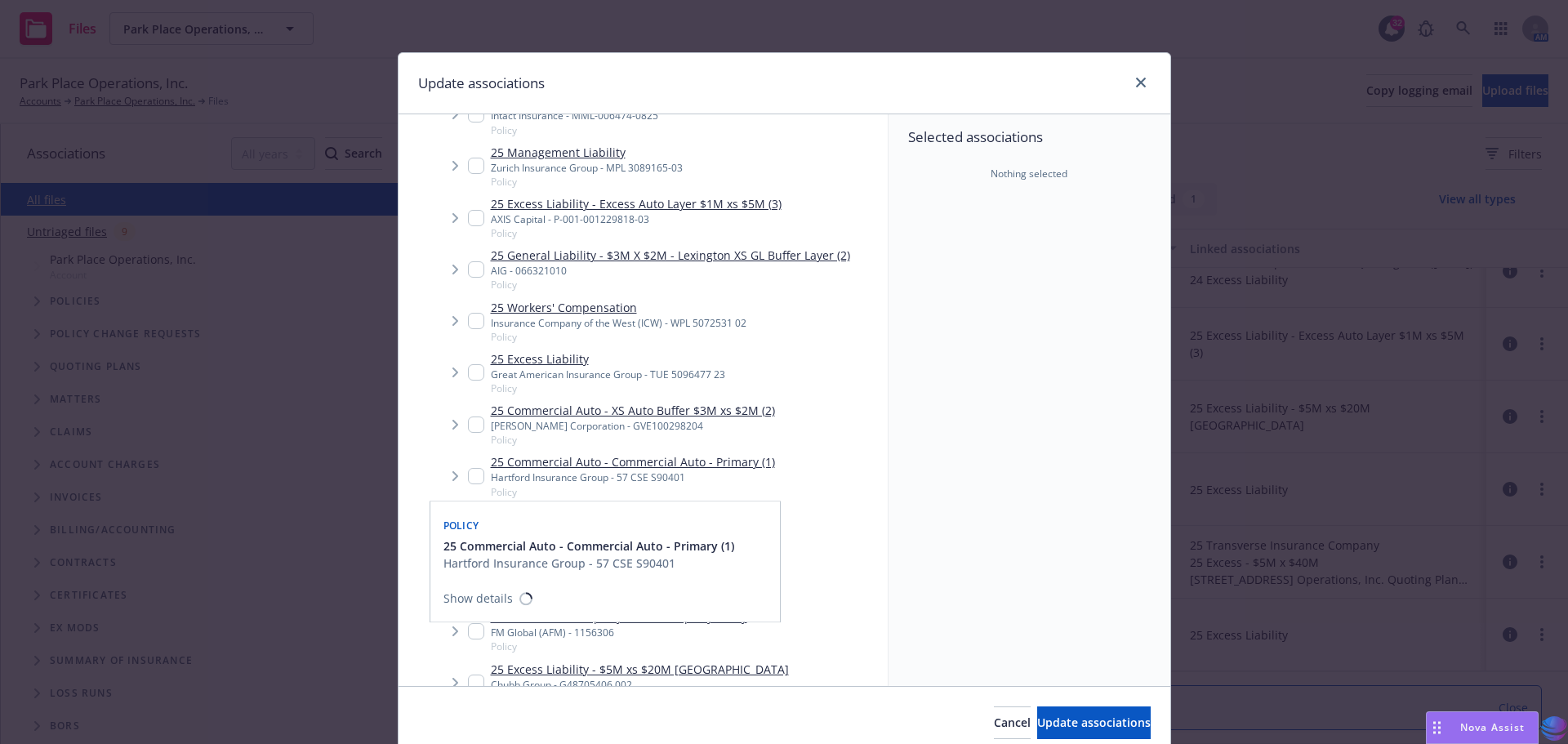
click at [467, 473] on input "Tree Example" at bounding box center [475, 475] width 16 height 16
checkbox input "true"
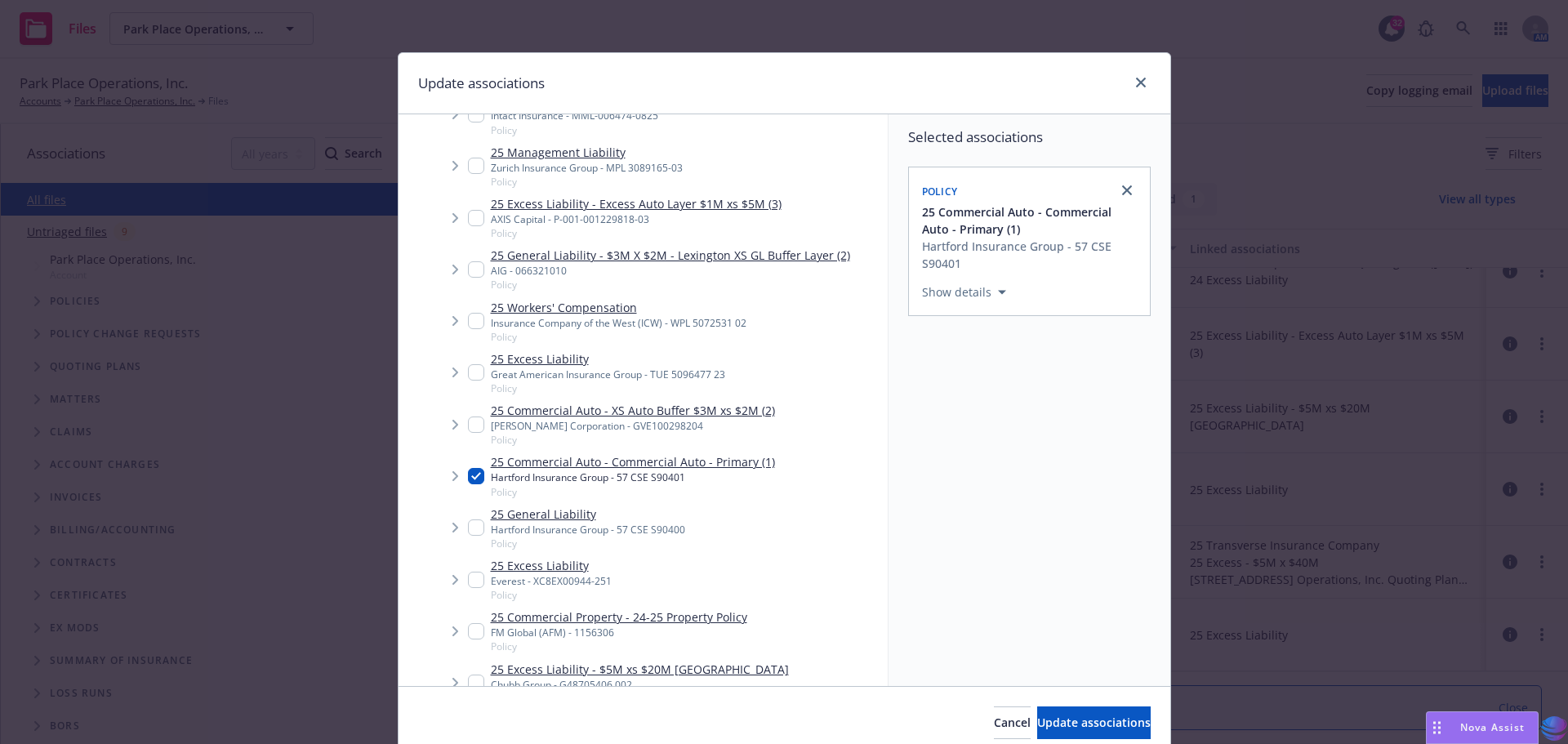
click at [470, 527] on input "Tree Example" at bounding box center [475, 527] width 16 height 16
checkbox input "true"
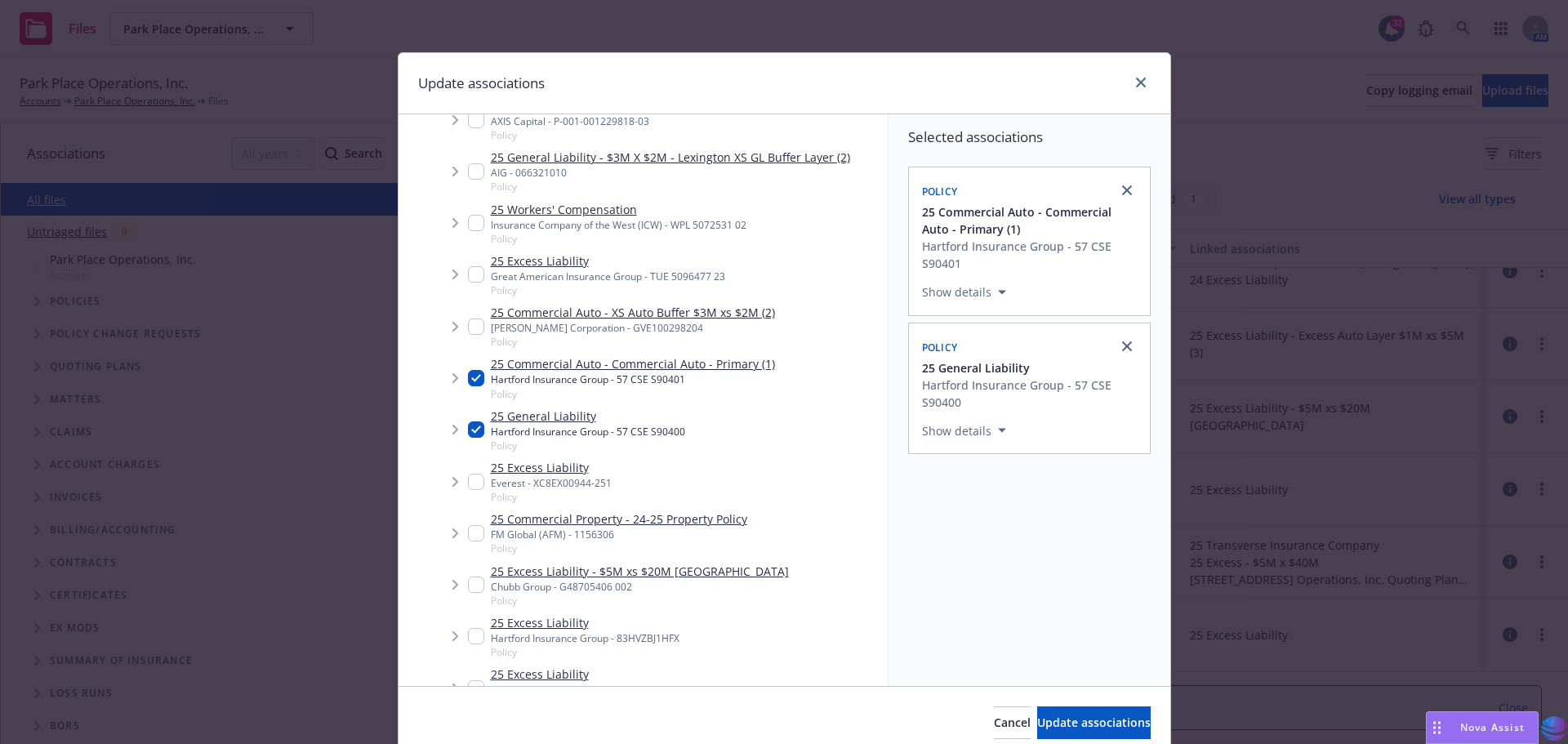
scroll to position [392, 0]
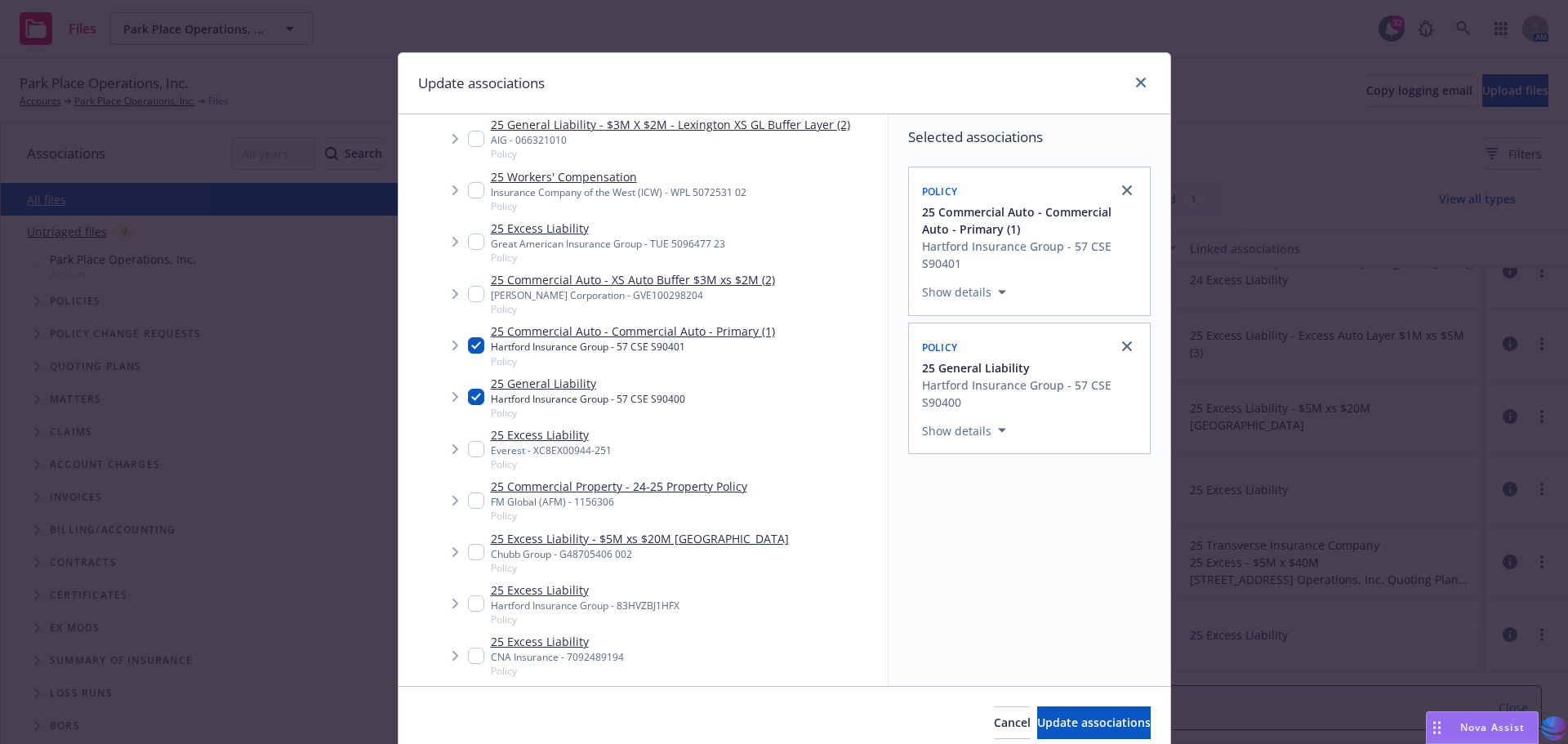
click at [467, 606] on input "Tree Example" at bounding box center [475, 603] width 16 height 16
checkbox input "true"
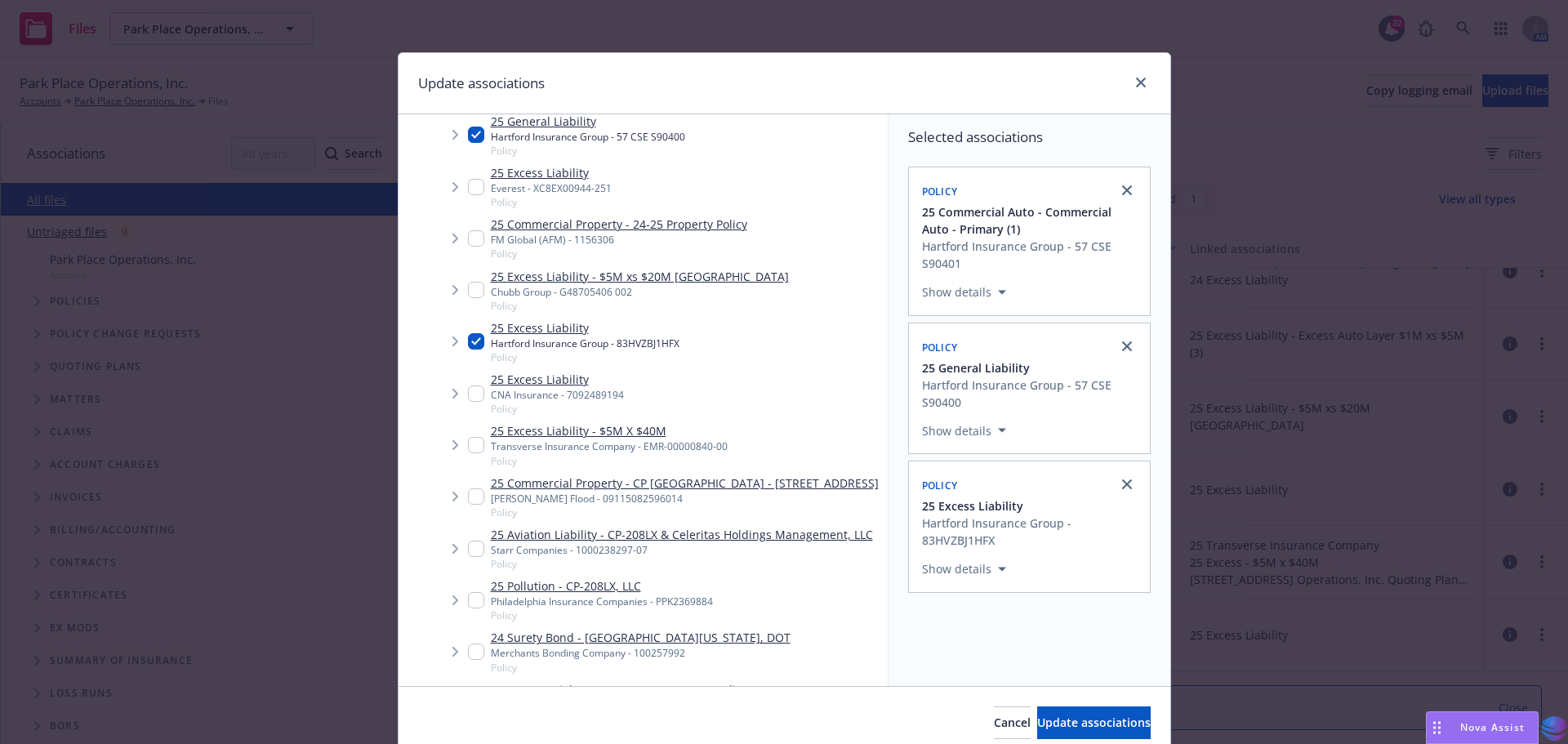
scroll to position [687, 0]
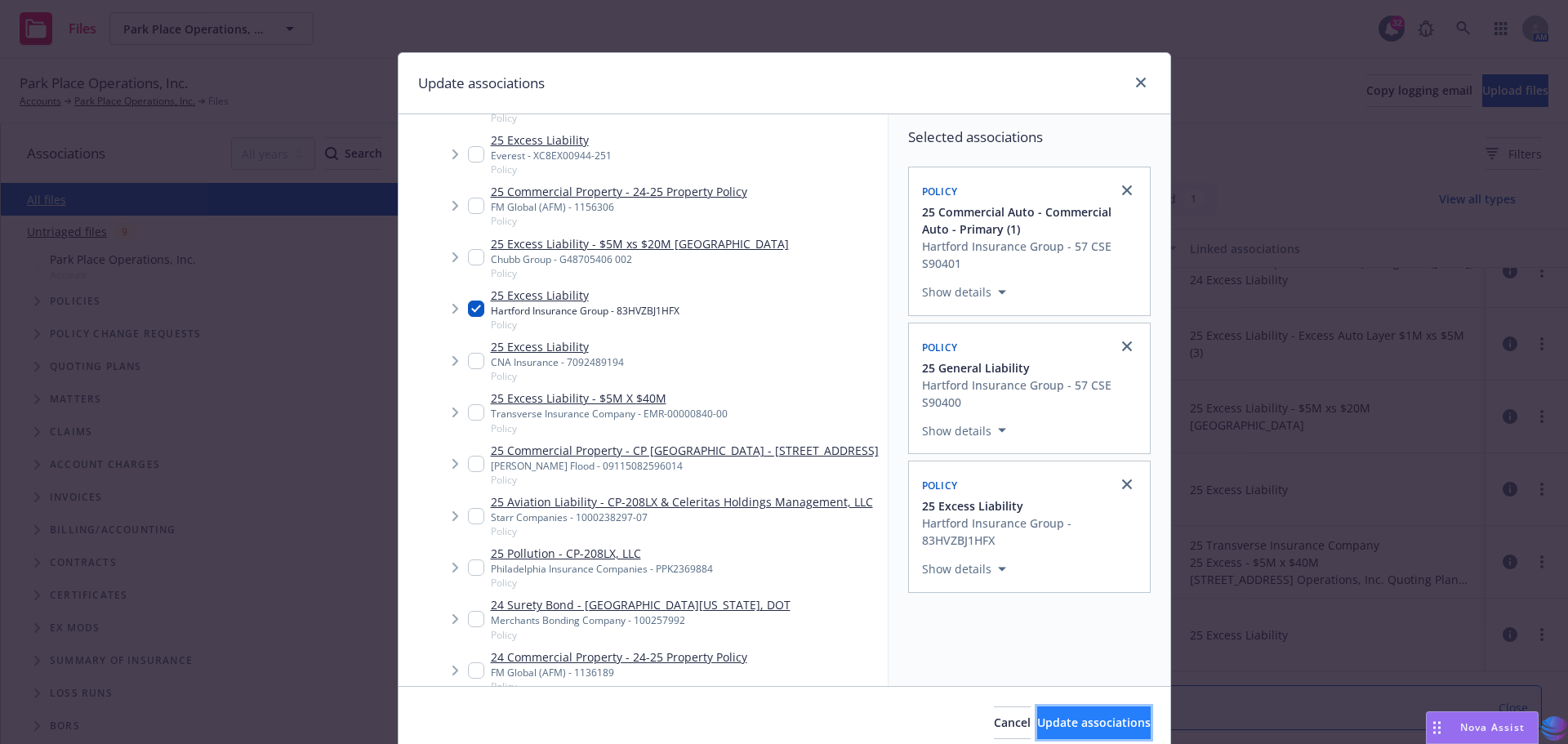
click at [1037, 717] on span "Update associations" at bounding box center [1094, 723] width 114 height 15
type textarea "x"
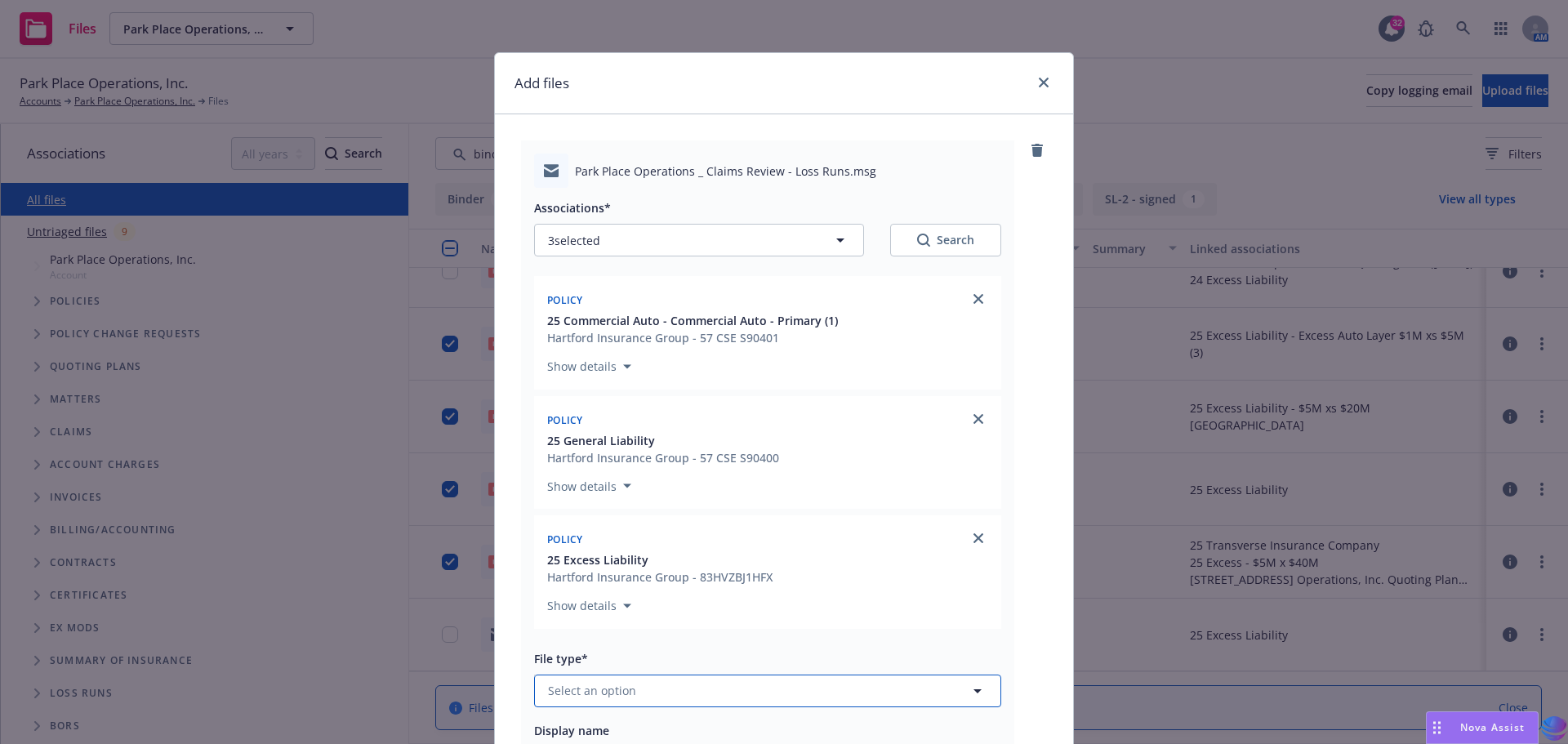
click at [973, 690] on icon "button" at bounding box center [977, 691] width 8 height 4
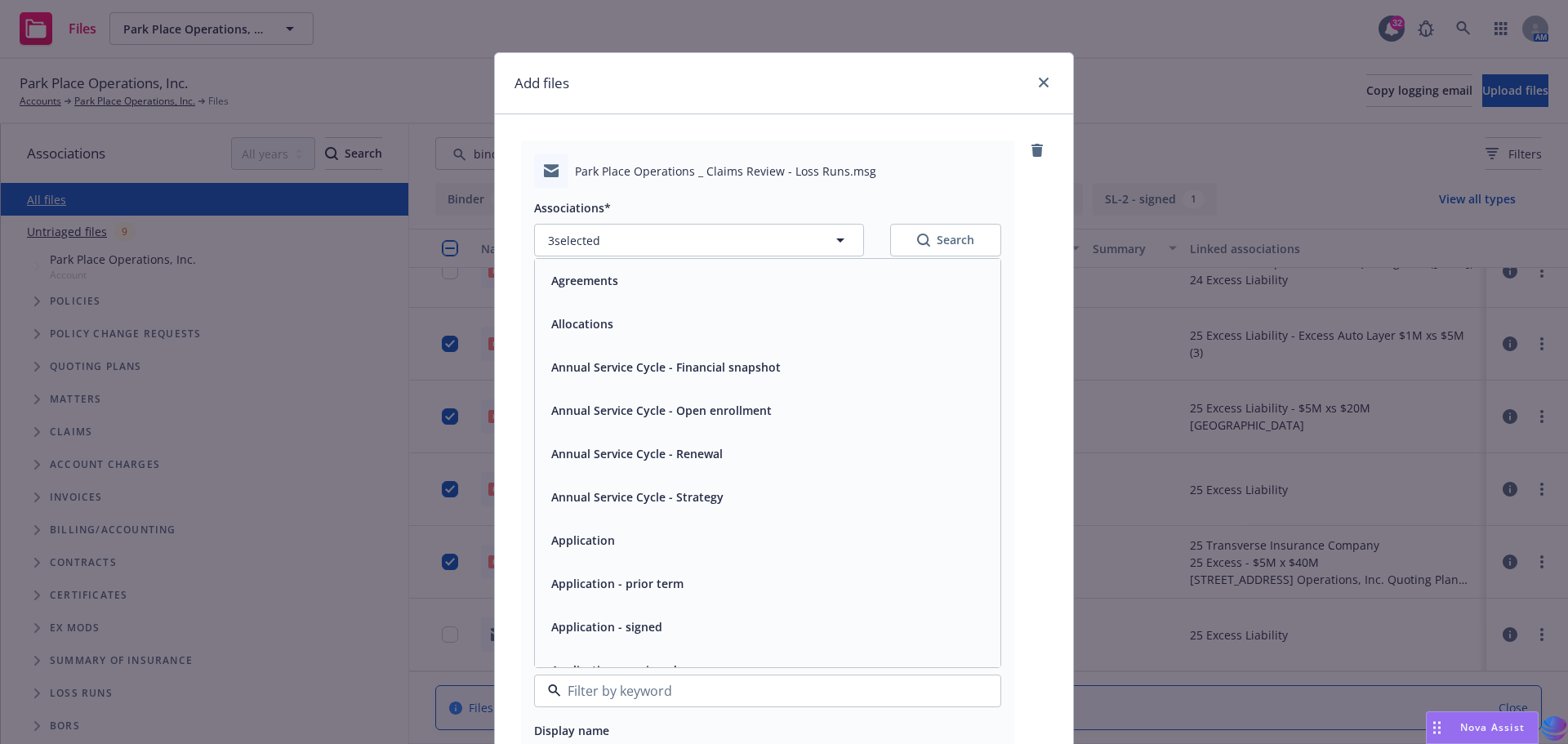
click at [1039, 512] on div "Park Place Operations _ Claims Review - Loss Runs.msg Associations* 3 selected …" at bounding box center [784, 508] width 526 height 736
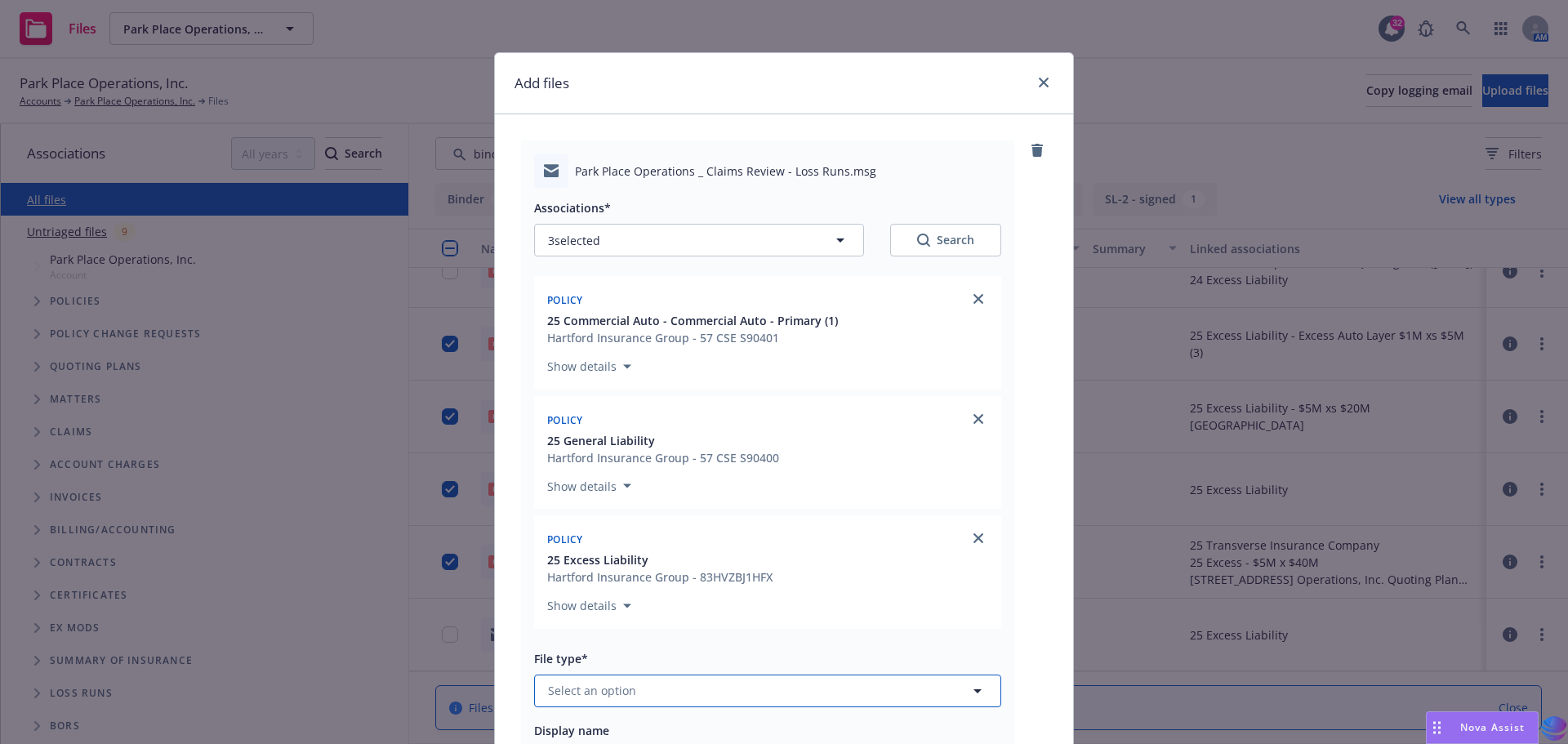
click at [971, 696] on icon "button" at bounding box center [976, 690] width 20 height 20
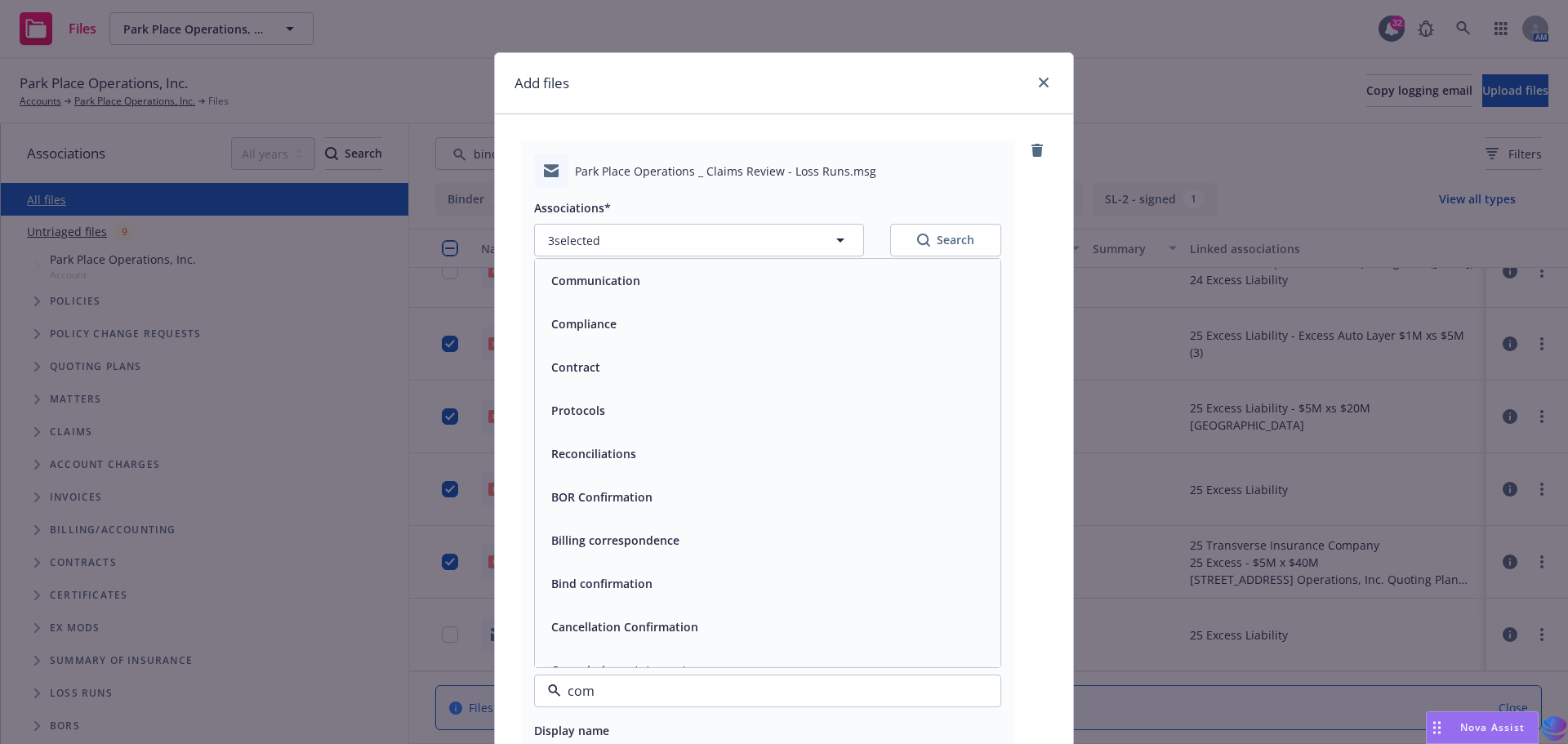
type input "comm"
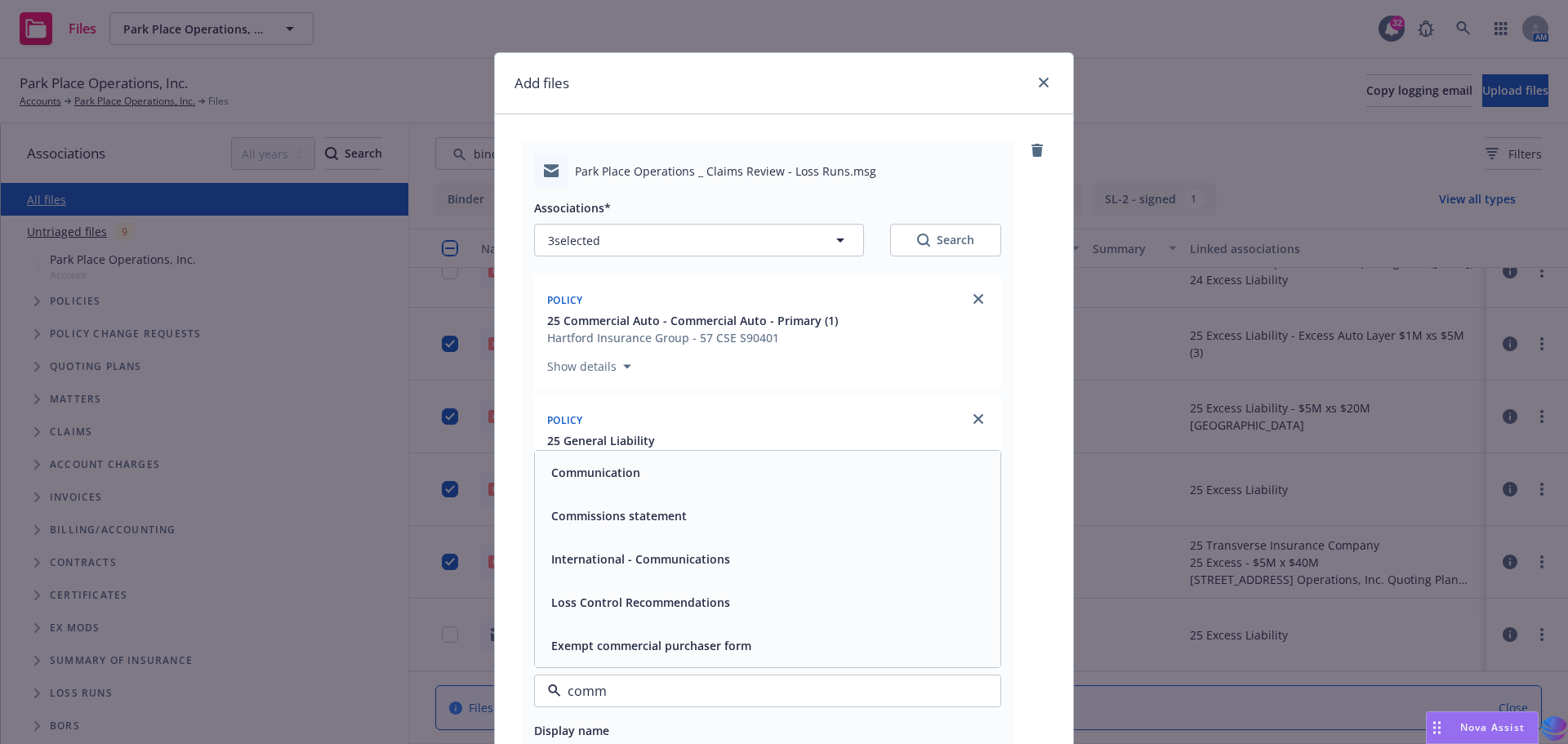
click at [707, 486] on div "Communication" at bounding box center [767, 472] width 466 height 43
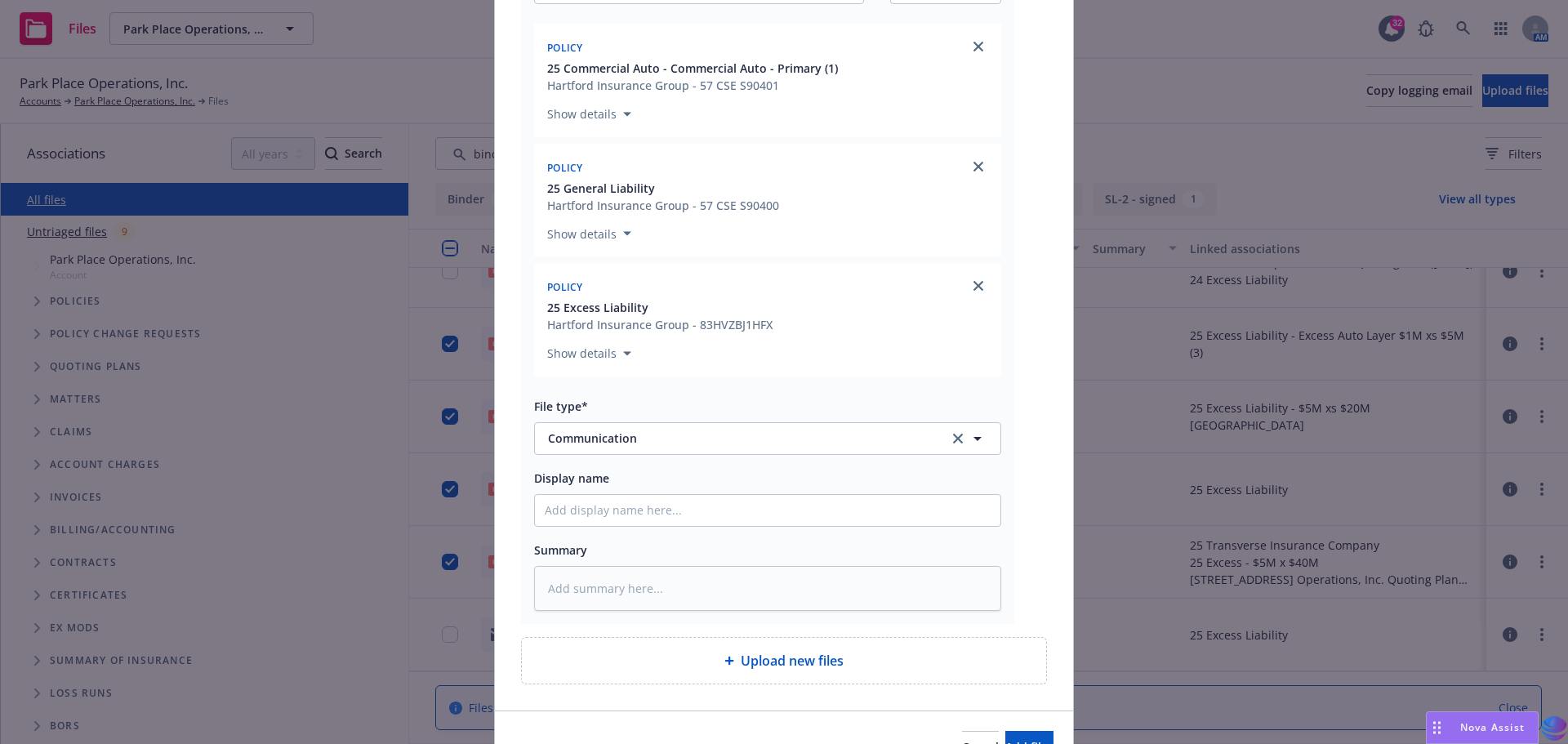
scroll to position [282, 0]
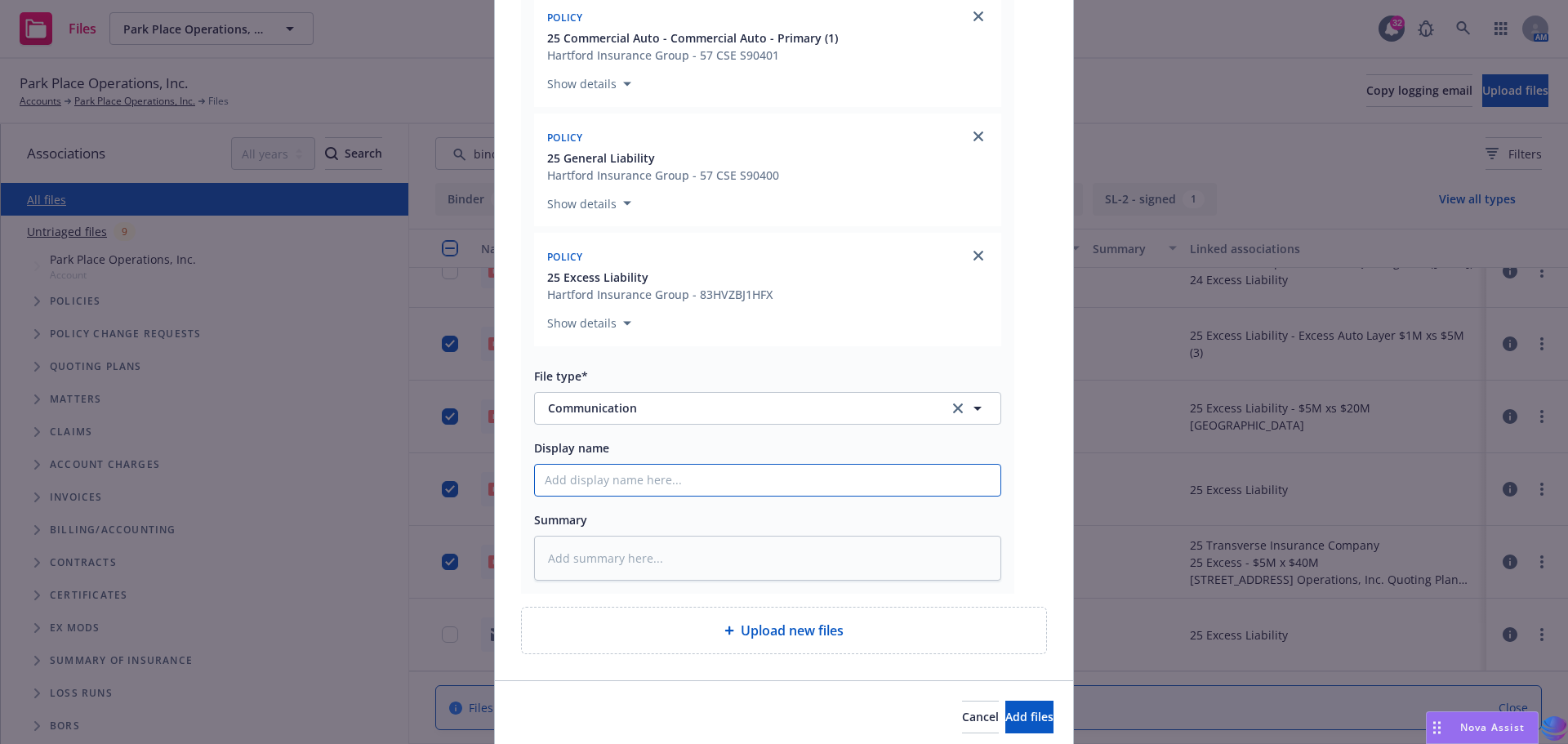
paste input "2025 Info from claims meeting with PPO & NF"
type textarea "x"
type input "2025 Info from claims meeting with PPO & NF"
drag, startPoint x: 569, startPoint y: 480, endPoint x: 845, endPoint y: 457, distance: 277.0
click at [845, 457] on div "Display name 2025 Info from claims meeting with PPO & NF" at bounding box center [767, 467] width 467 height 59
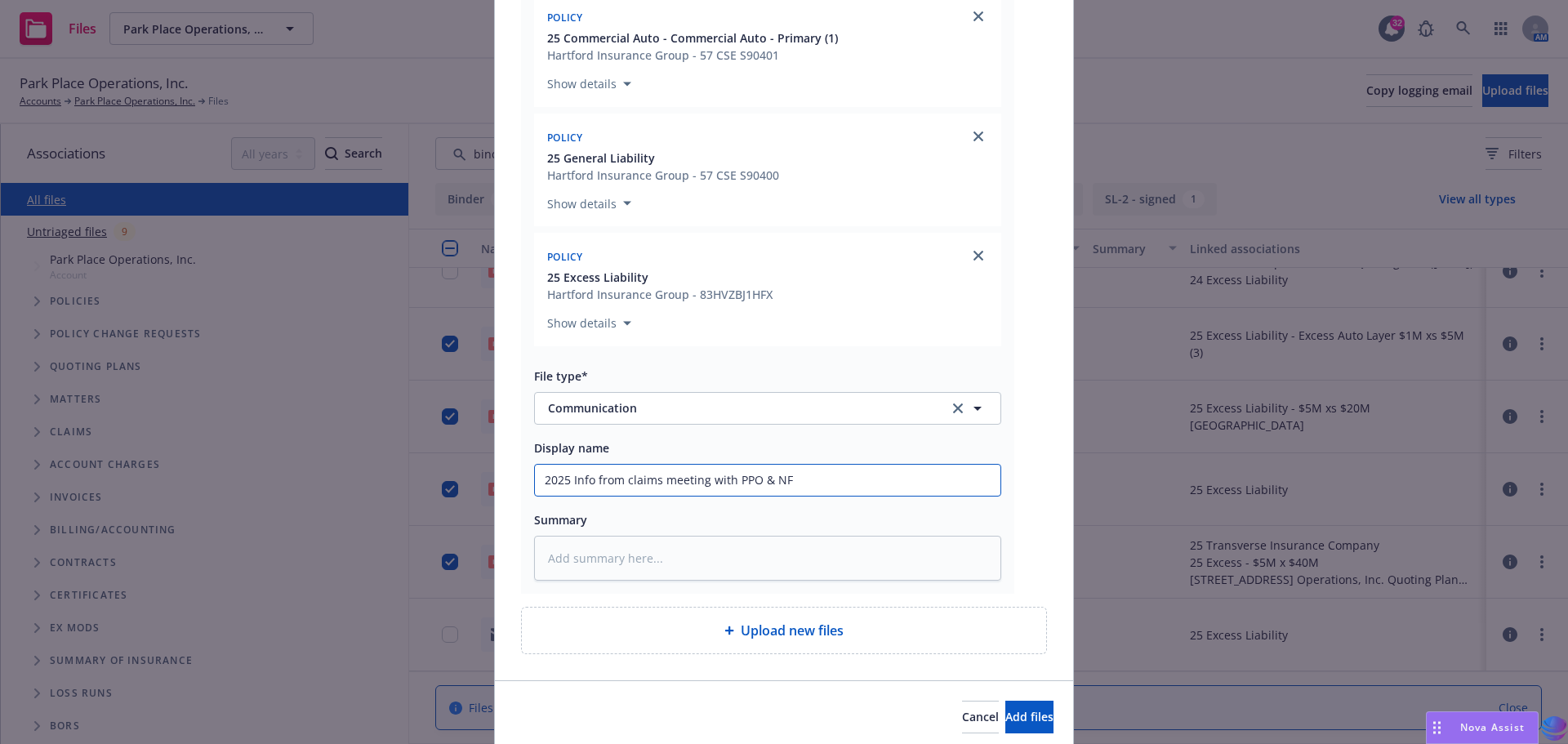
type textarea "x"
type input "2025 R"
type textarea "x"
type input "2025 Re"
type textarea "x"
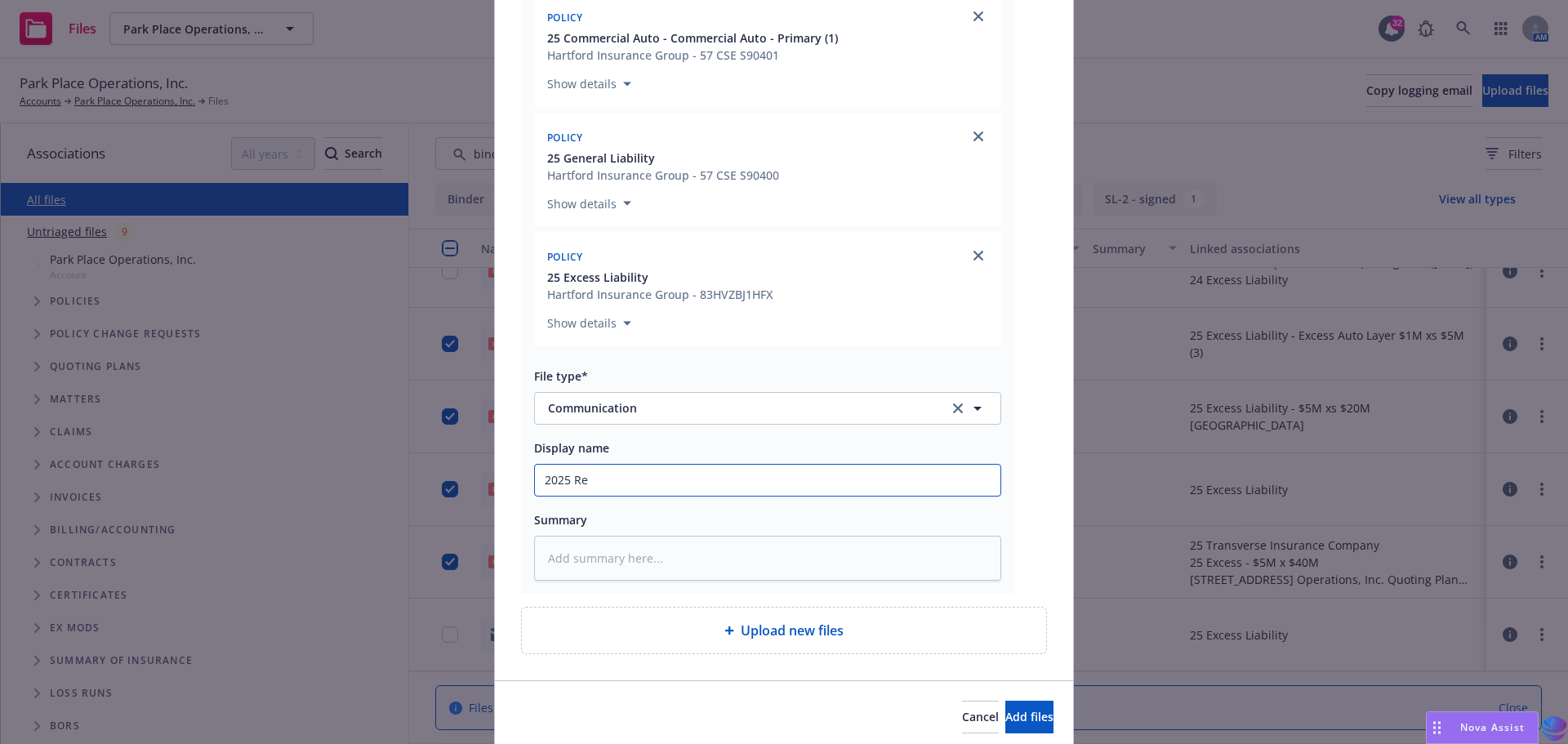
type input "2025 Req"
type textarea "x"
type input "2025 Req"
type textarea "x"
type input "2025 Req t"
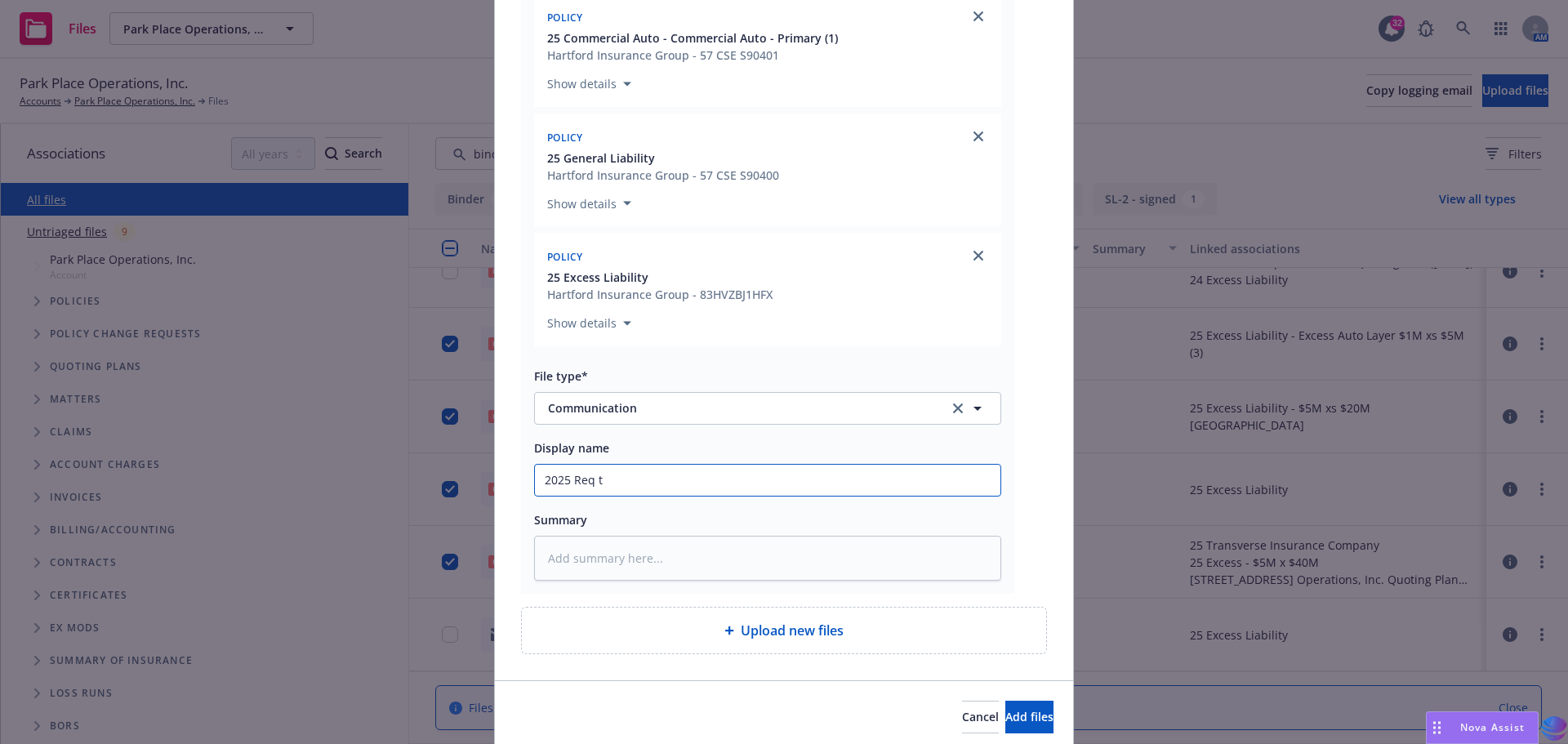
type textarea "x"
type input "2025 Req to"
type textarea "x"
type input "2025 Req to"
type textarea "x"
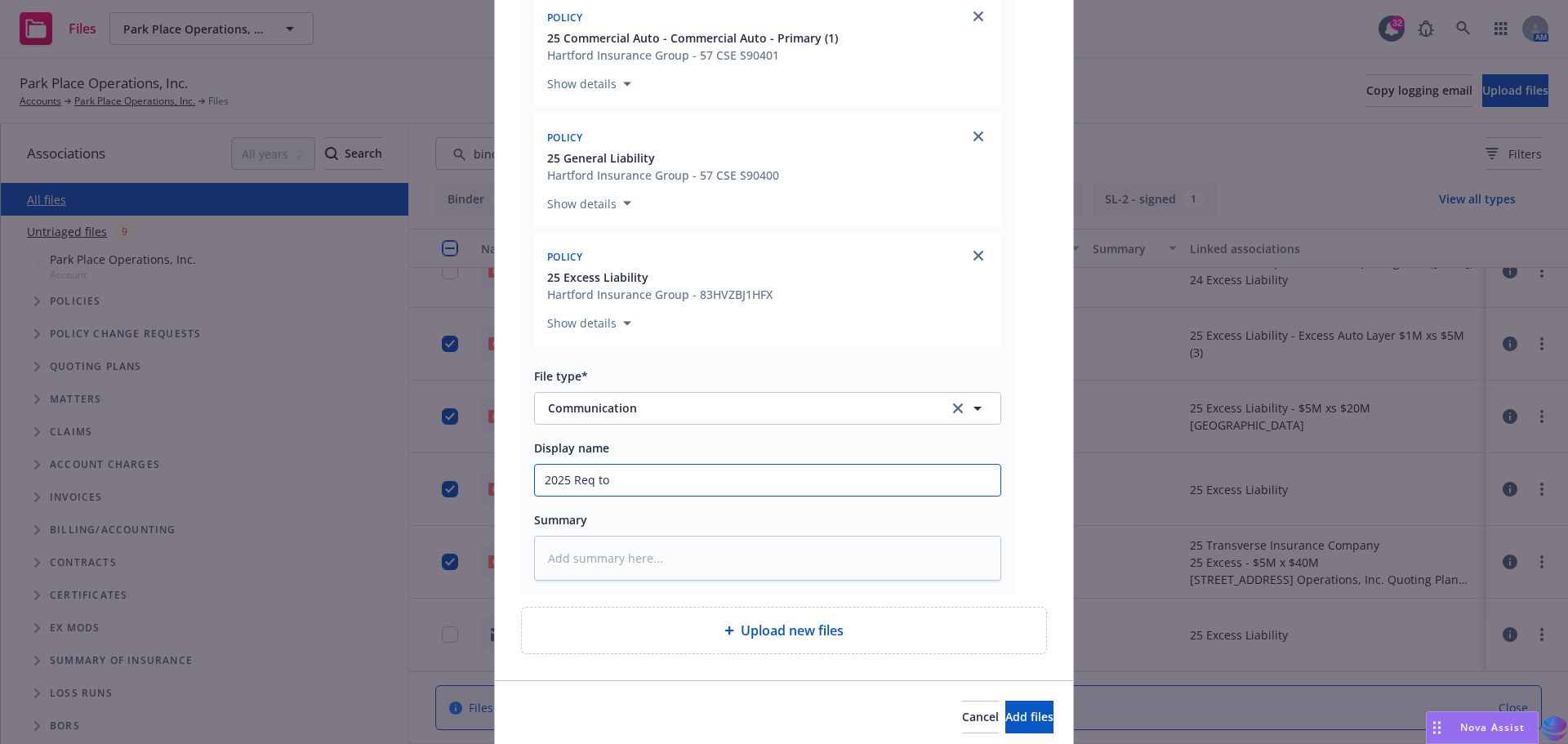
type input "2025 Req to H"
type textarea "x"
type input "2025 Req to Ha"
type textarea "x"
type input "2025 Req to [GEOGRAPHIC_DATA]"
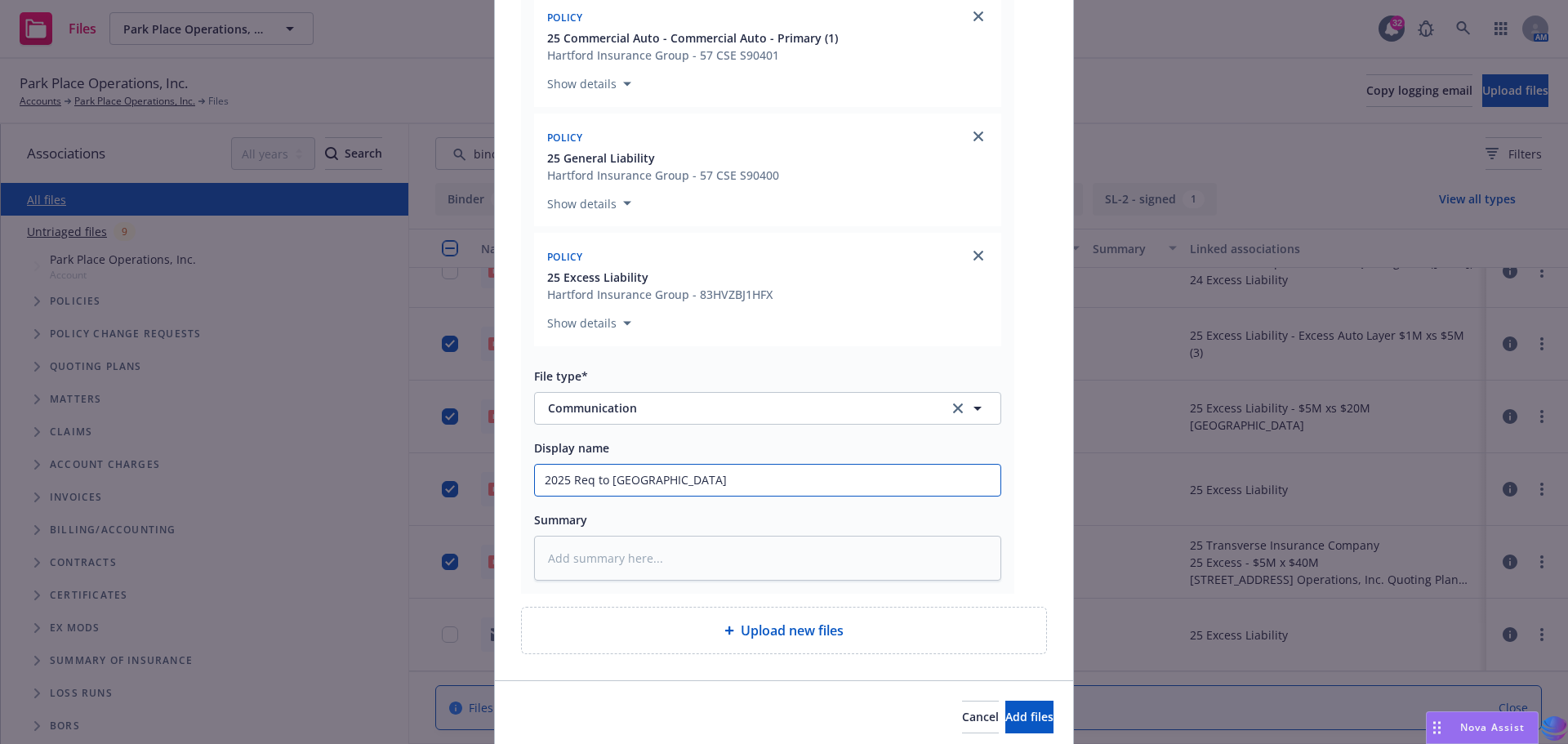
type textarea "x"
type input "2025 Req to [PERSON_NAME]"
type textarea "x"
type input "2025 Req to Hartf"
type textarea "x"
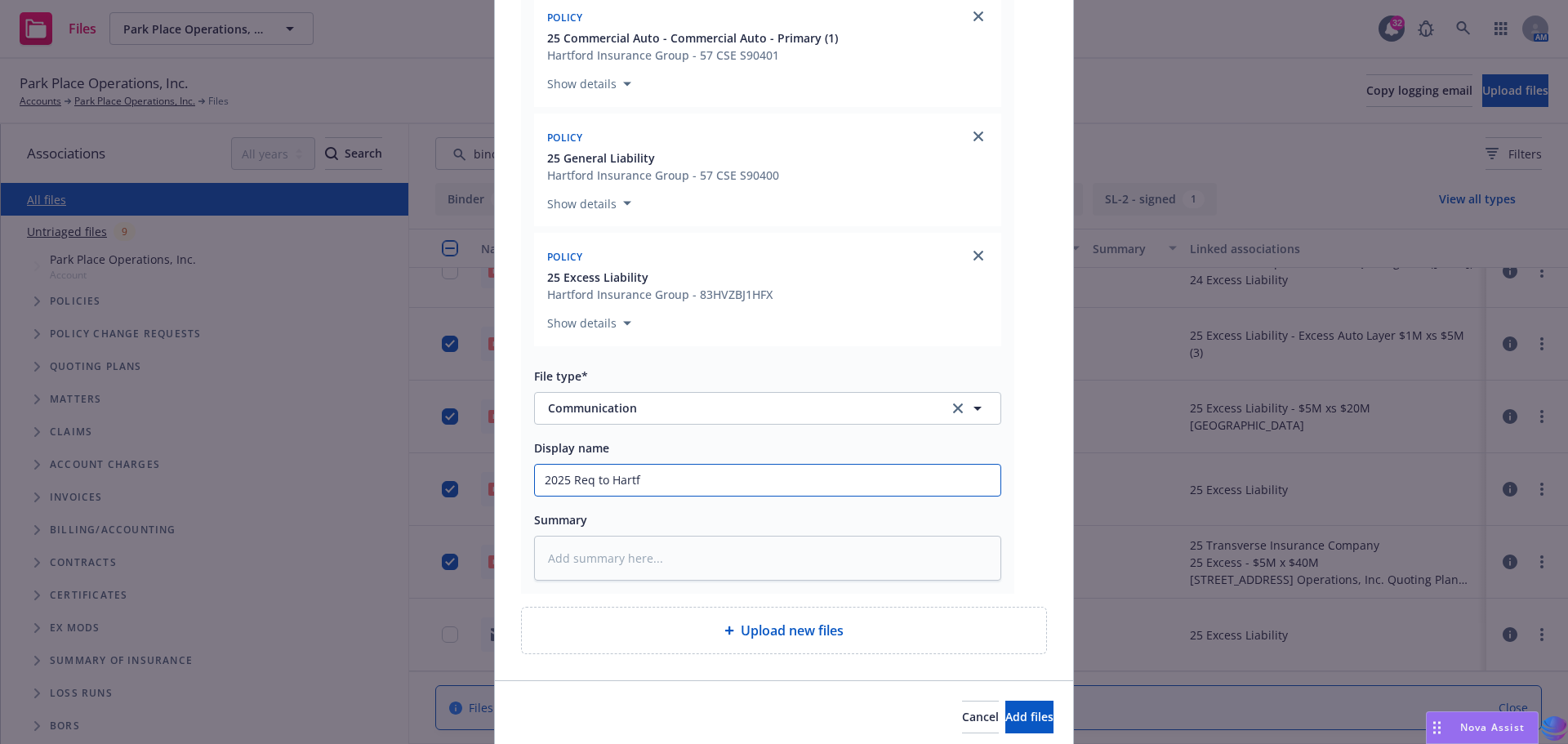
type input "2025 Req to Hartfo"
type textarea "x"
type input "2025 Req to Hartfor"
type textarea "x"
type input "2025 Req to [GEOGRAPHIC_DATA]"
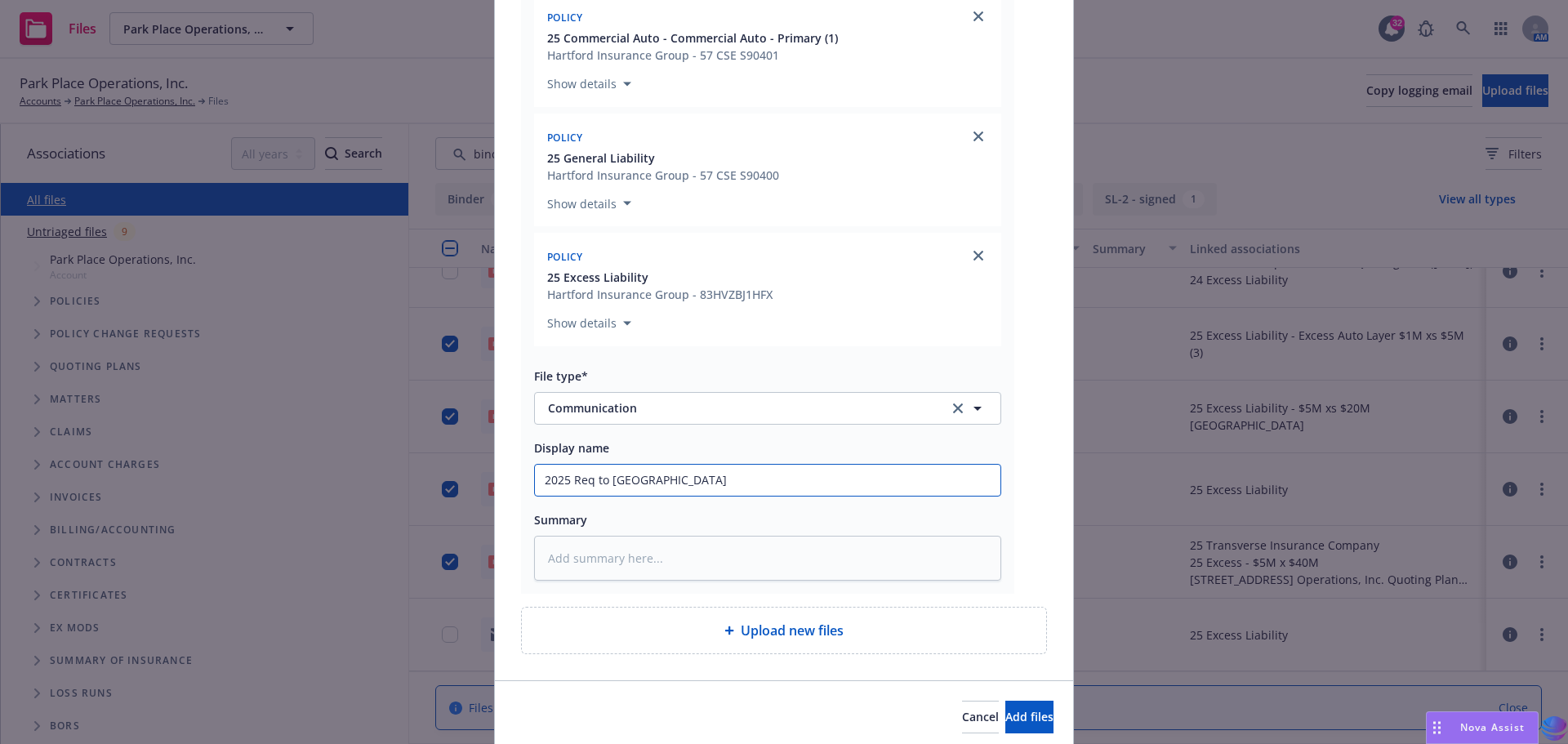
type textarea "x"
type input "2025 Req to [GEOGRAPHIC_DATA]"
type textarea "x"
type input "2025 Req to [GEOGRAPHIC_DATA] t"
type textarea "x"
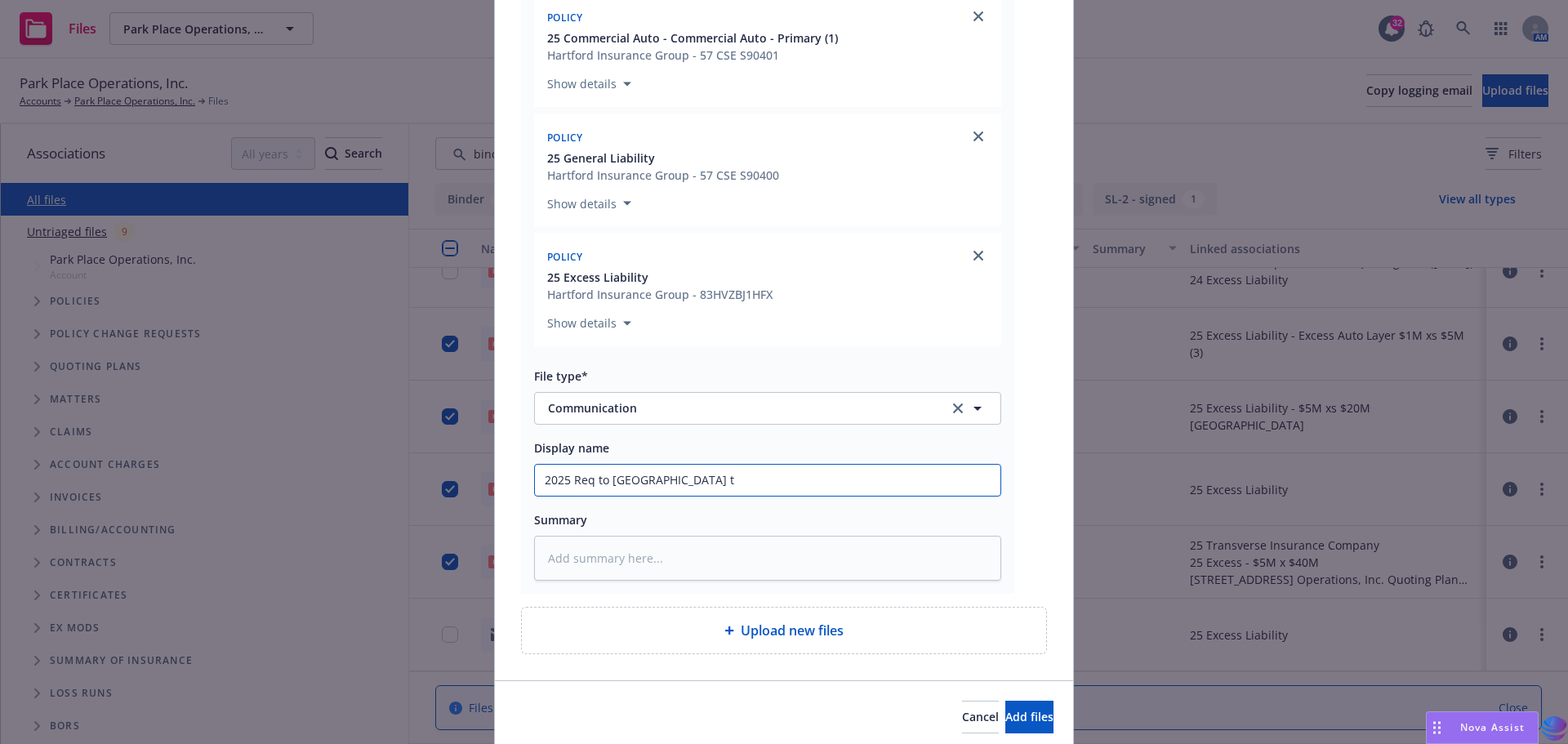
type input "2025 Req to [GEOGRAPHIC_DATA] to"
type textarea "x"
type input "2025 Req to [GEOGRAPHIC_DATA] to"
type textarea "x"
type input "2025 Req to [GEOGRAPHIC_DATA] to i"
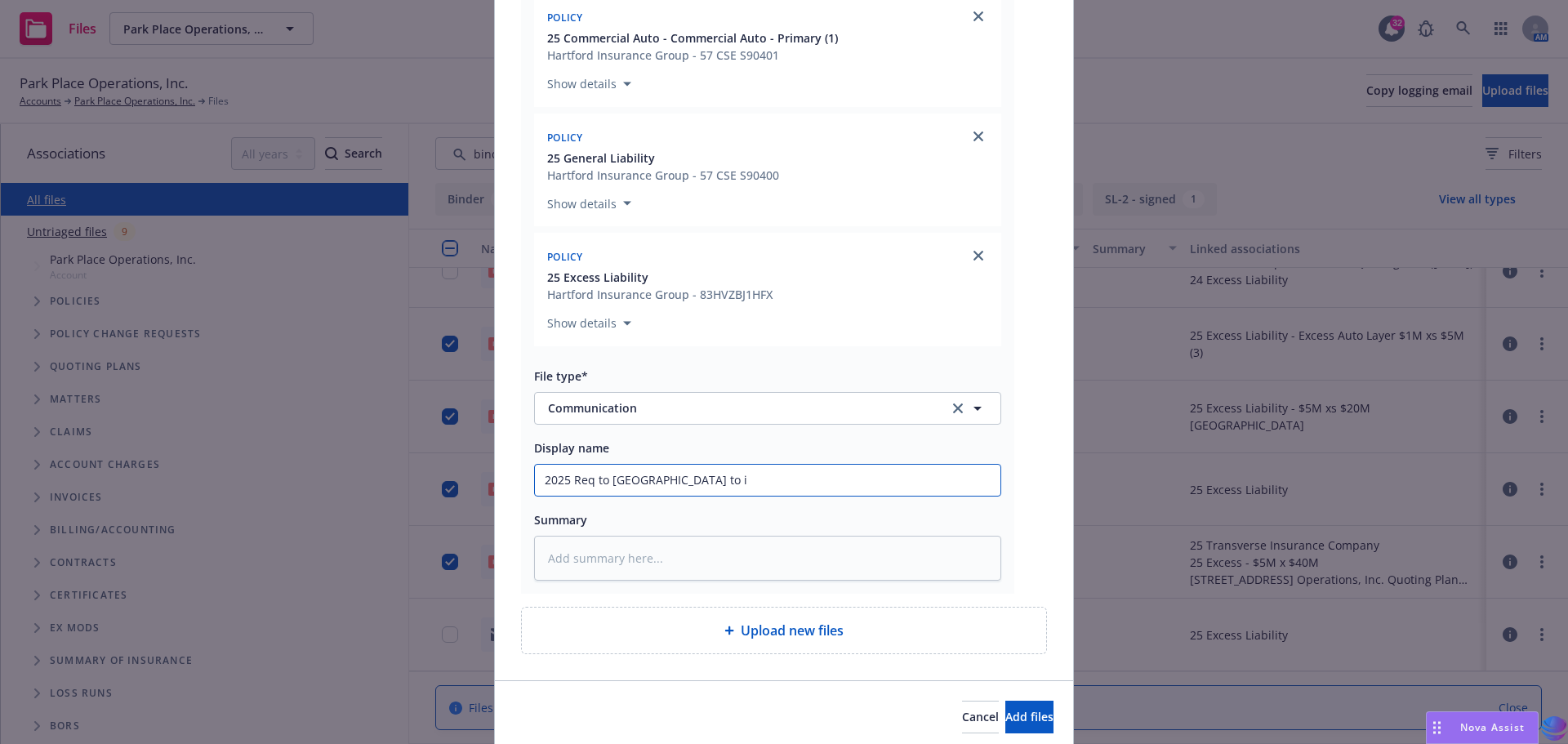
type textarea "x"
type input "2025 Req to [GEOGRAPHIC_DATA] to in"
type textarea "x"
type input "2025 Req to [GEOGRAPHIC_DATA] to inc"
type textarea "x"
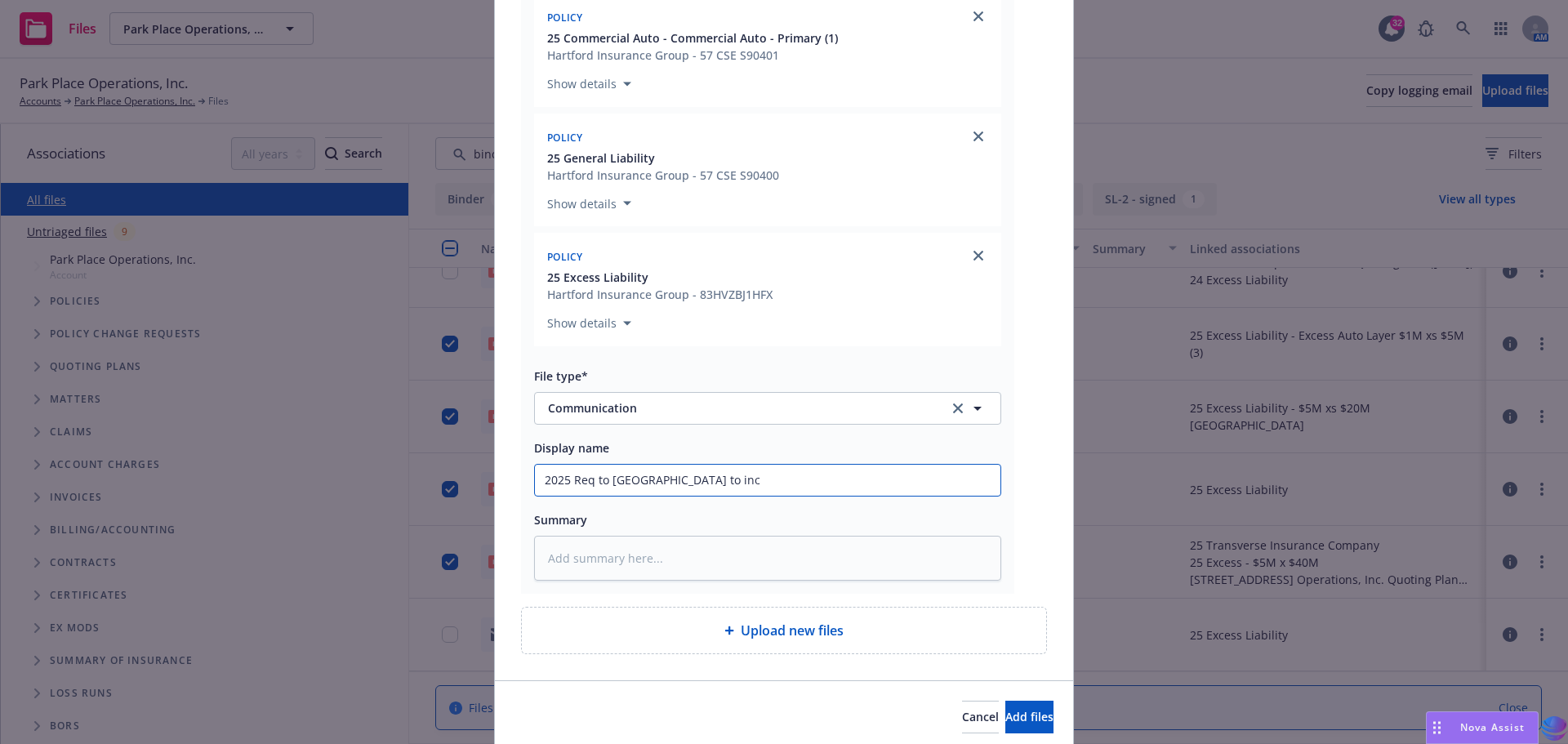
type input "2025 Req to [GEOGRAPHIC_DATA] to incl"
type textarea "x"
type input "2025 Req to [GEOGRAPHIC_DATA] to inclu"
type textarea "x"
type input "2025 Req to [GEOGRAPHIC_DATA] to includ"
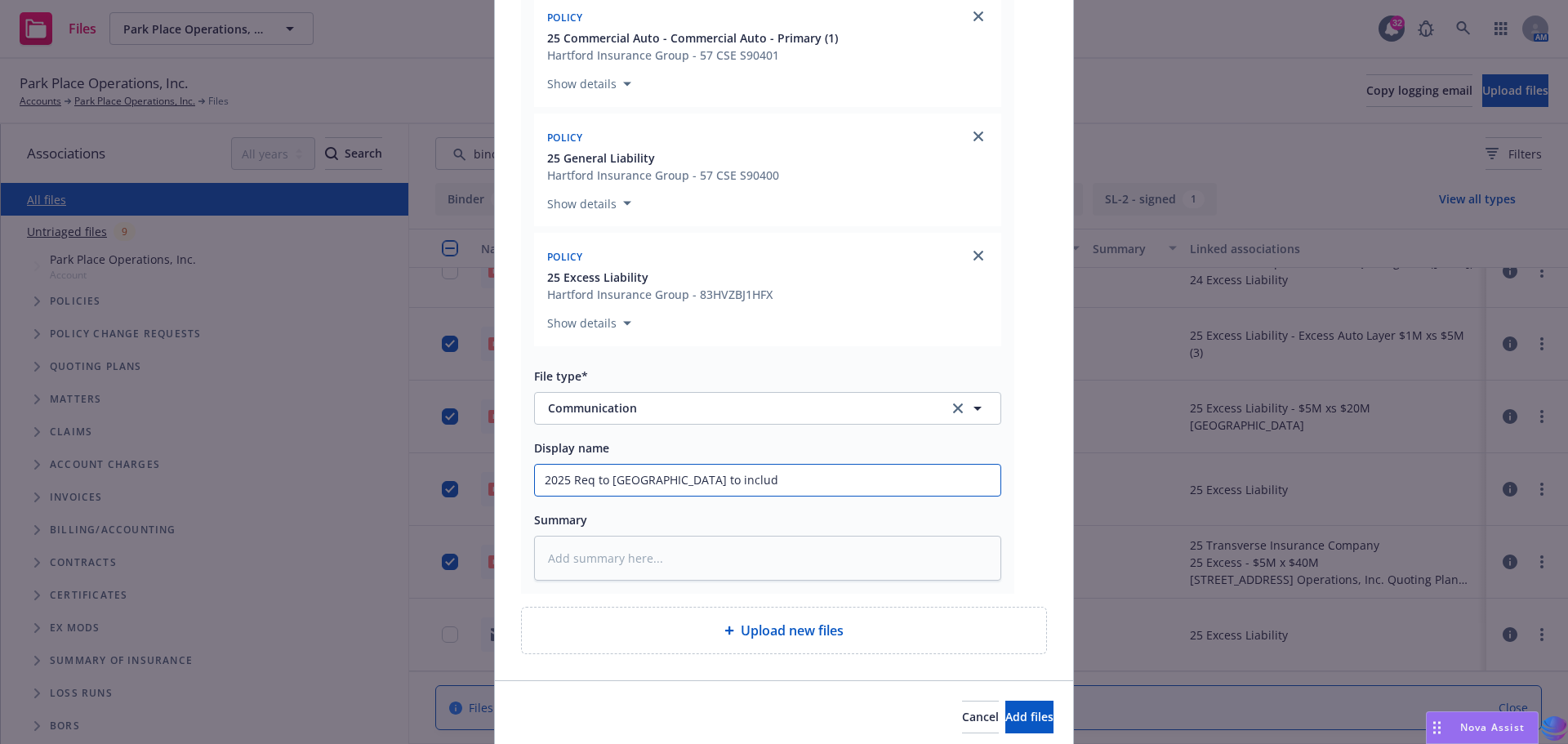
type textarea "x"
type input "2025 Req to [GEOGRAPHIC_DATA] to include"
type textarea "x"
type input "2025 Req to [GEOGRAPHIC_DATA] to include"
type textarea "x"
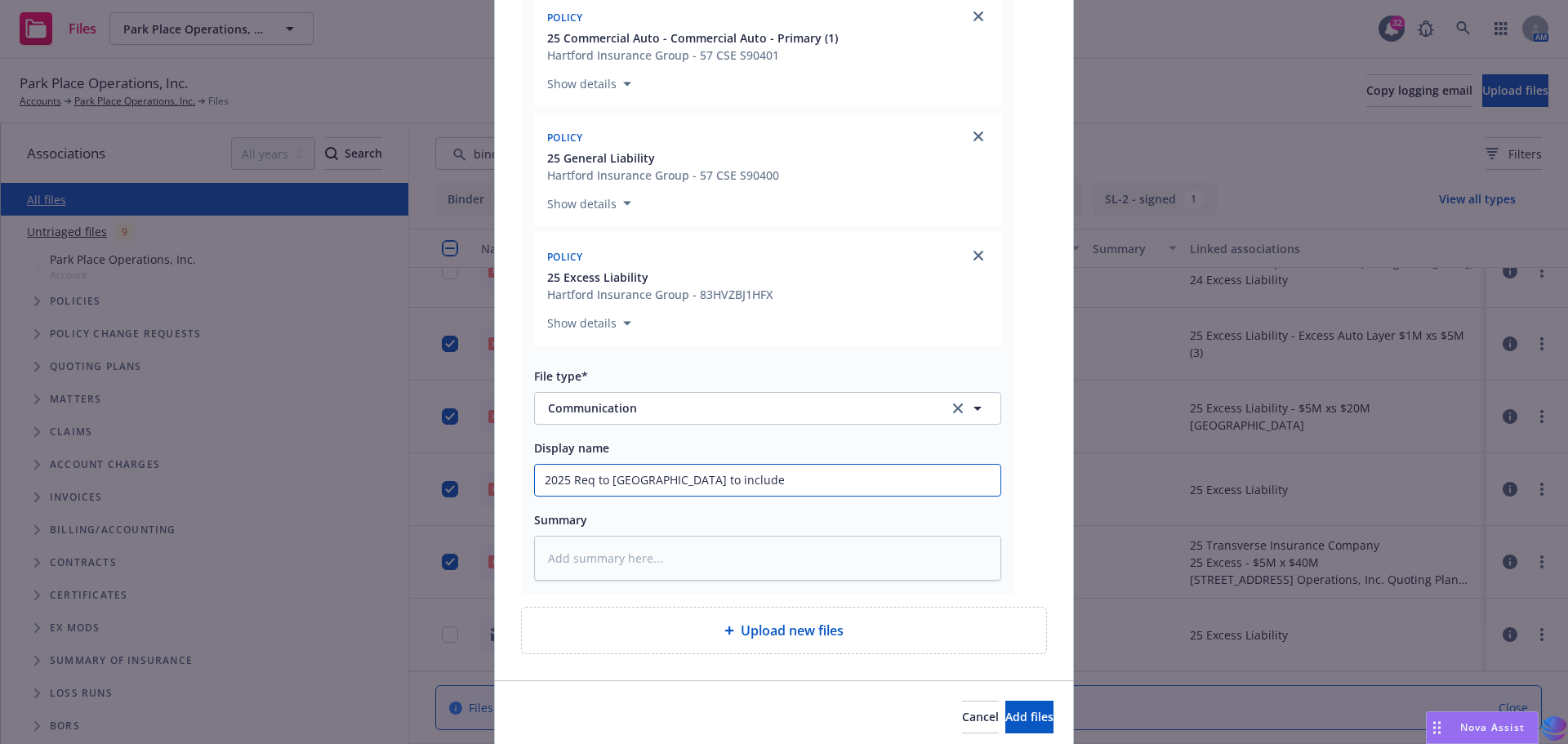
type input "2025 Req to [GEOGRAPHIC_DATA] to include a"
type textarea "x"
type input "2025 Req to [GEOGRAPHIC_DATA] to include ad"
type textarea "x"
type input "2025 Req to [GEOGRAPHIC_DATA] to include add"
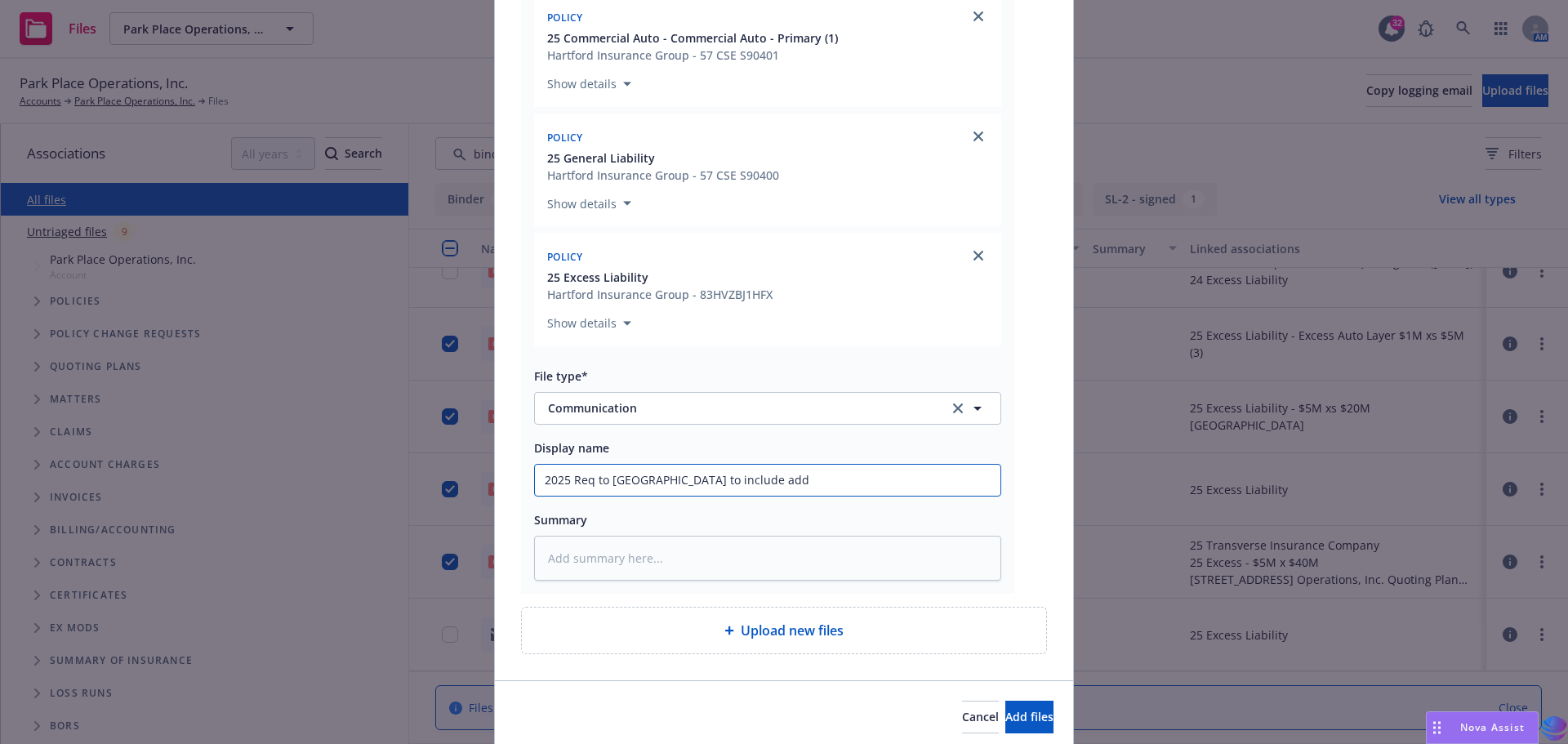
type textarea "x"
type input "2025 Req to [GEOGRAPHIC_DATA] to include addi"
type textarea "x"
type input "2025 Req to [GEOGRAPHIC_DATA] to include addit"
type textarea "x"
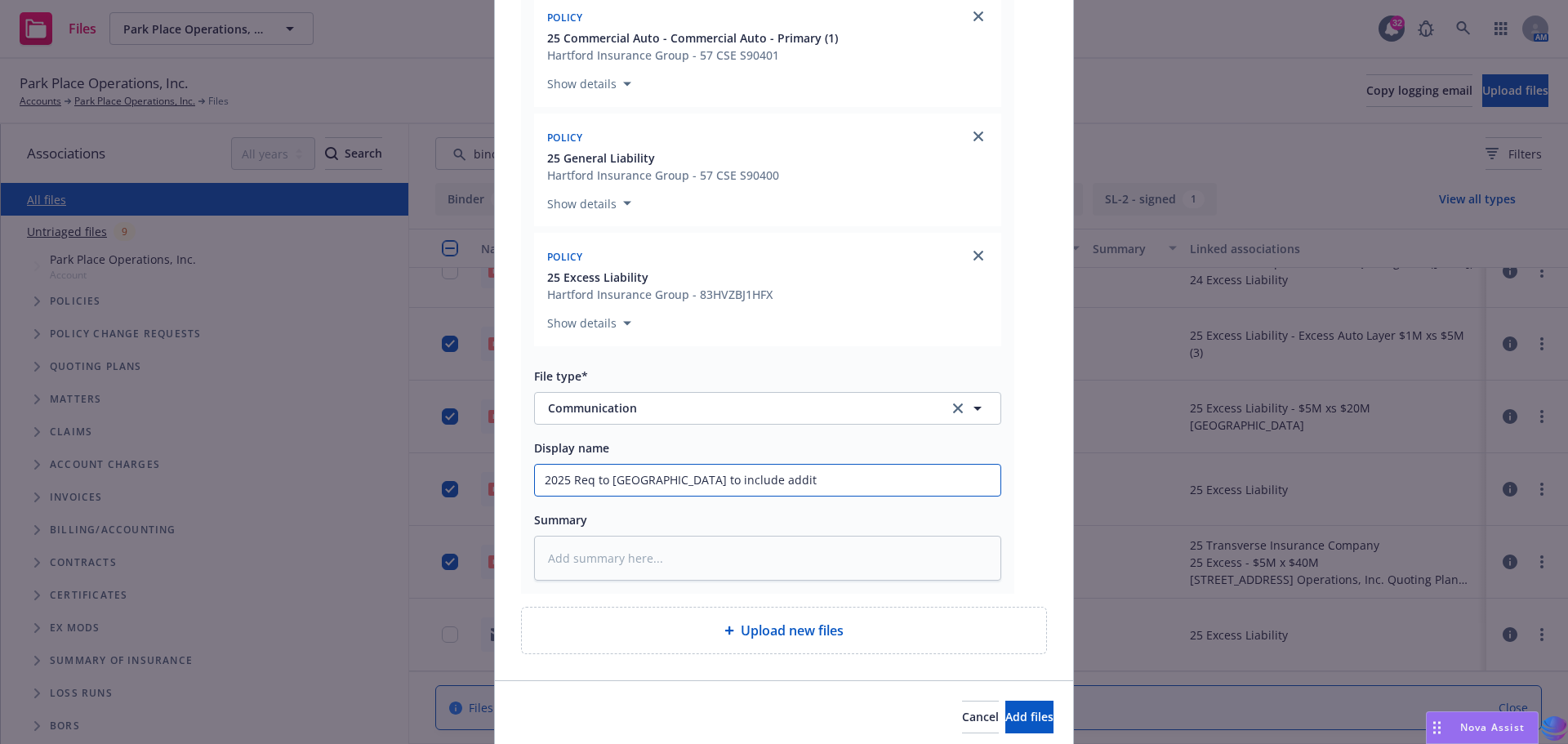
type input "2025 Req to [GEOGRAPHIC_DATA] to include [PERSON_NAME]"
type textarea "x"
type input "2025 Req to [GEOGRAPHIC_DATA] to include additio"
type textarea "x"
type input "2025 Req to [GEOGRAPHIC_DATA] to include addition"
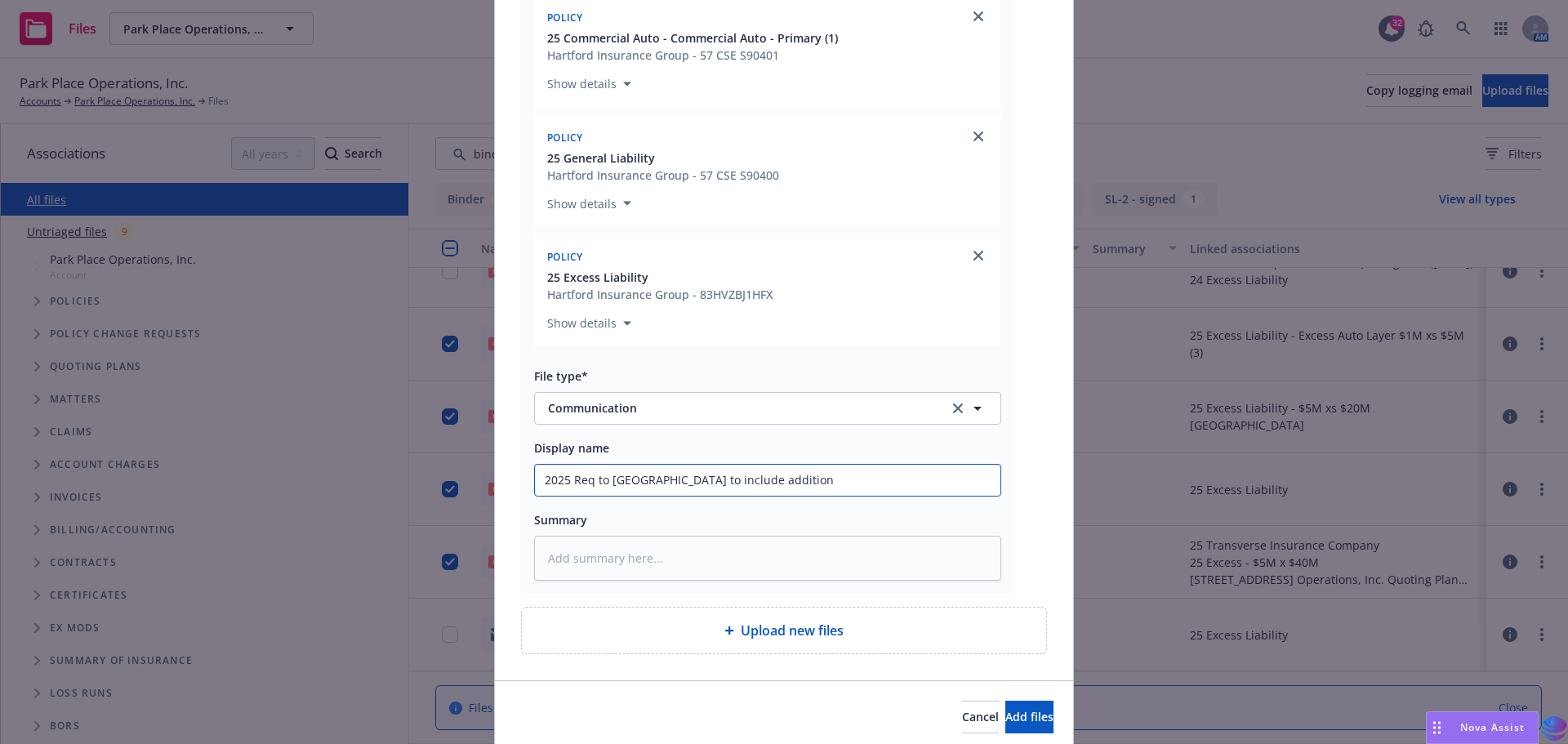
type textarea "x"
type input "2025 Req to [GEOGRAPHIC_DATA] to include additiona"
type textarea "x"
type input "2025 Req to [GEOGRAPHIC_DATA] to include additional"
type textarea "x"
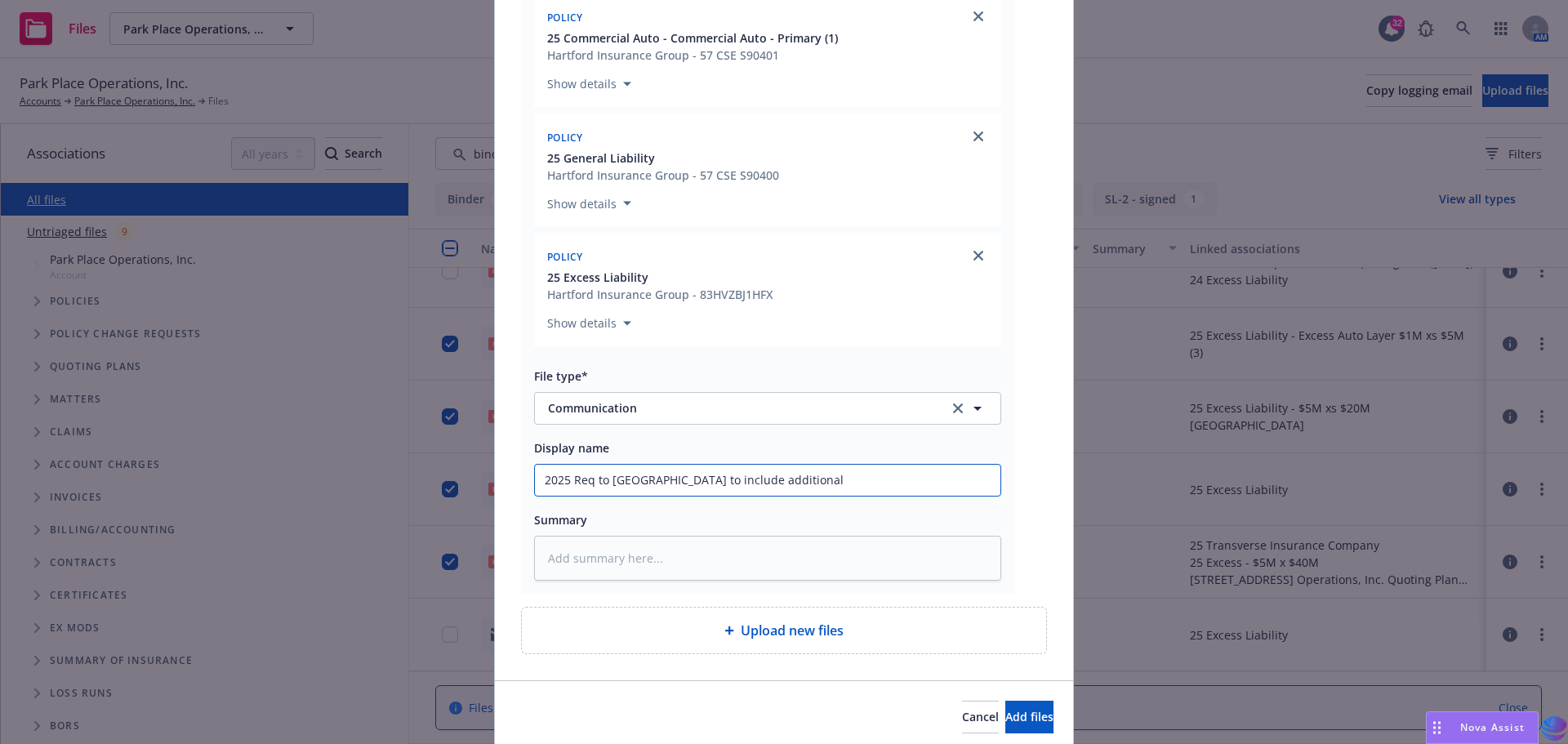
type input "2025 Req to [GEOGRAPHIC_DATA] to include additional"
type textarea "x"
type input "2025 Req to [GEOGRAPHIC_DATA] to include additional c"
type textarea "x"
type input "2025 Req to [GEOGRAPHIC_DATA] to include additional cr"
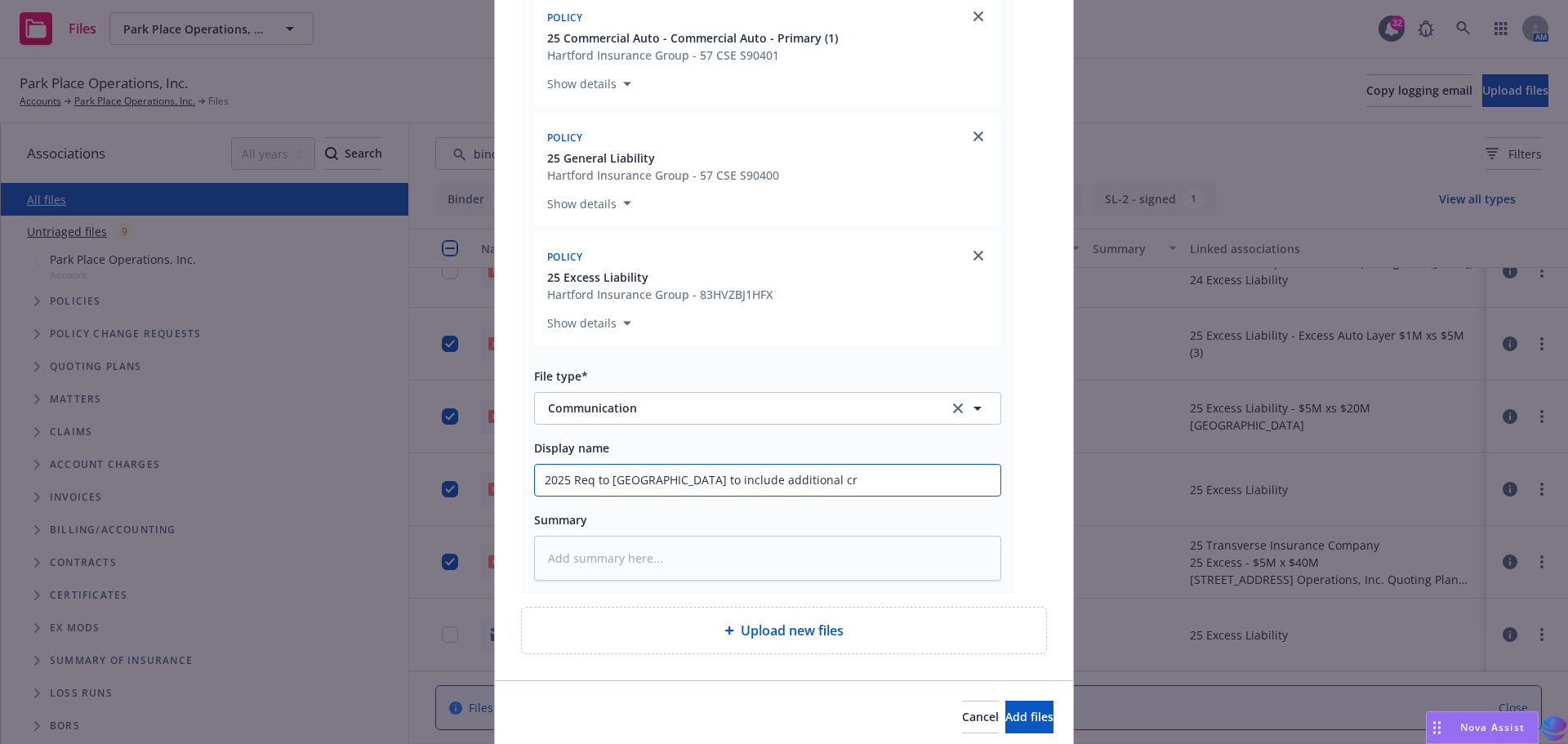
type textarea "x"
type input "2025 Req to [GEOGRAPHIC_DATA] to include additional cri"
type textarea "x"
type input "2025 Req to [GEOGRAPHIC_DATA] to include additional crit"
type textarea "x"
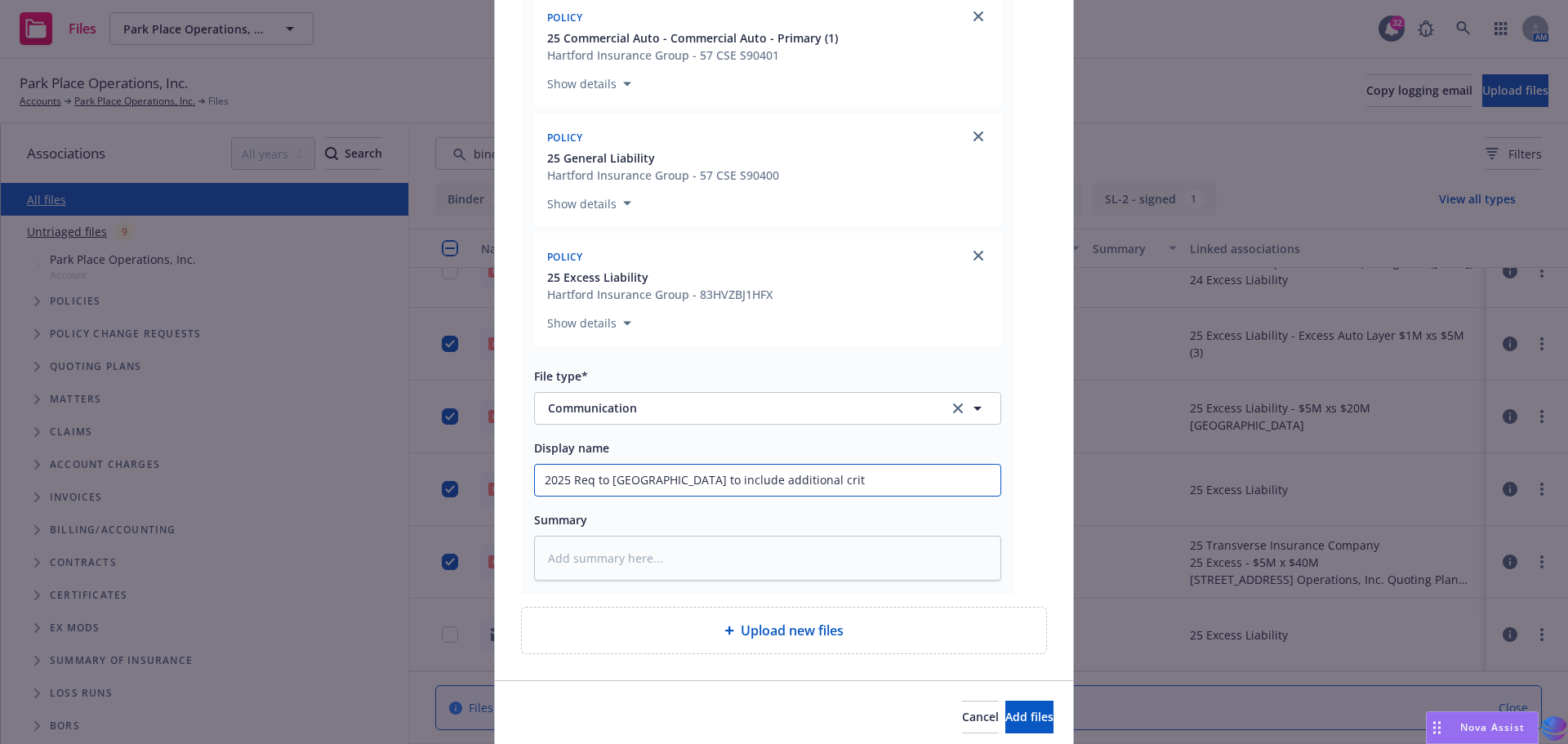
type input "2025 Req to [GEOGRAPHIC_DATA] to include additional [PERSON_NAME]"
type textarea "x"
type input "2025 Req to [GEOGRAPHIC_DATA] to include additional criter"
type textarea "x"
type input "2025 Req to [GEOGRAPHIC_DATA] to include additional criteri"
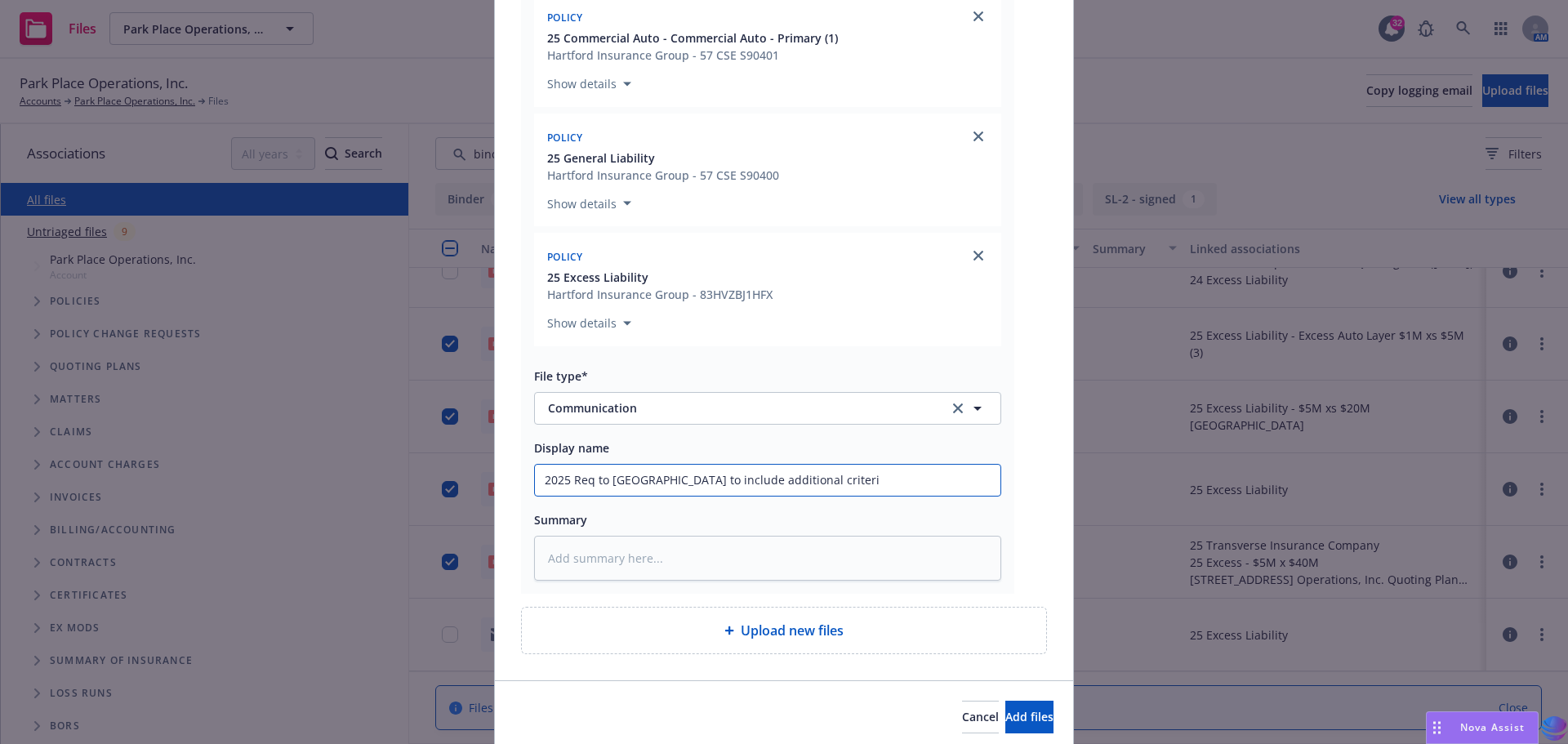
type textarea "x"
type input "2025 Req to [GEOGRAPHIC_DATA] to include additional criteria"
type textarea "x"
type input "2025 Req to [GEOGRAPHIC_DATA] to include additional criteria"
type textarea "x"
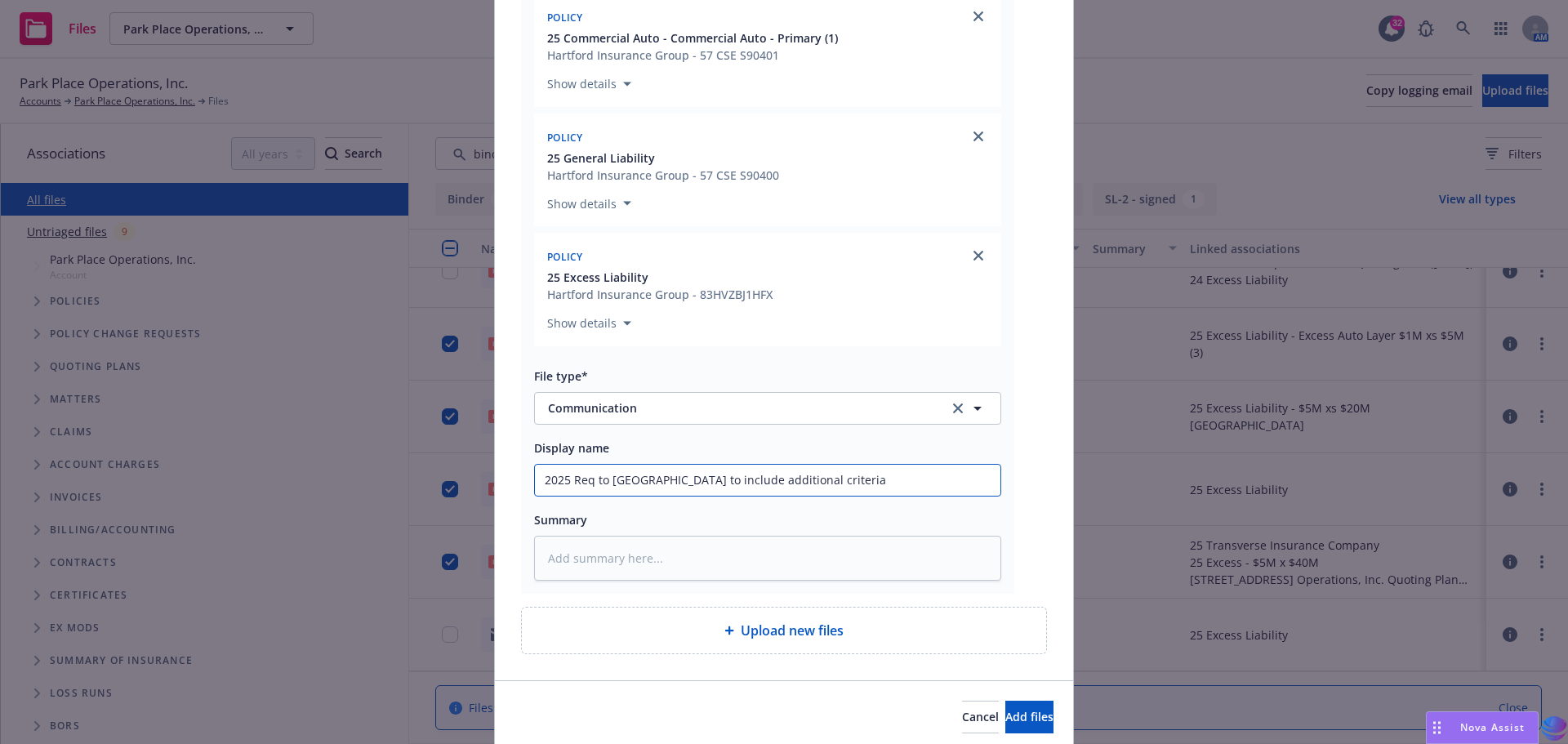
type input "2025 Req to [GEOGRAPHIC_DATA] to include additional criteria i"
type textarea "x"
type input "2025 Req to [GEOGRAPHIC_DATA] to include additional criteria in"
type textarea "x"
drag, startPoint x: 533, startPoint y: 474, endPoint x: 961, endPoint y: 469, distance: 428.0
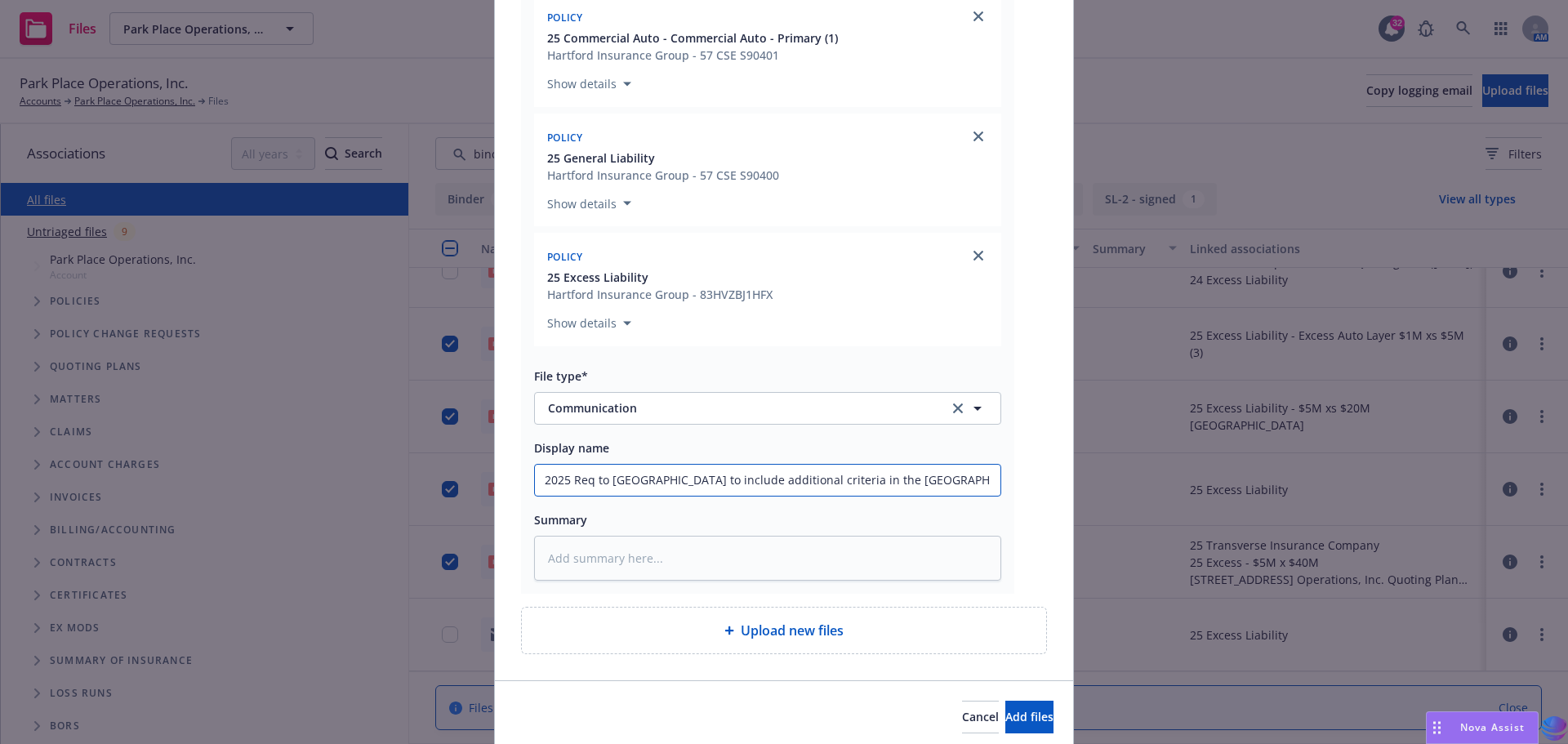
click at [961, 469] on input "2025 Req to [GEOGRAPHIC_DATA] to include additional criteria in the [GEOGRAPHIC…" at bounding box center [767, 480] width 466 height 31
click at [609, 557] on textarea at bounding box center [767, 558] width 467 height 45
paste textarea "2025 Req to [GEOGRAPHIC_DATA] to include additional criteria in the [GEOGRAPHIC…"
click at [1005, 715] on span "Add files" at bounding box center [1029, 717] width 48 height 15
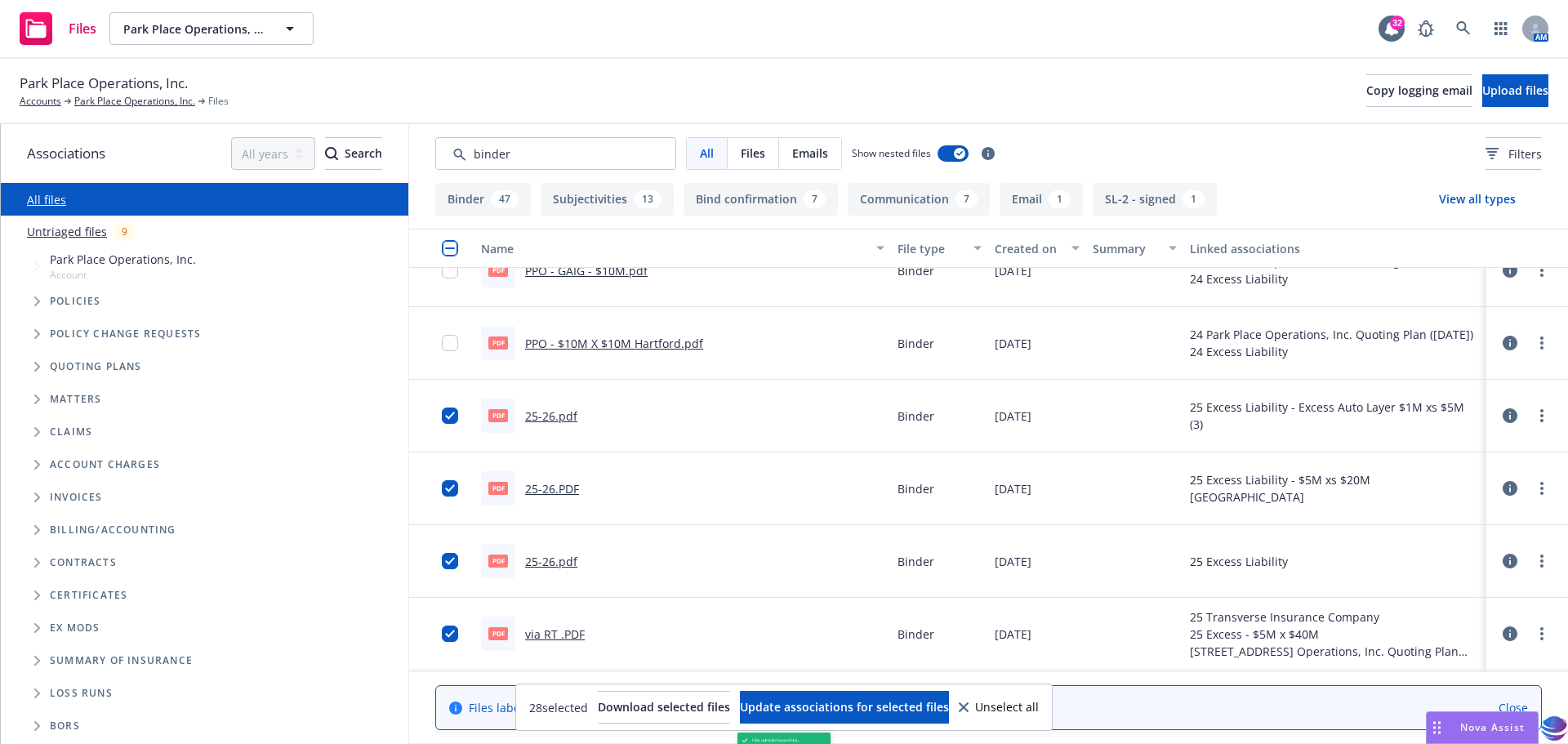
scroll to position [5138, 0]
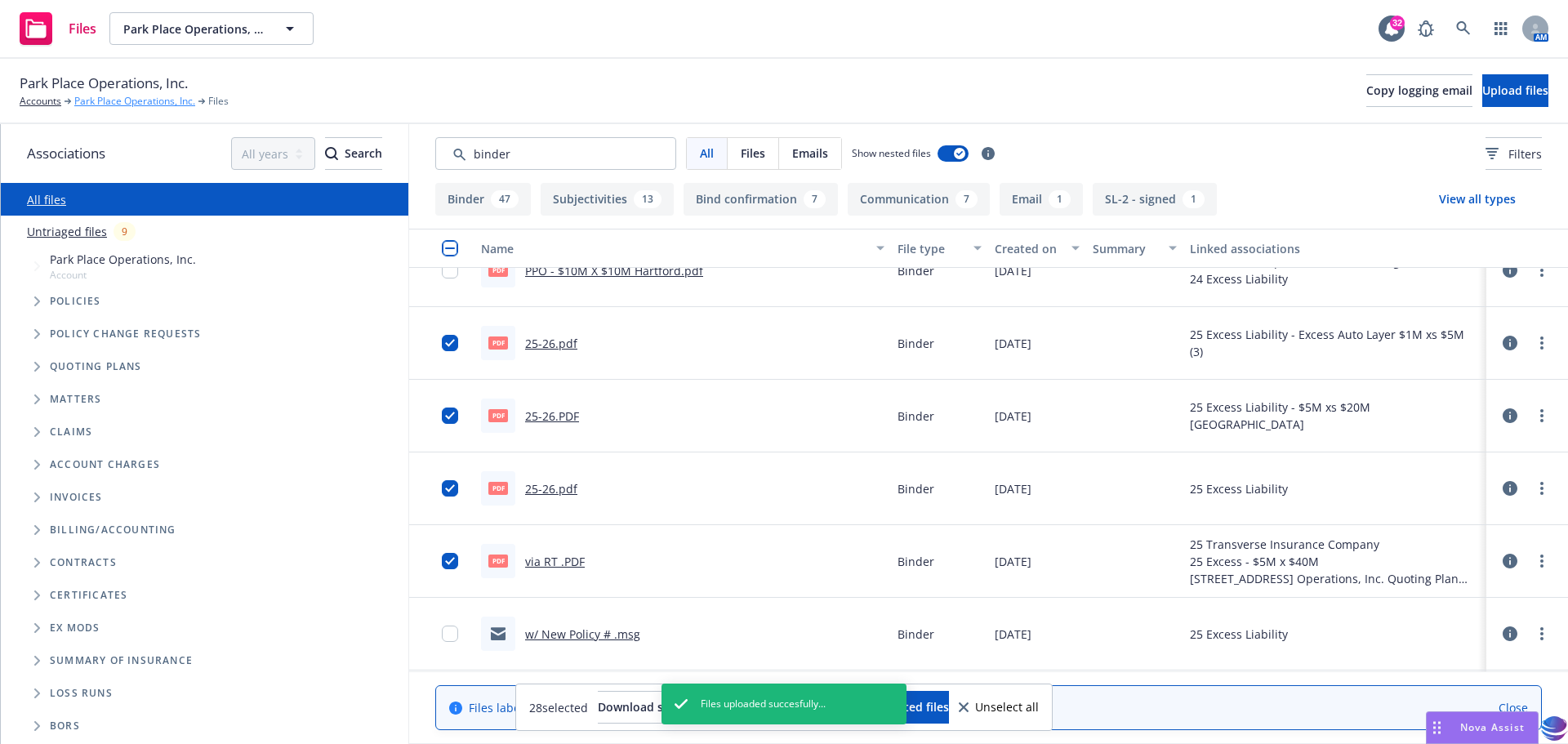
click at [91, 98] on link "Park Place Operations, Inc." at bounding box center [134, 100] width 121 height 14
